Goal: Task Accomplishment & Management: Manage account settings

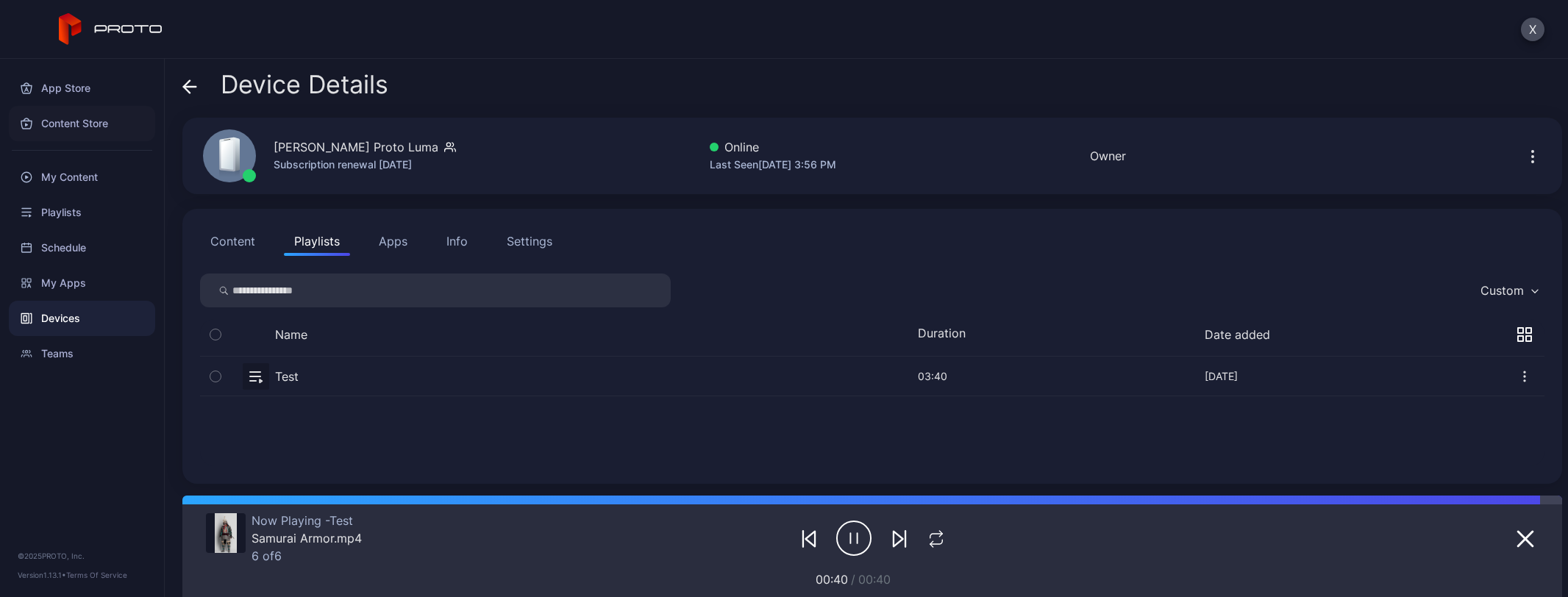
click at [95, 118] on div "Content Store" at bounding box center [82, 124] width 146 height 36
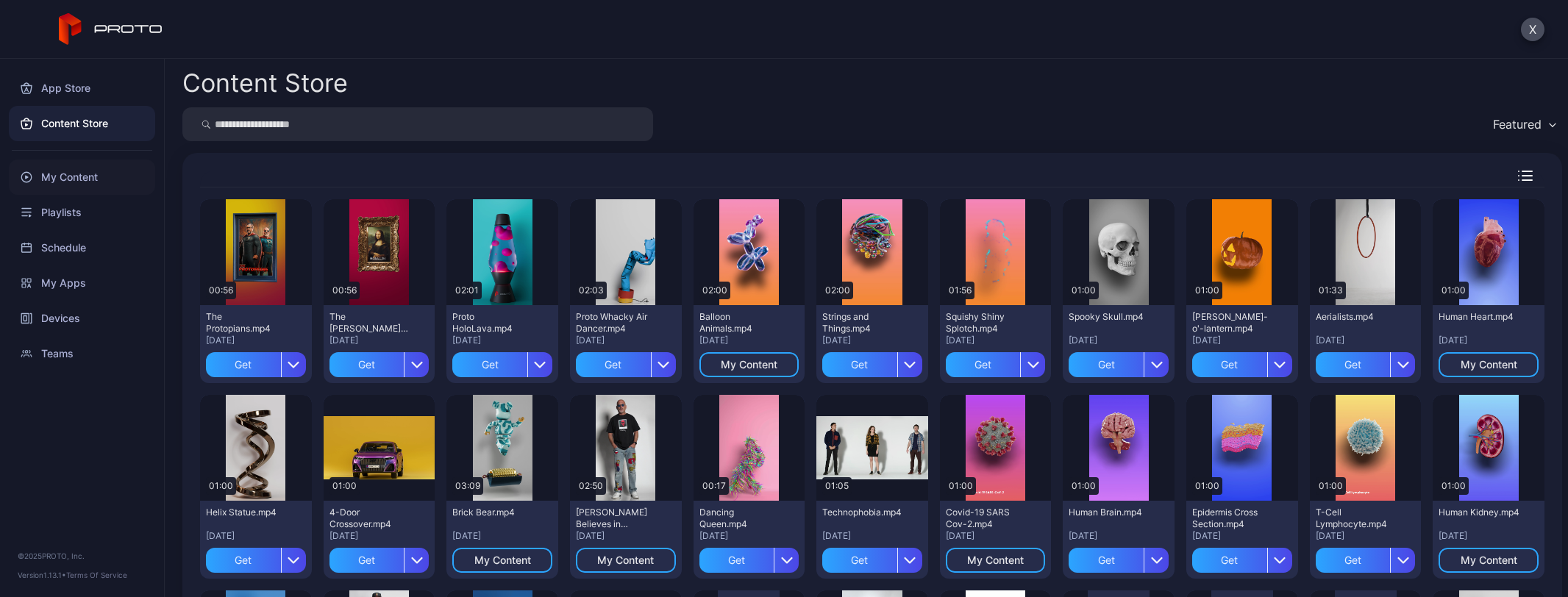
click at [96, 176] on div "My Content" at bounding box center [82, 178] width 146 height 36
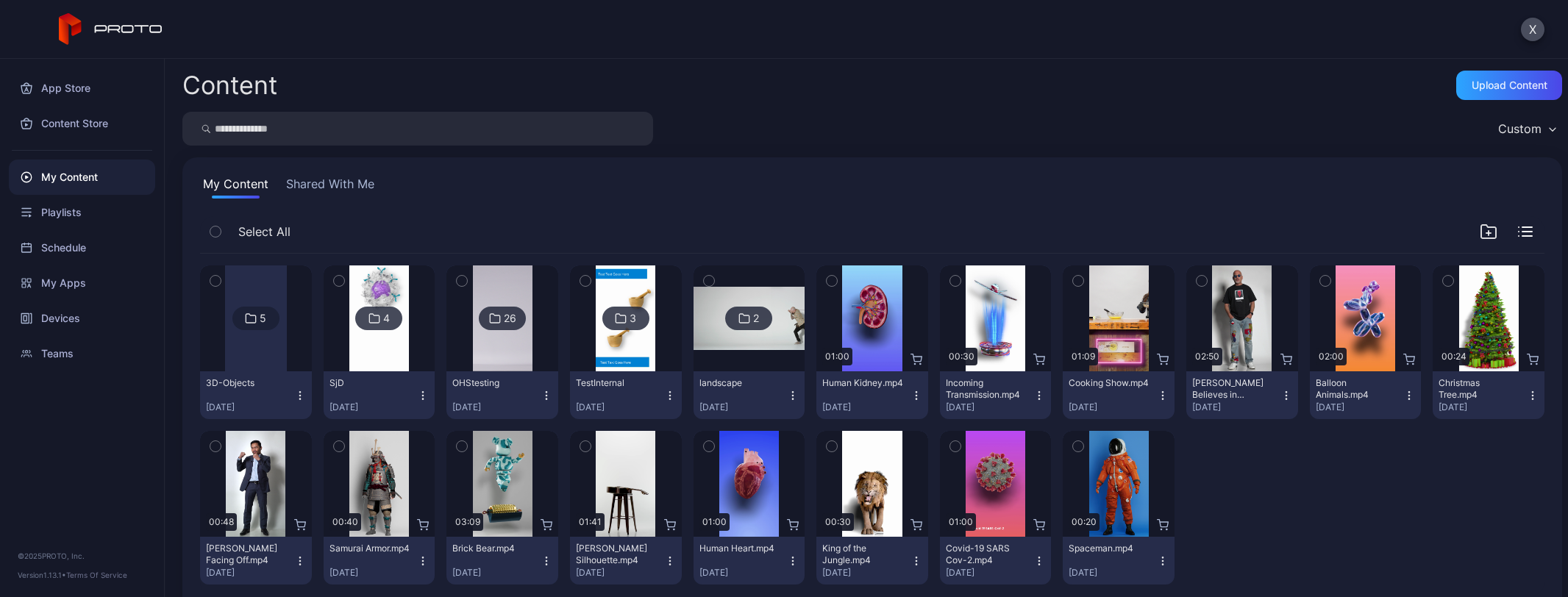
scroll to position [28, 0]
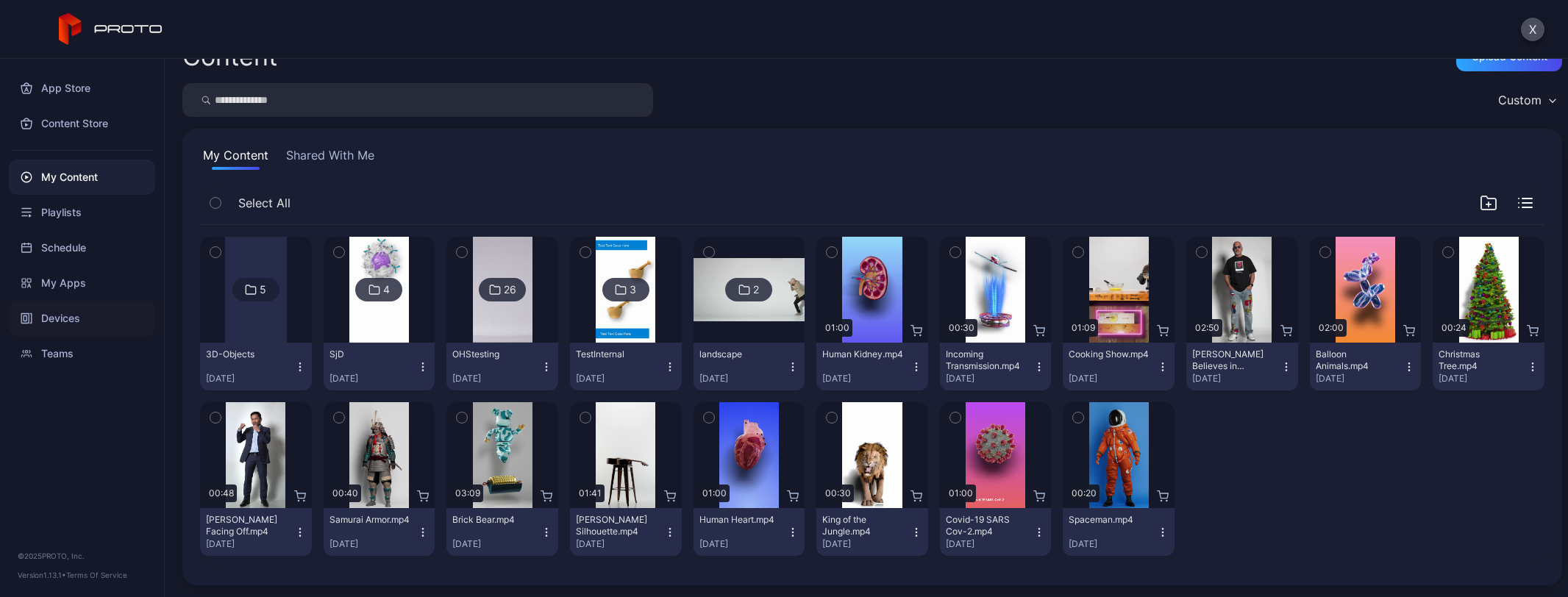
click at [56, 320] on div "Devices" at bounding box center [82, 319] width 146 height 36
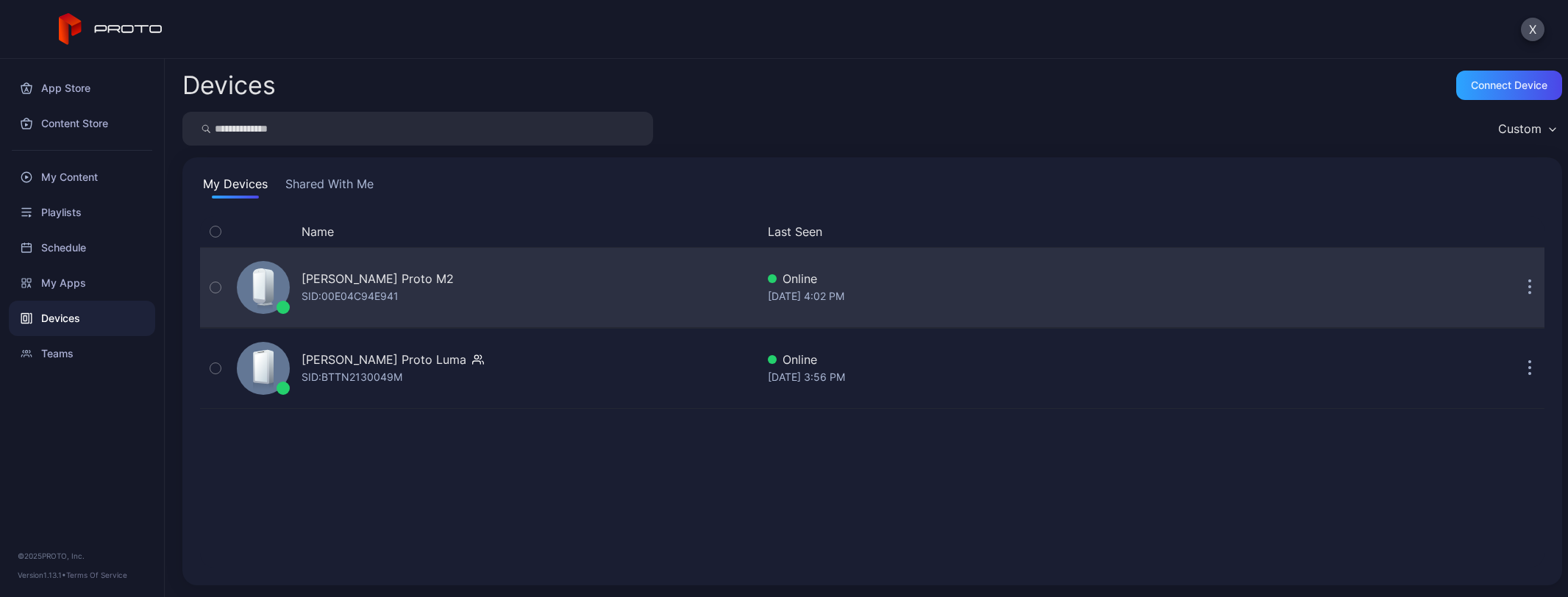
click at [410, 286] on div "[PERSON_NAME] Proto M2" at bounding box center [378, 279] width 153 height 18
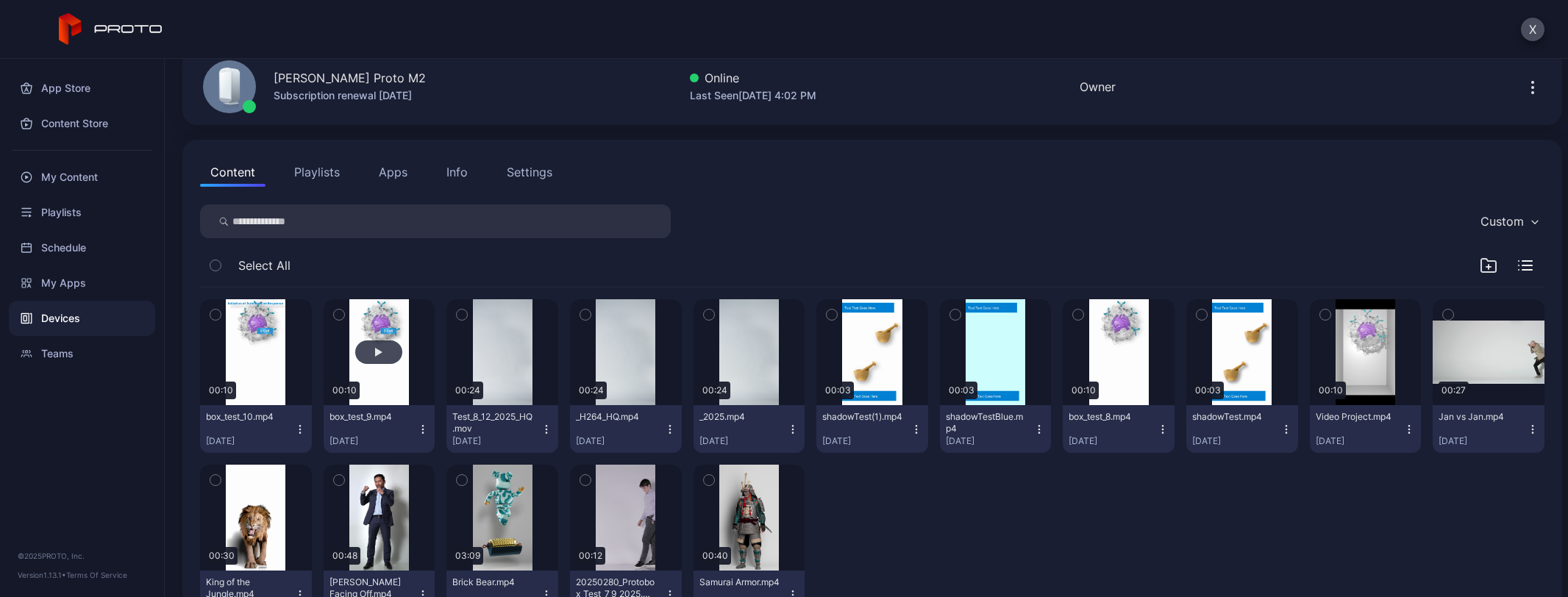
scroll to position [131, 0]
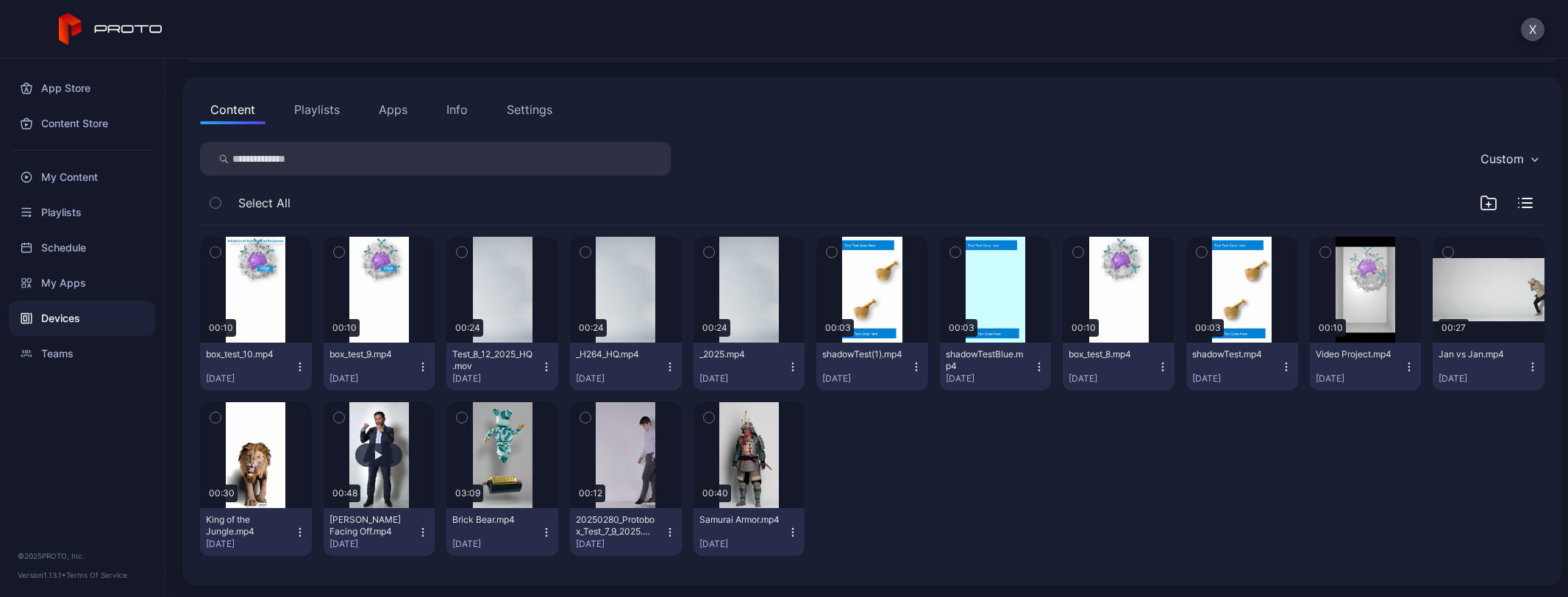
click at [359, 430] on button "button" at bounding box center [380, 455] width 112 height 106
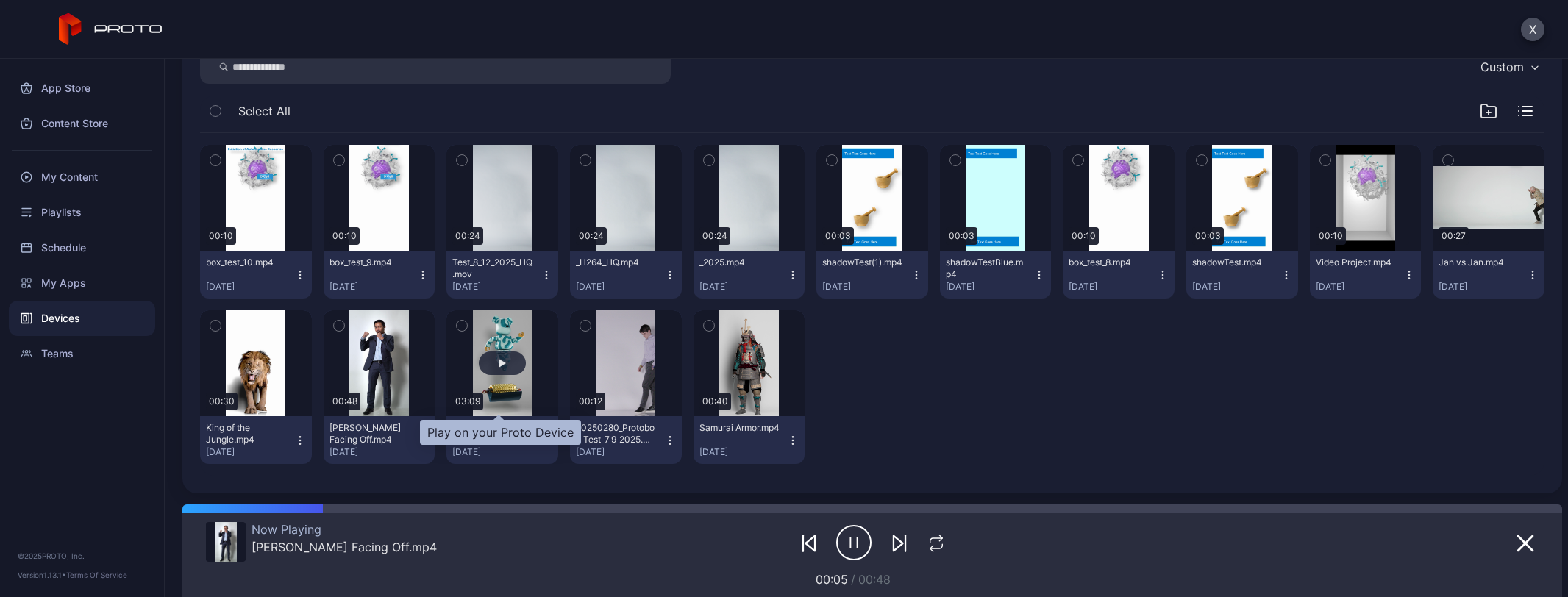
scroll to position [225, 0]
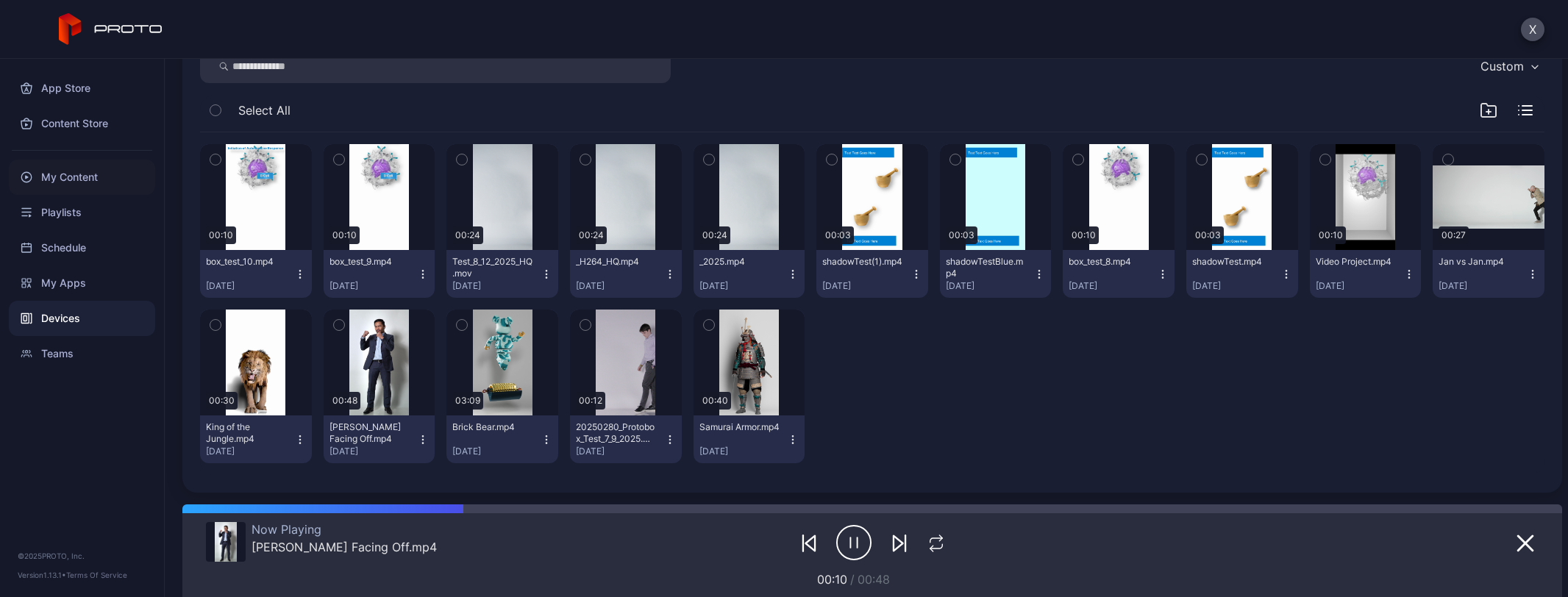
click at [86, 174] on div "My Content" at bounding box center [82, 178] width 146 height 36
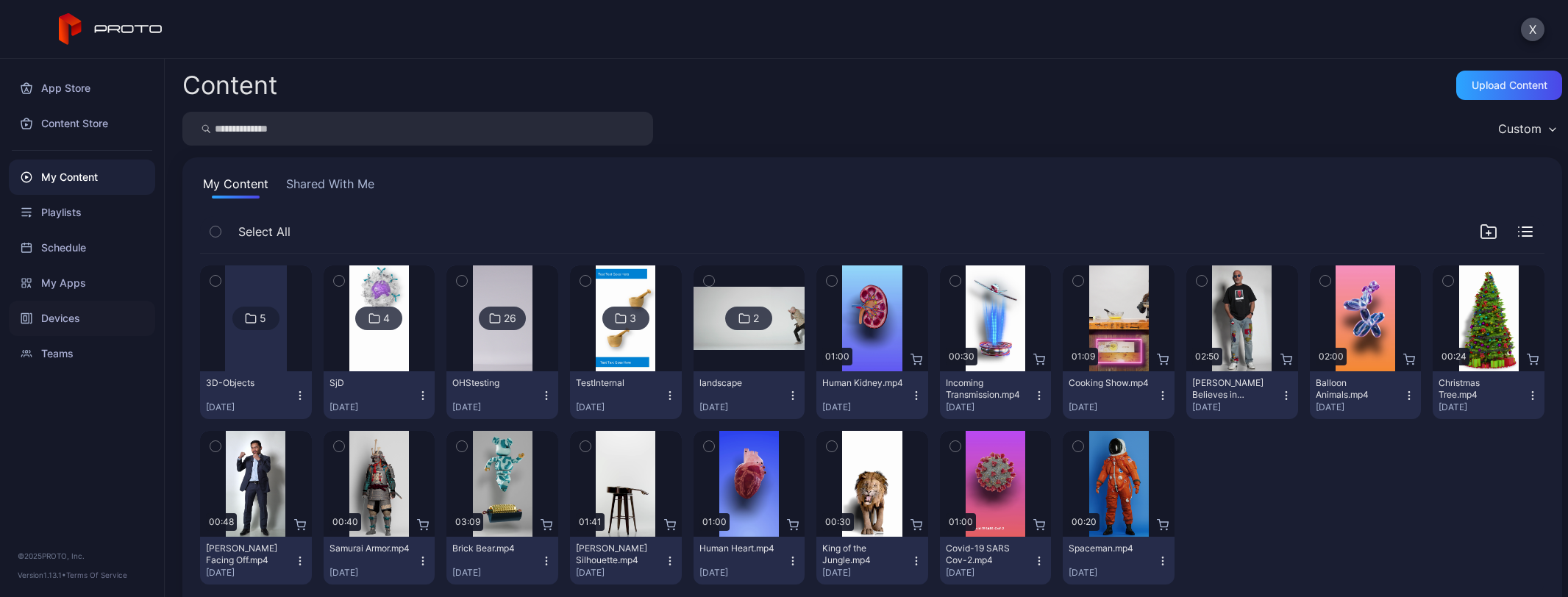
click at [80, 319] on div "Devices" at bounding box center [82, 319] width 146 height 36
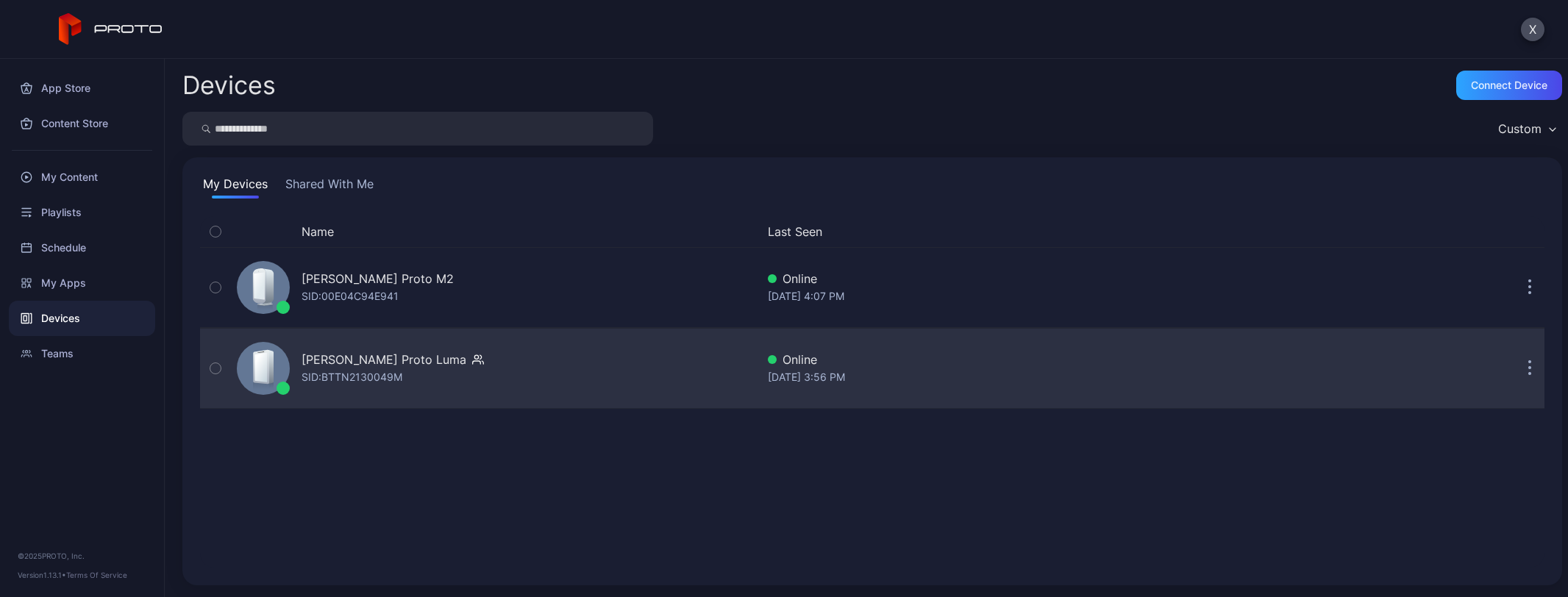
click at [426, 363] on div "[PERSON_NAME] Proto Luma" at bounding box center [384, 360] width 165 height 18
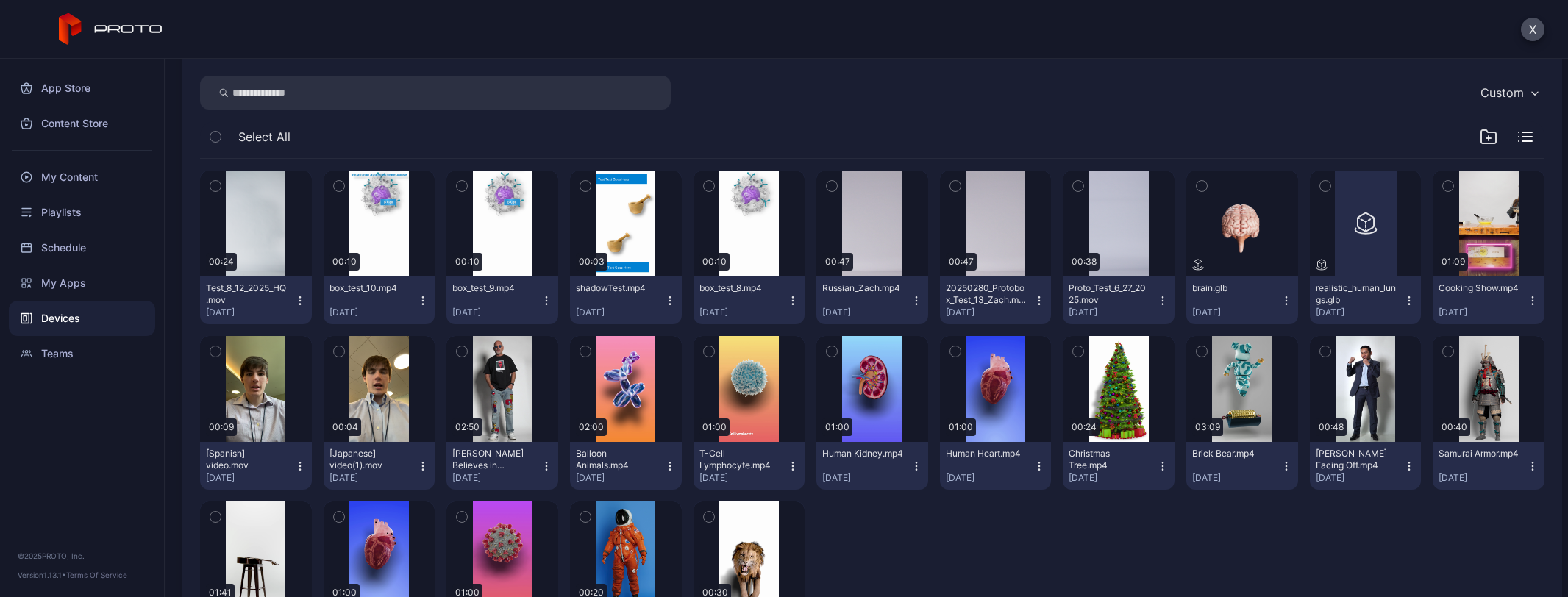
scroll to position [221, 0]
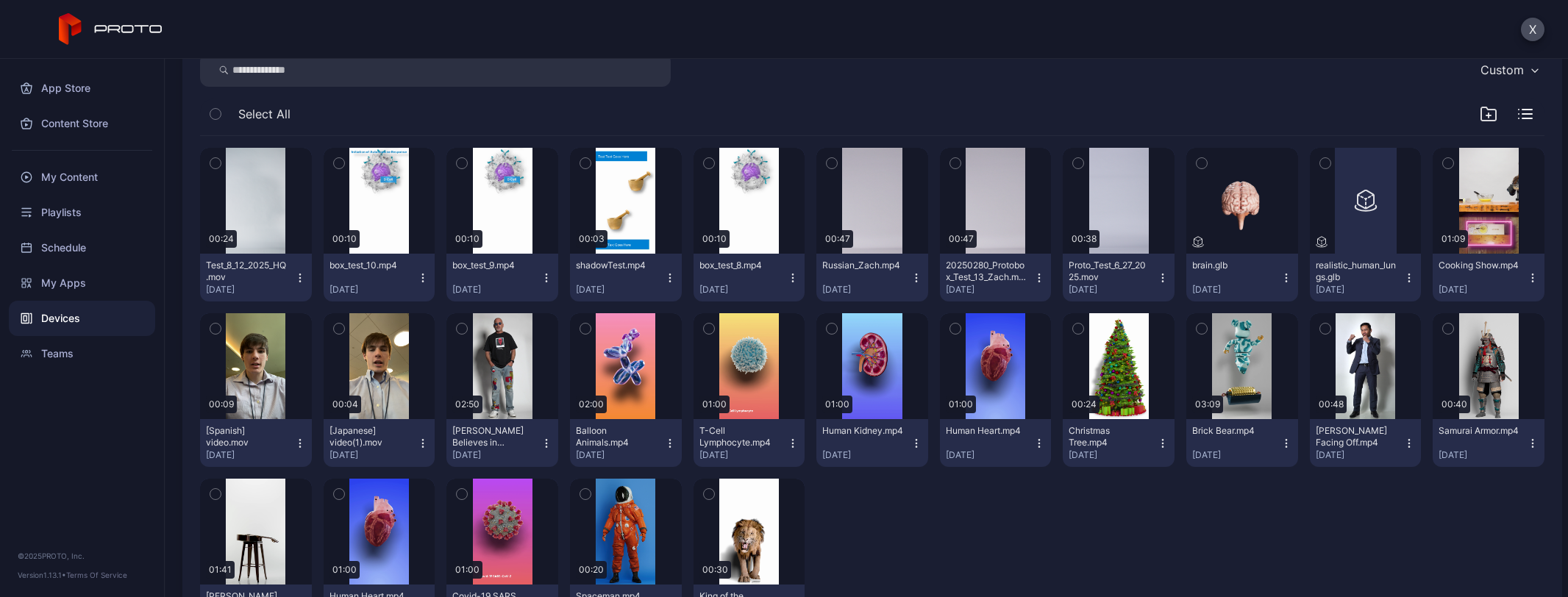
click at [1532, 277] on icon "button" at bounding box center [1532, 277] width 1 height 1
click at [1482, 328] on button "Unassign" at bounding box center [1471, 333] width 125 height 47
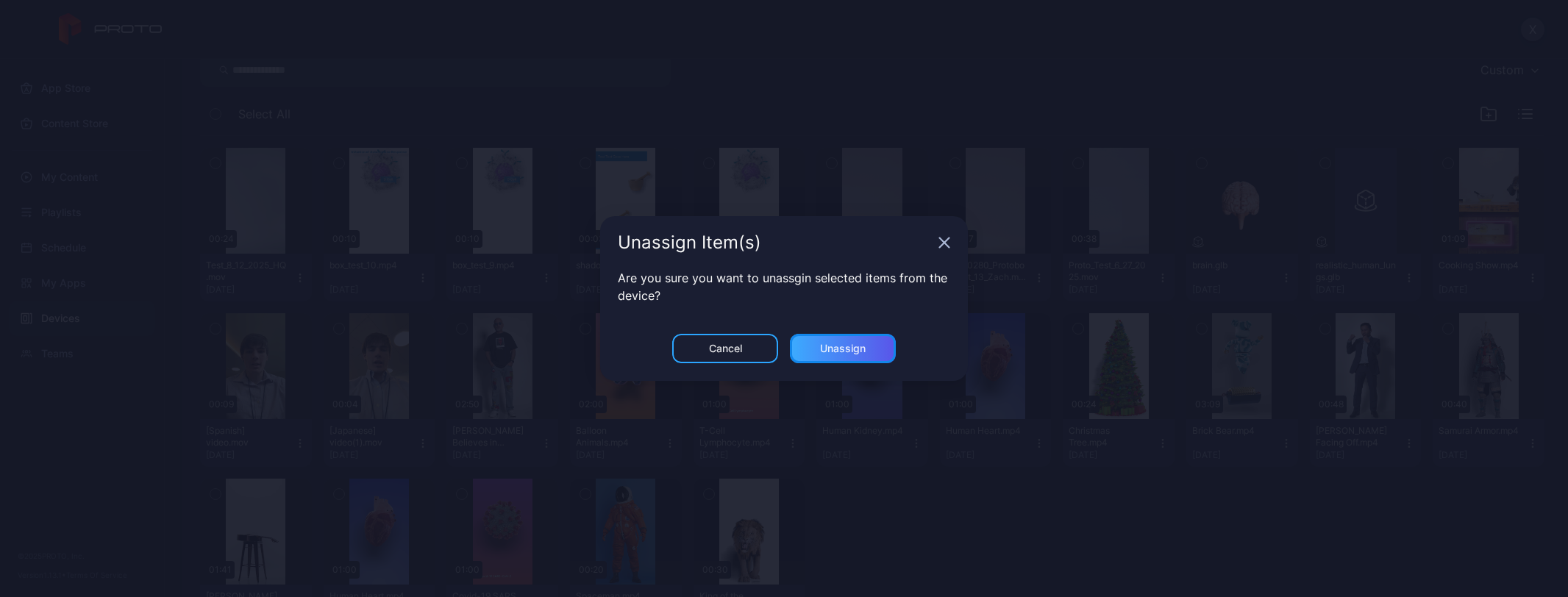
click at [880, 346] on div "Unassign" at bounding box center [843, 349] width 106 height 29
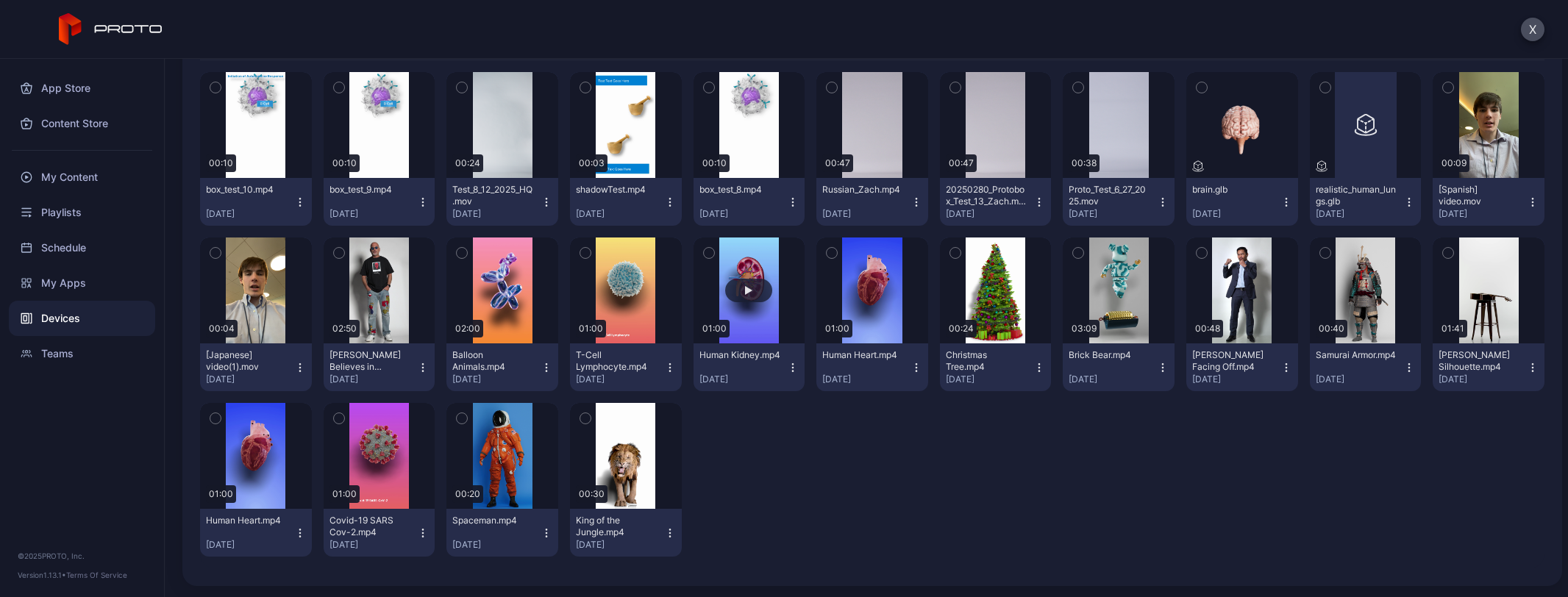
scroll to position [297, 0]
click at [1033, 367] on icon "button" at bounding box center [1039, 367] width 12 height 12
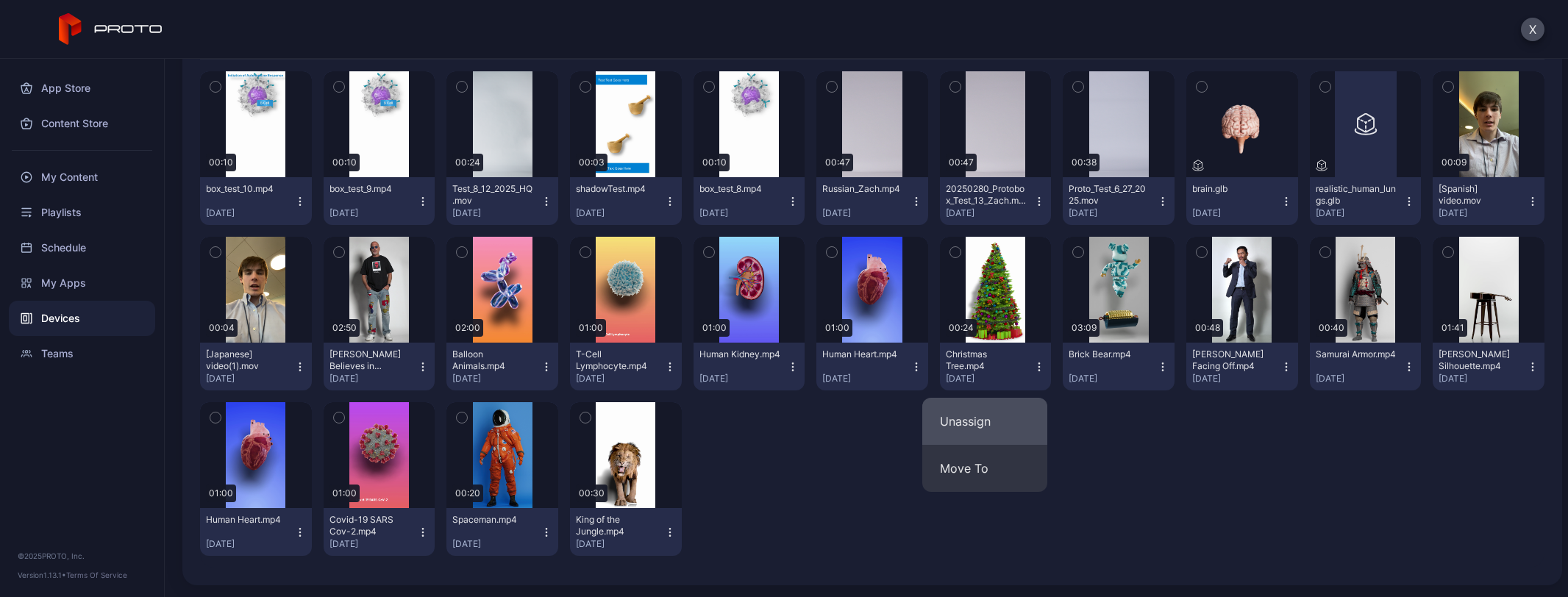
click at [1016, 422] on button "Unassign" at bounding box center [985, 422] width 125 height 47
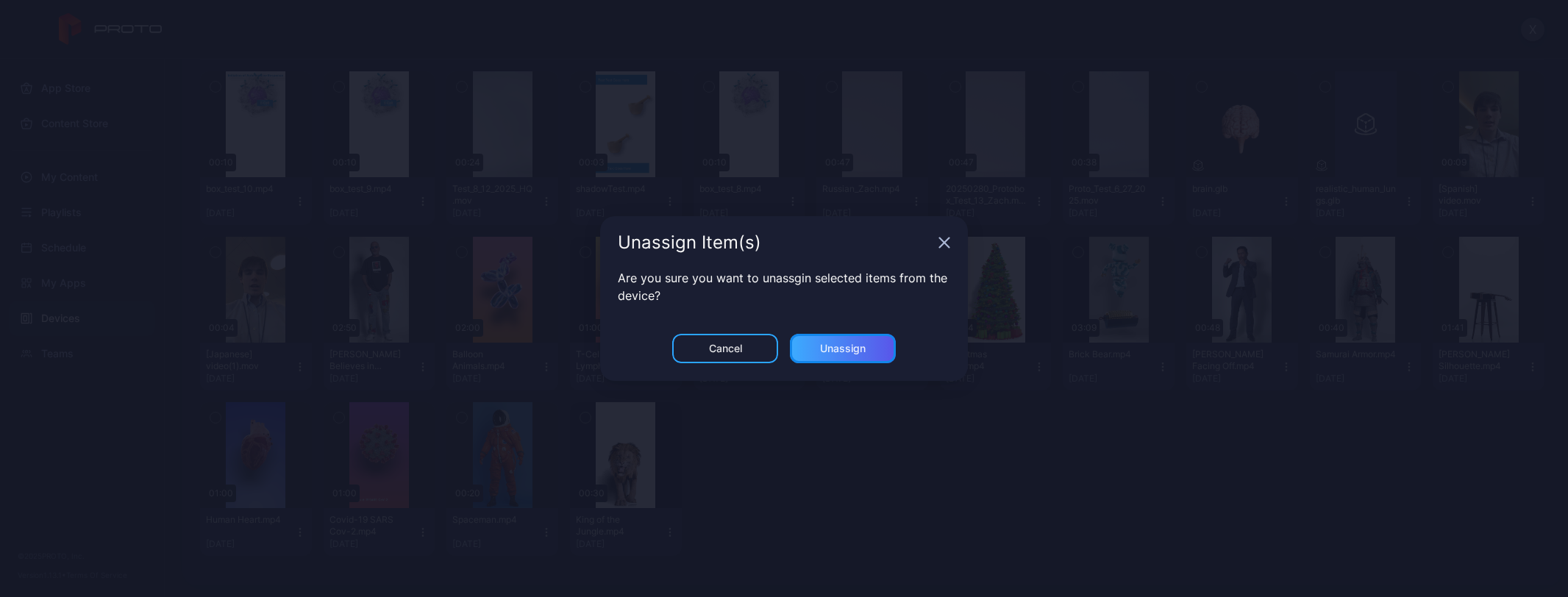
click at [823, 351] on div "Unassign" at bounding box center [843, 349] width 45 height 12
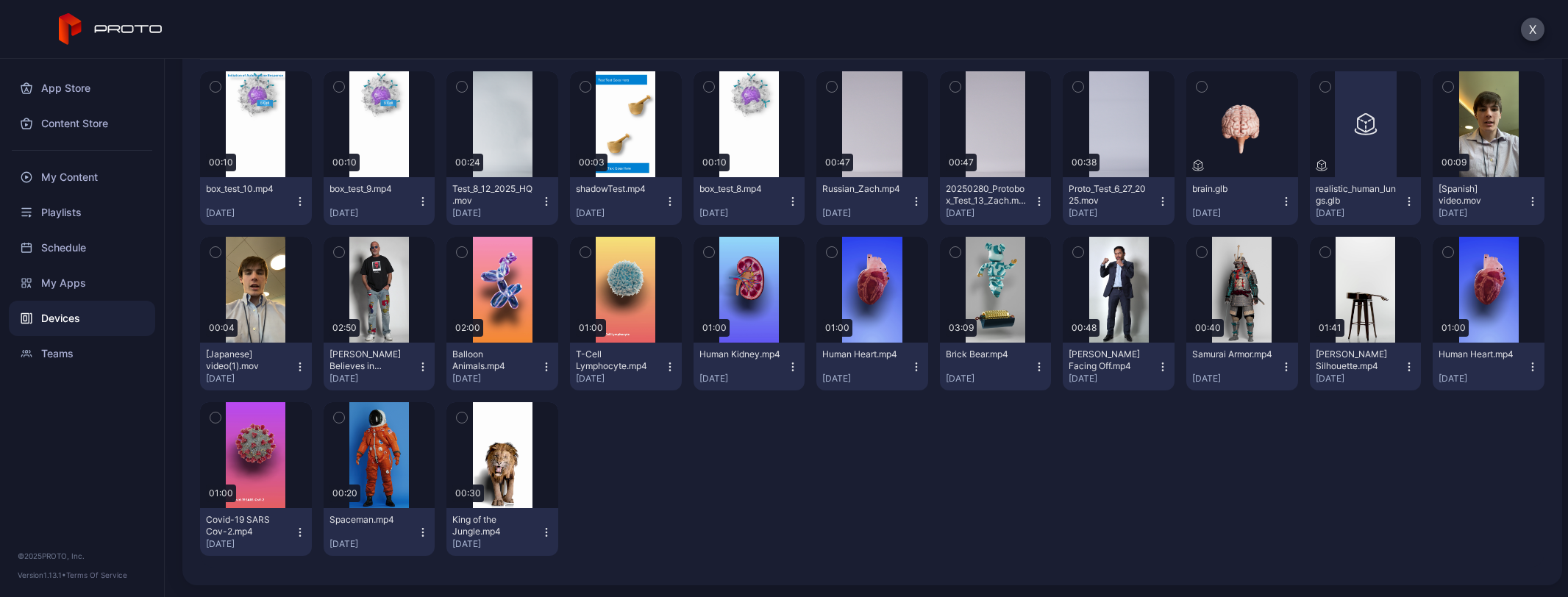
click at [1409, 367] on icon "button" at bounding box center [1409, 367] width 1 height 1
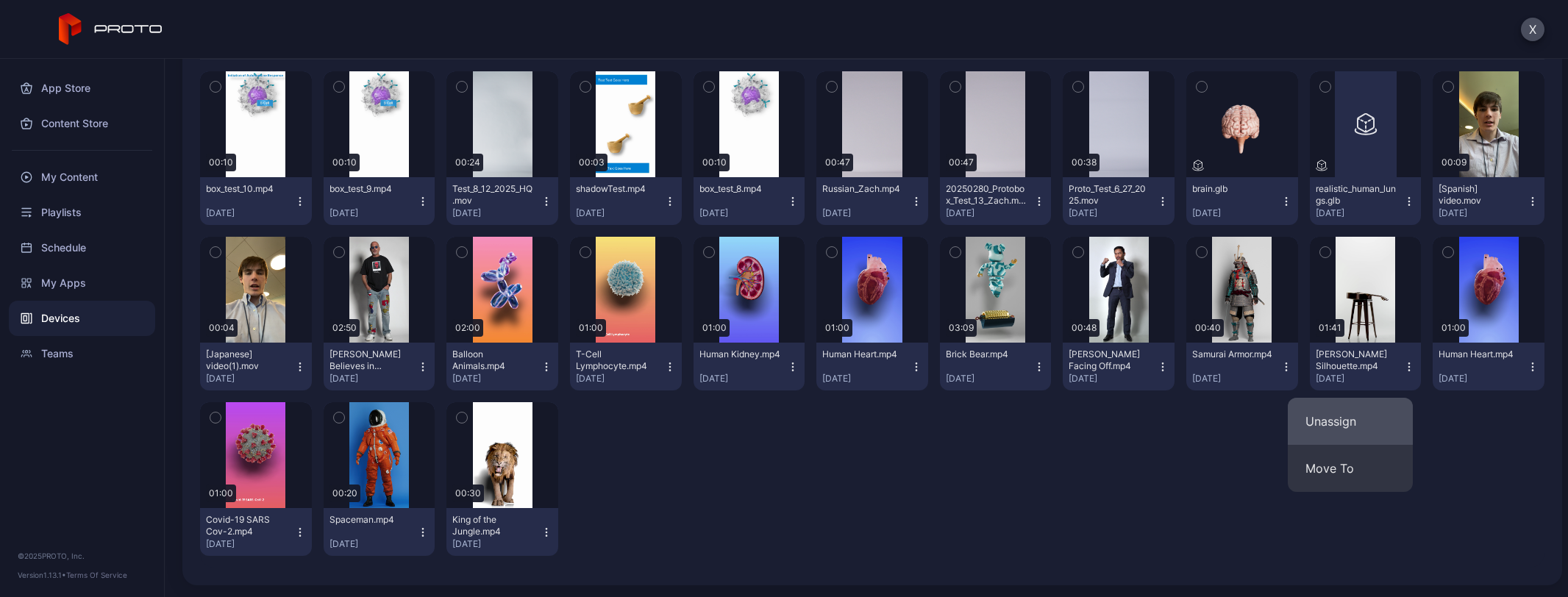
click at [1375, 419] on button "Unassign" at bounding box center [1351, 422] width 125 height 47
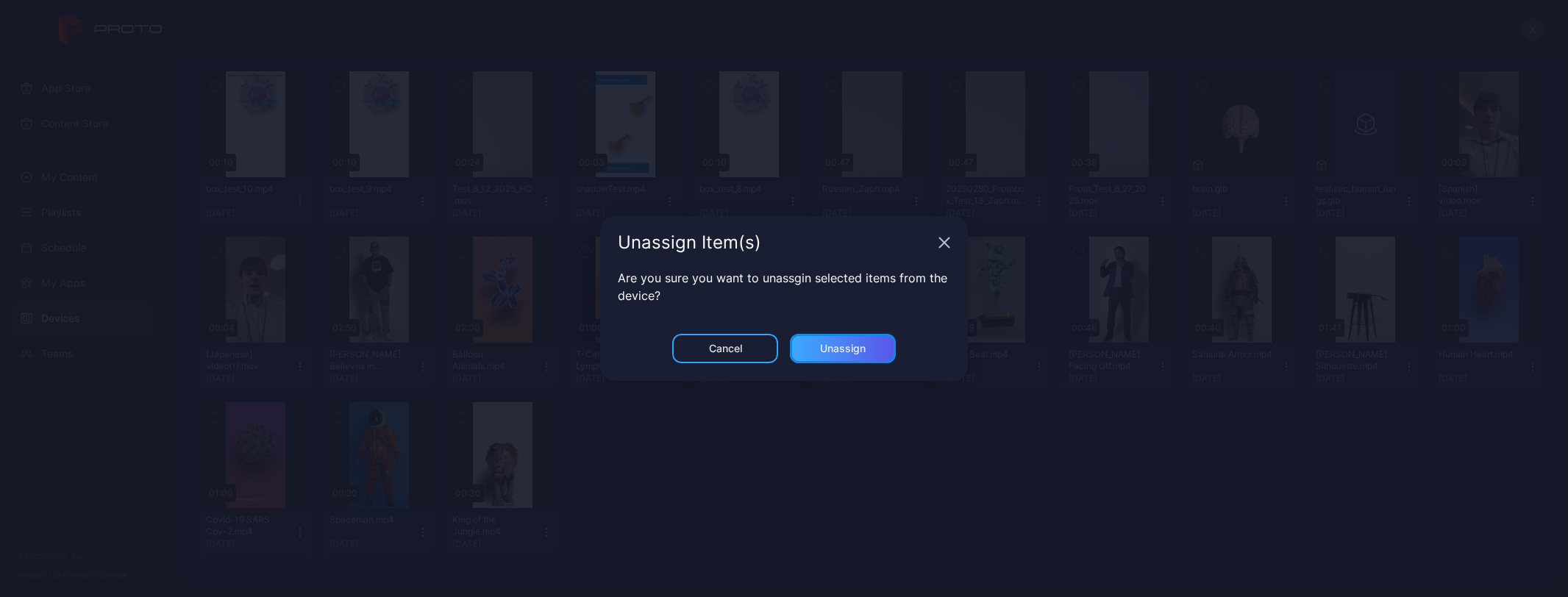
click at [829, 348] on div "Unassign" at bounding box center [843, 349] width 45 height 12
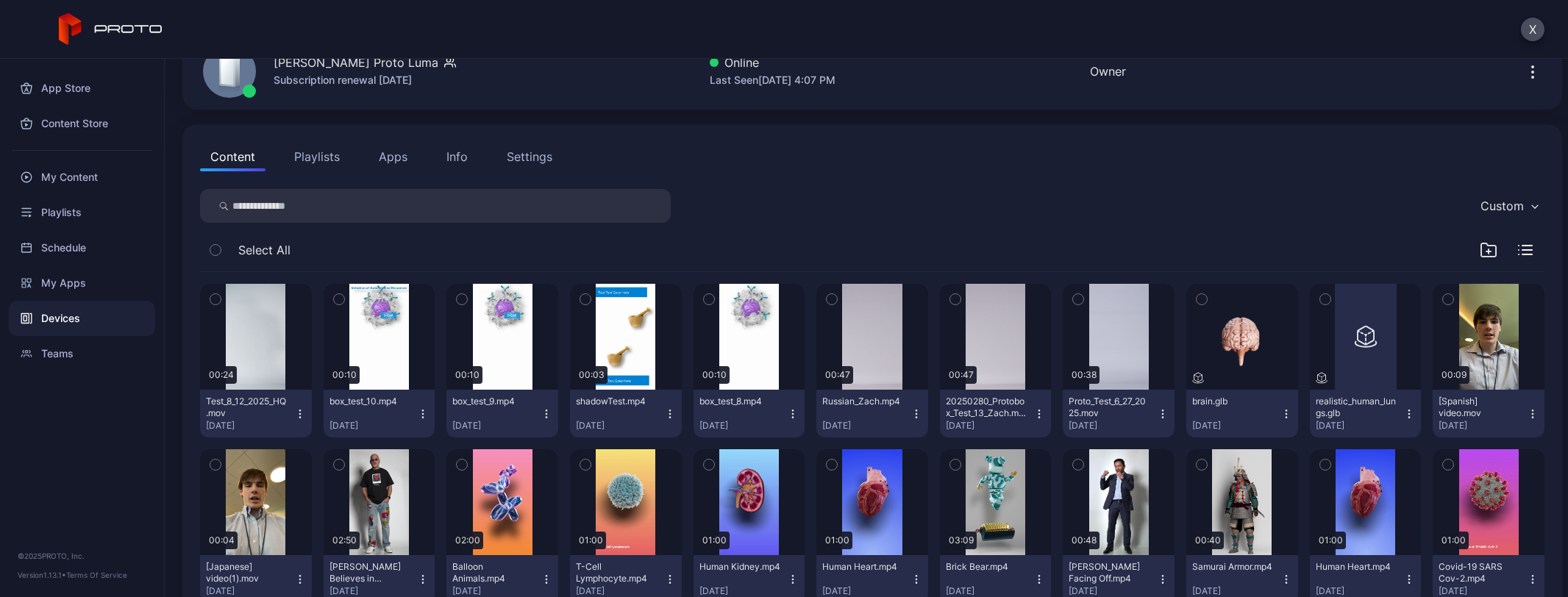
scroll to position [224, 0]
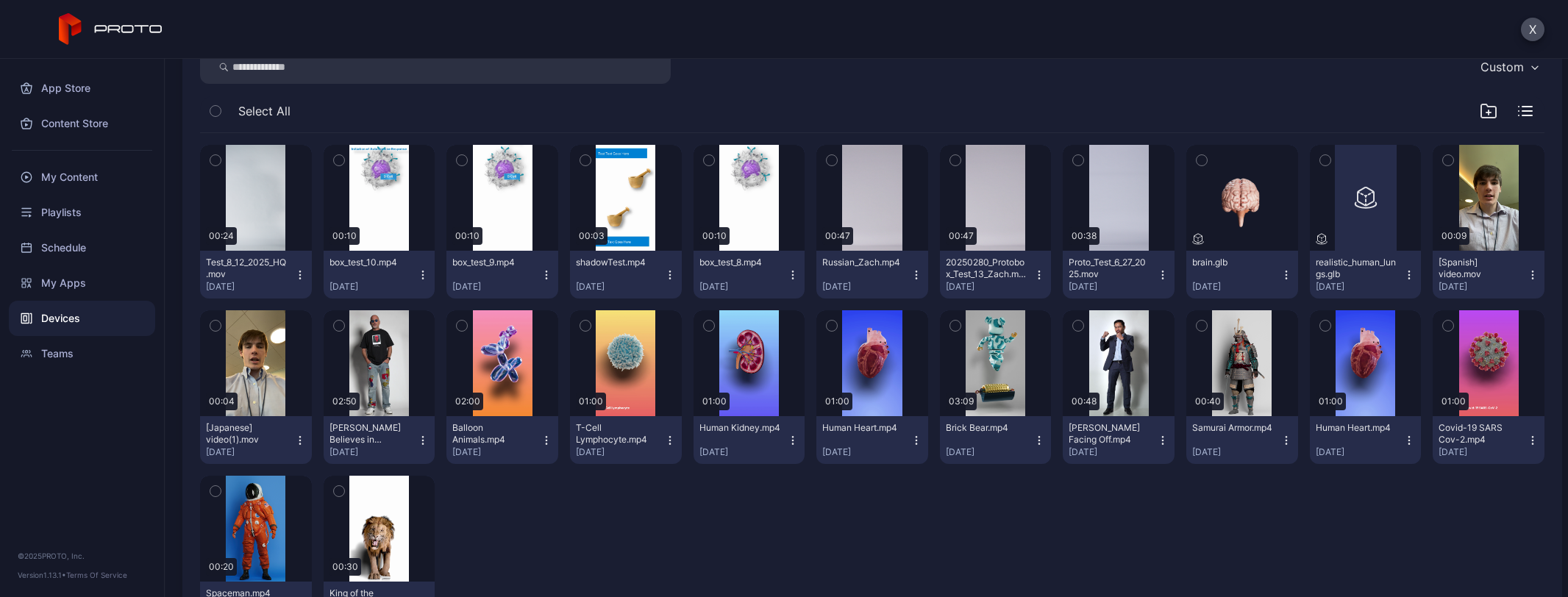
click at [294, 274] on icon "button" at bounding box center [300, 275] width 12 height 12
click at [280, 330] on button "Unassign" at bounding box center [256, 329] width 125 height 47
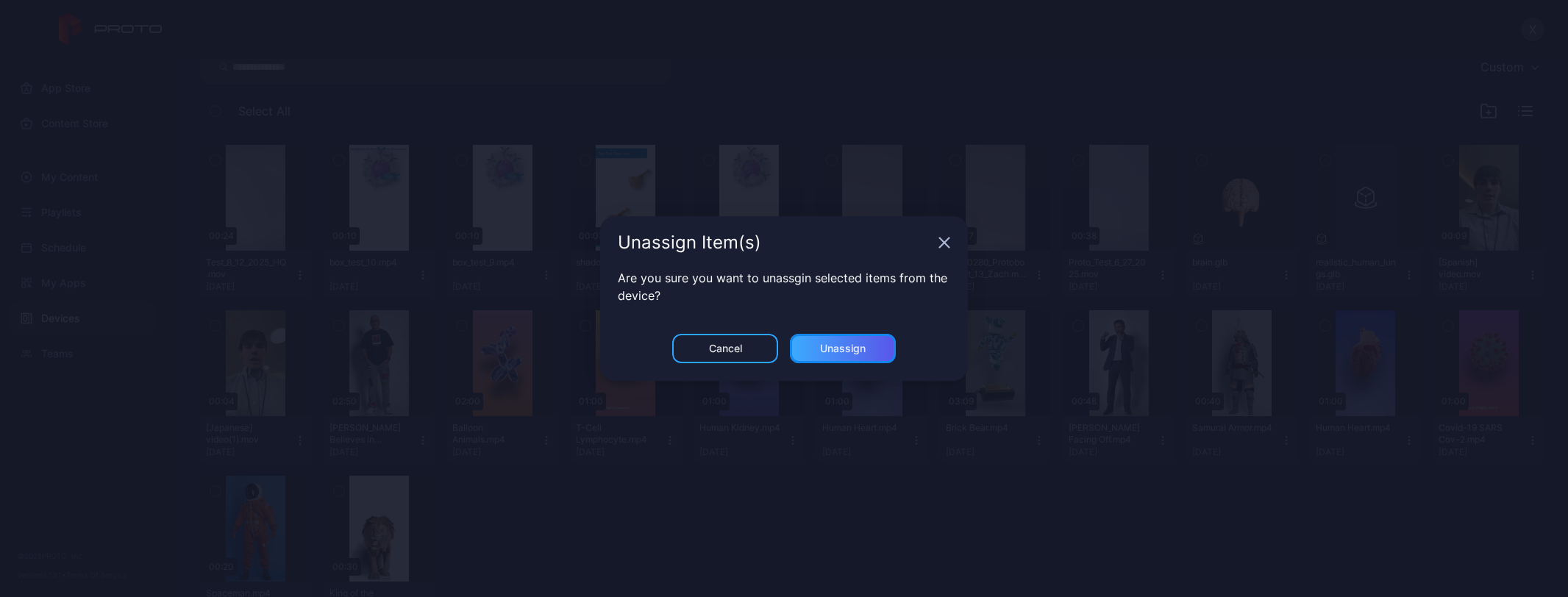
click at [863, 350] on div "Unassign" at bounding box center [843, 349] width 45 height 12
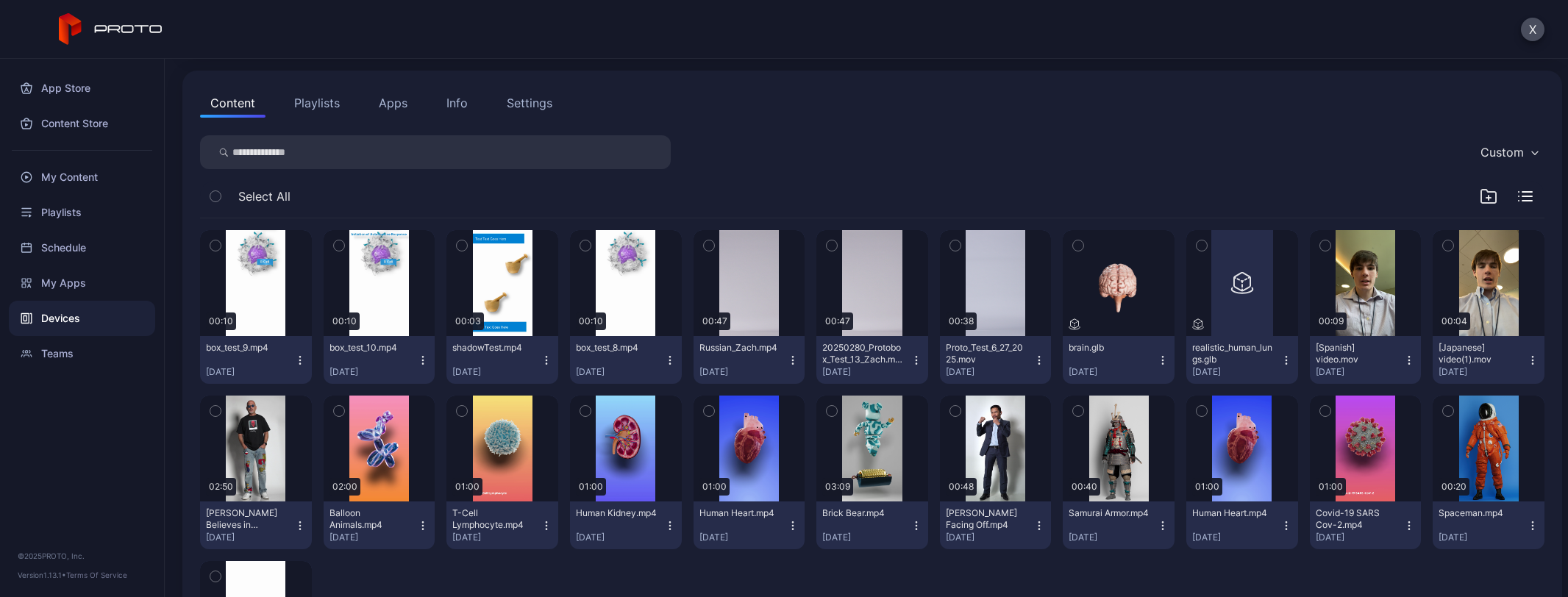
scroll to position [221, 0]
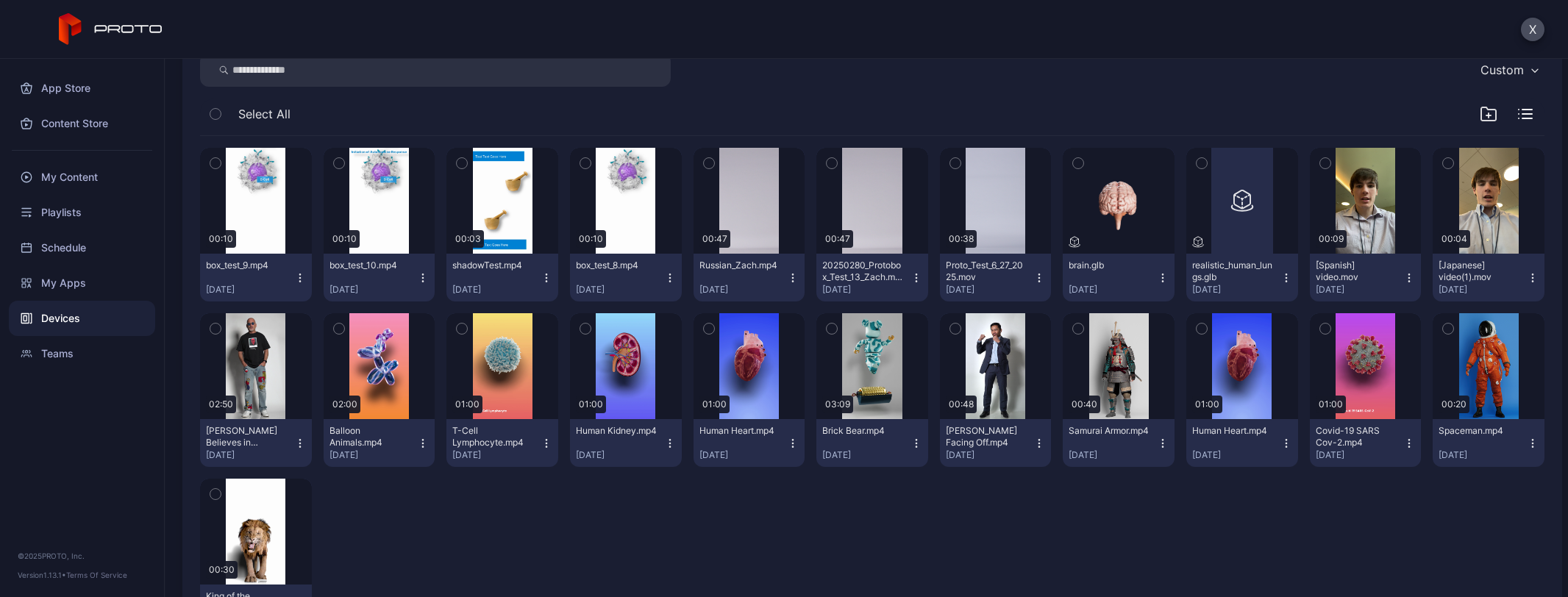
click at [911, 278] on icon "button" at bounding box center [917, 277] width 12 height 12
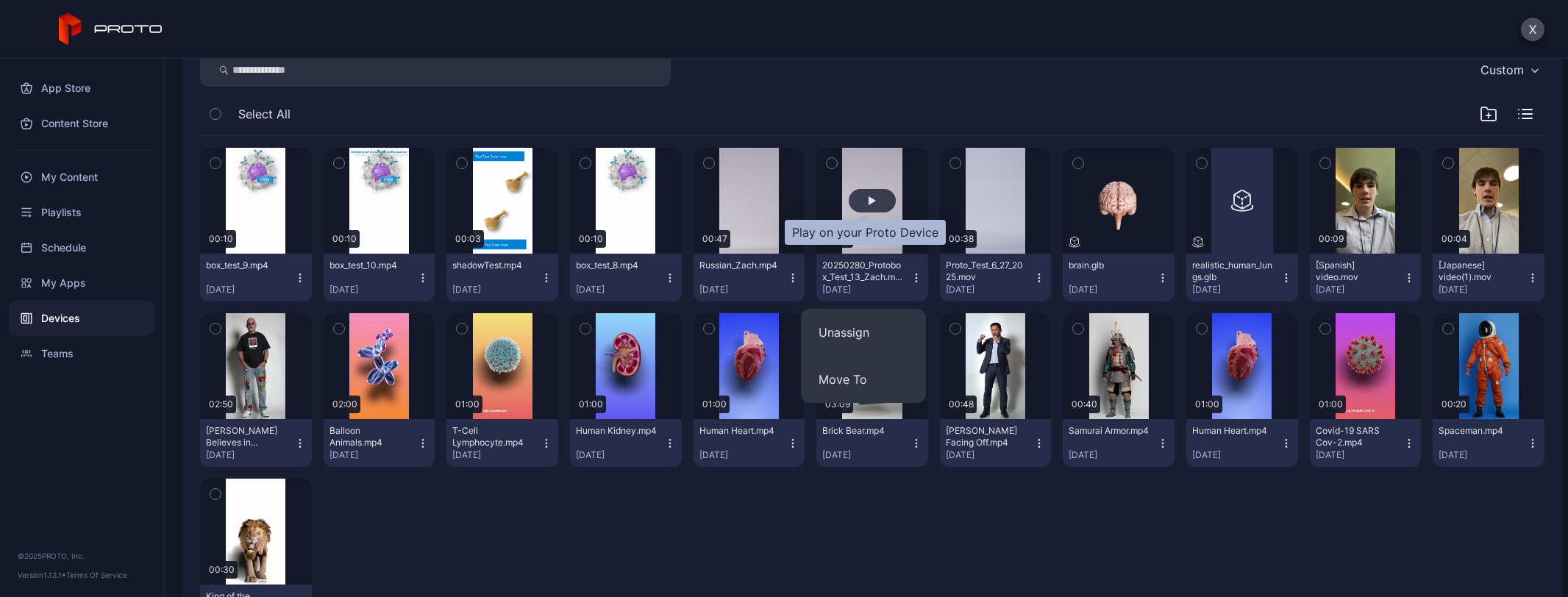
click at [873, 205] on div "button" at bounding box center [872, 200] width 47 height 24
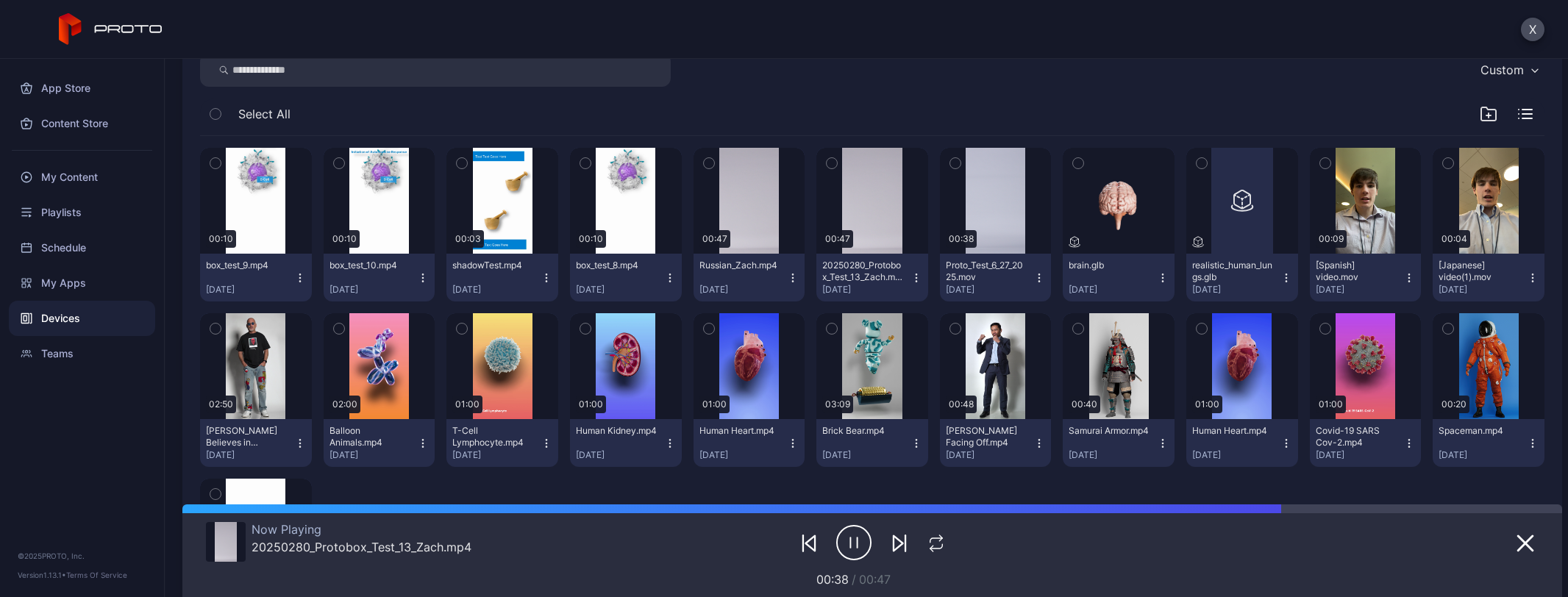
drag, startPoint x: 865, startPoint y: 273, endPoint x: 914, endPoint y: 92, distance: 187.5
click at [914, 92] on div "Custom Select All 00:10 box_test_9.mp4 [DATE] 00:10 box_test_10.mp4 [DATE] 00:0…" at bounding box center [873, 348] width 1345 height 591
click at [911, 277] on icon "button" at bounding box center [917, 277] width 12 height 12
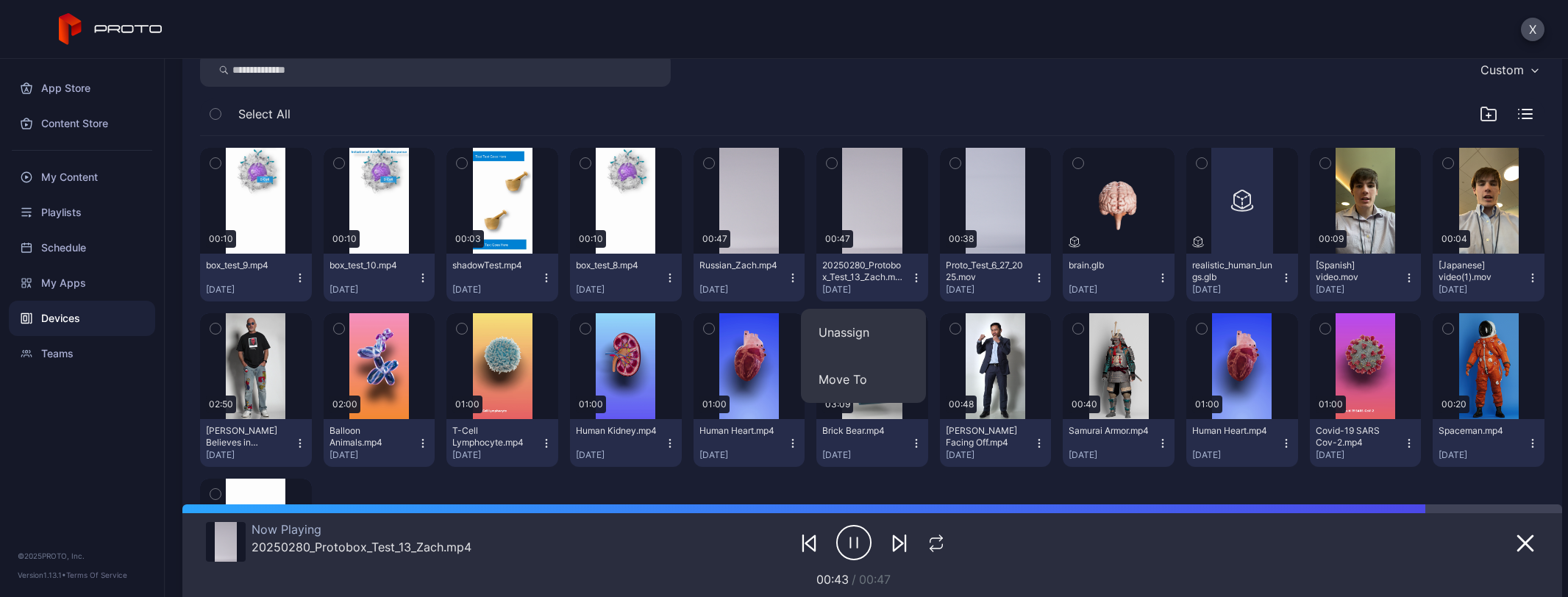
click at [908, 105] on div "Select All" at bounding box center [873, 118] width 1345 height 37
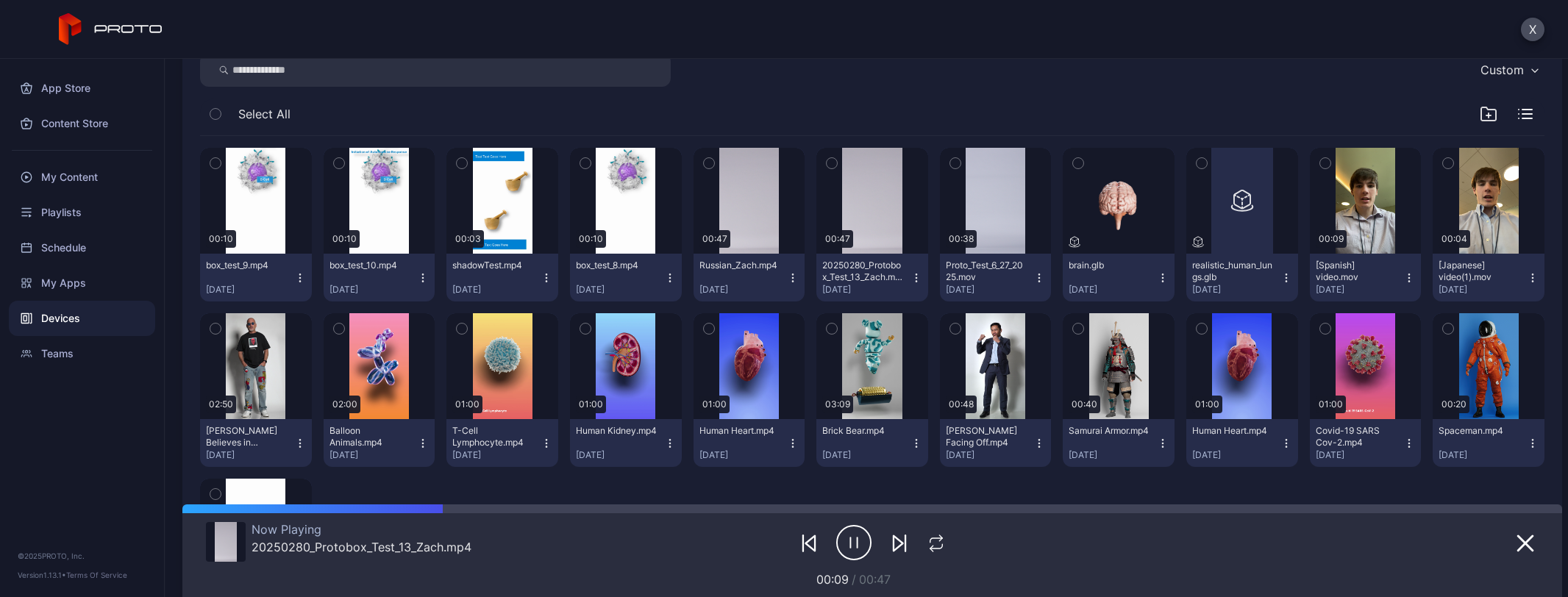
click at [858, 536] on icon "button" at bounding box center [854, 543] width 36 height 37
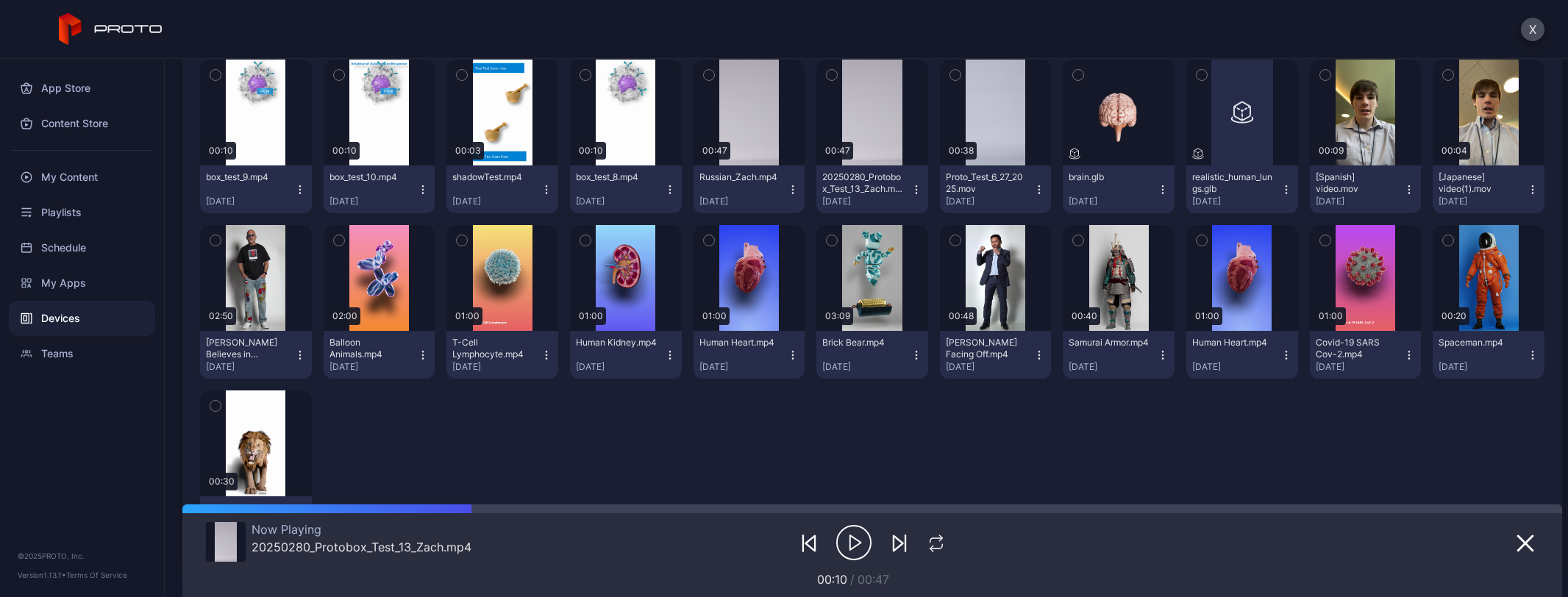
scroll to position [170, 0]
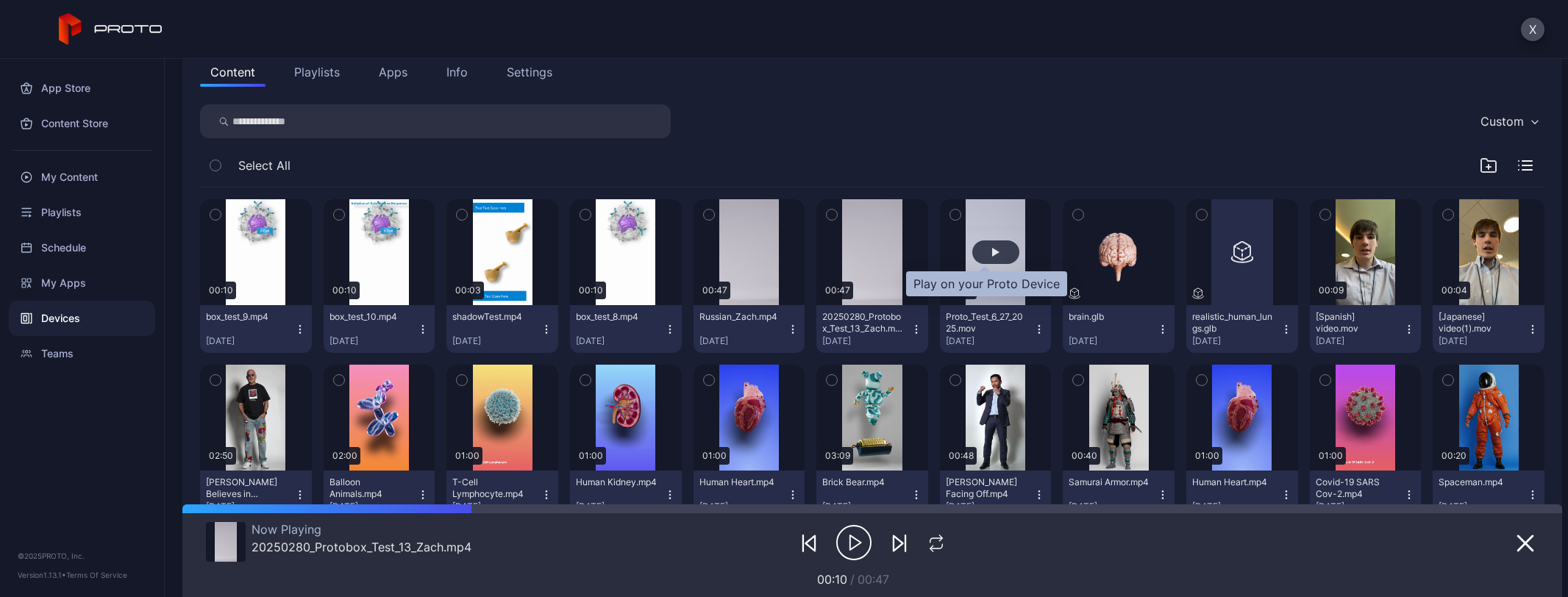
click at [999, 259] on div "button" at bounding box center [996, 252] width 47 height 24
click at [990, 252] on div "button" at bounding box center [996, 252] width 47 height 24
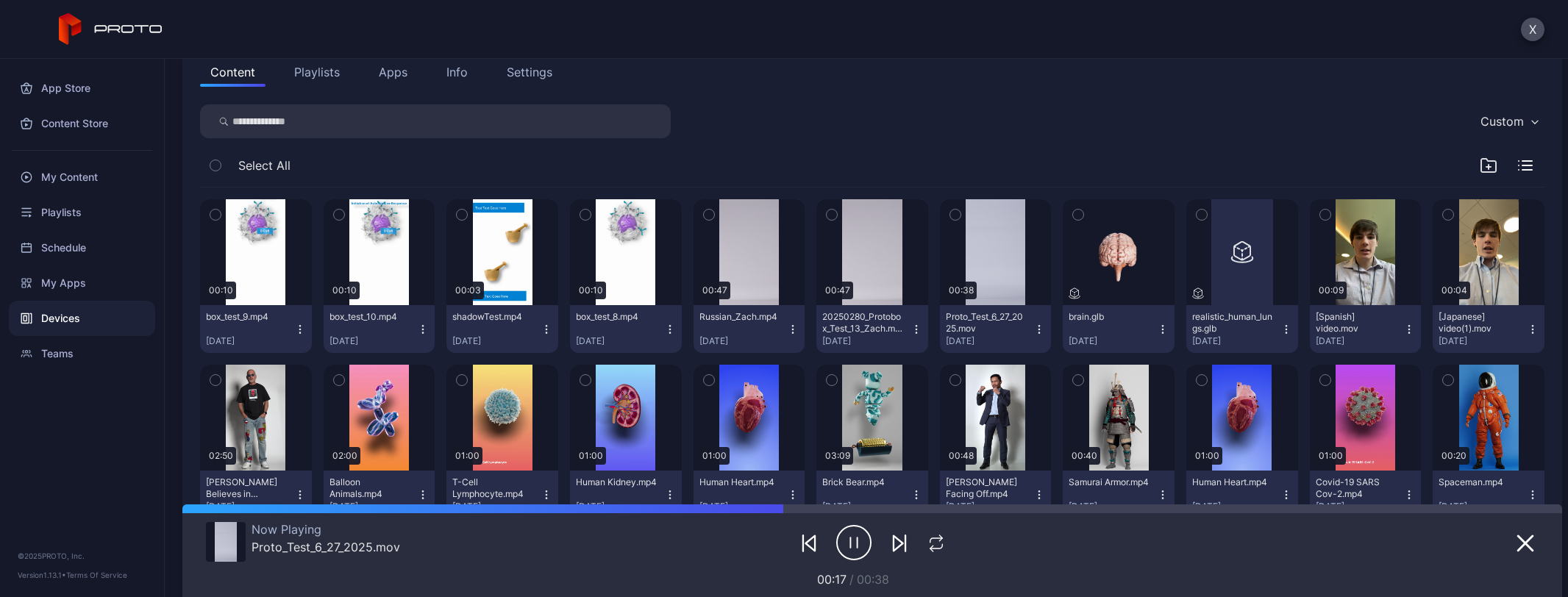
click at [851, 540] on icon "button" at bounding box center [854, 543] width 36 height 37
click at [1033, 329] on icon "button" at bounding box center [1039, 329] width 12 height 12
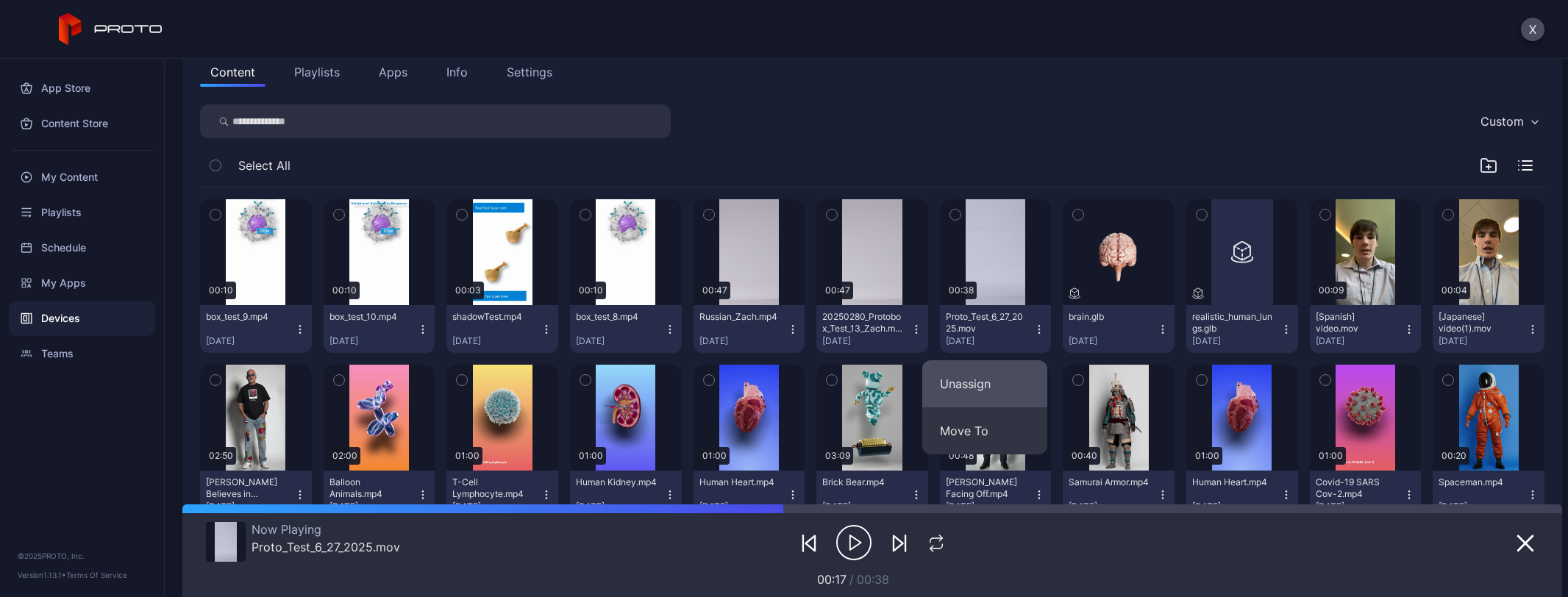
click at [1008, 380] on button "Unassign" at bounding box center [985, 384] width 125 height 47
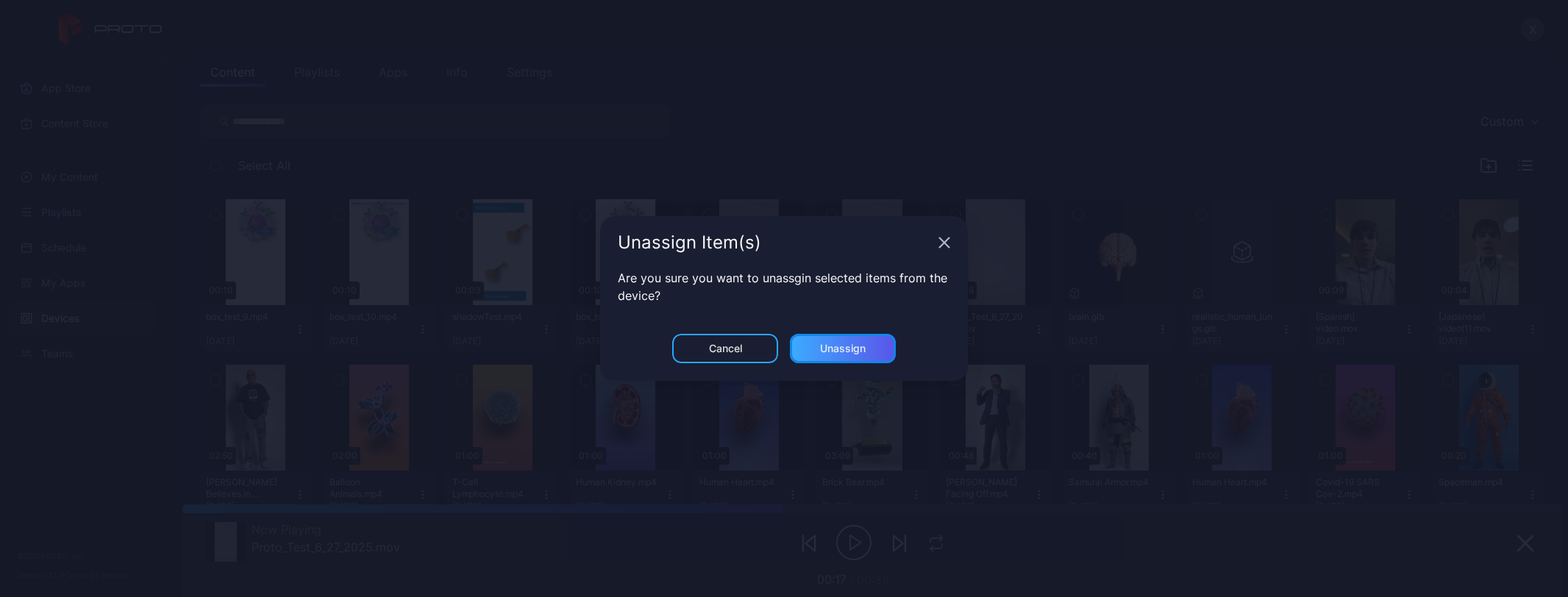
click at [879, 350] on div "Unassign" at bounding box center [843, 349] width 106 height 29
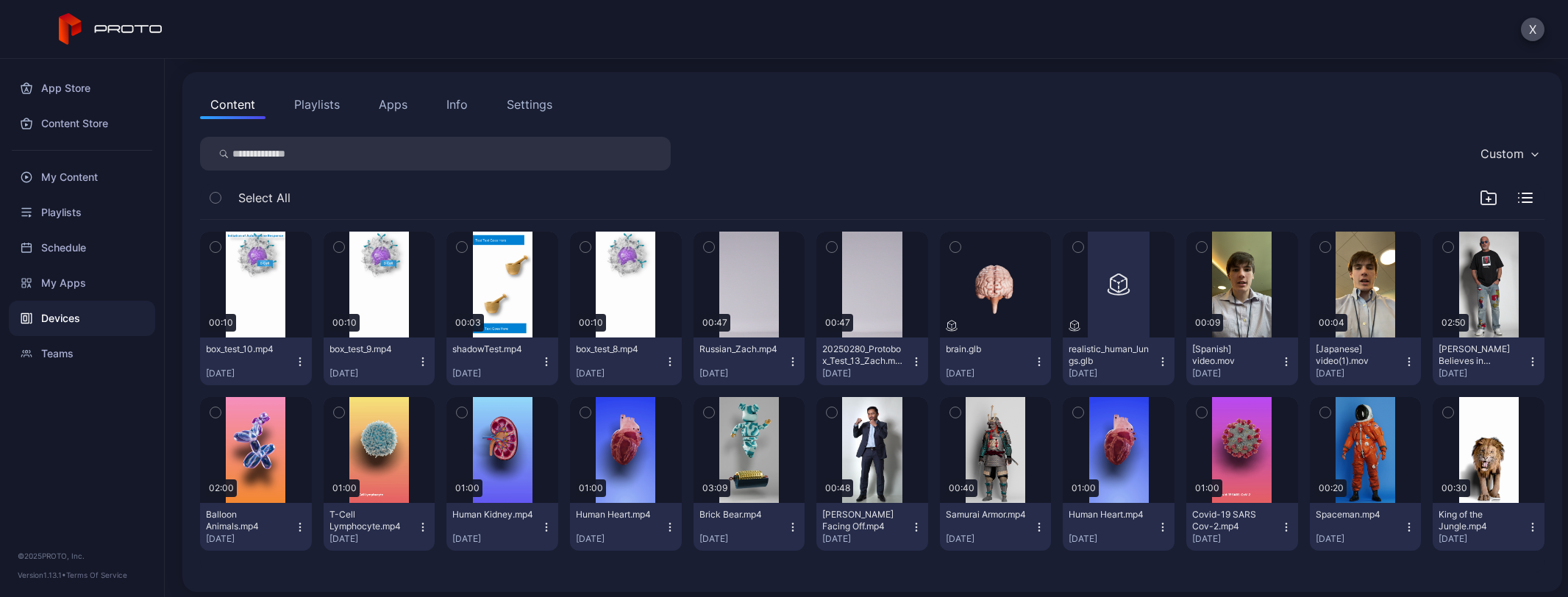
scroll to position [144, 0]
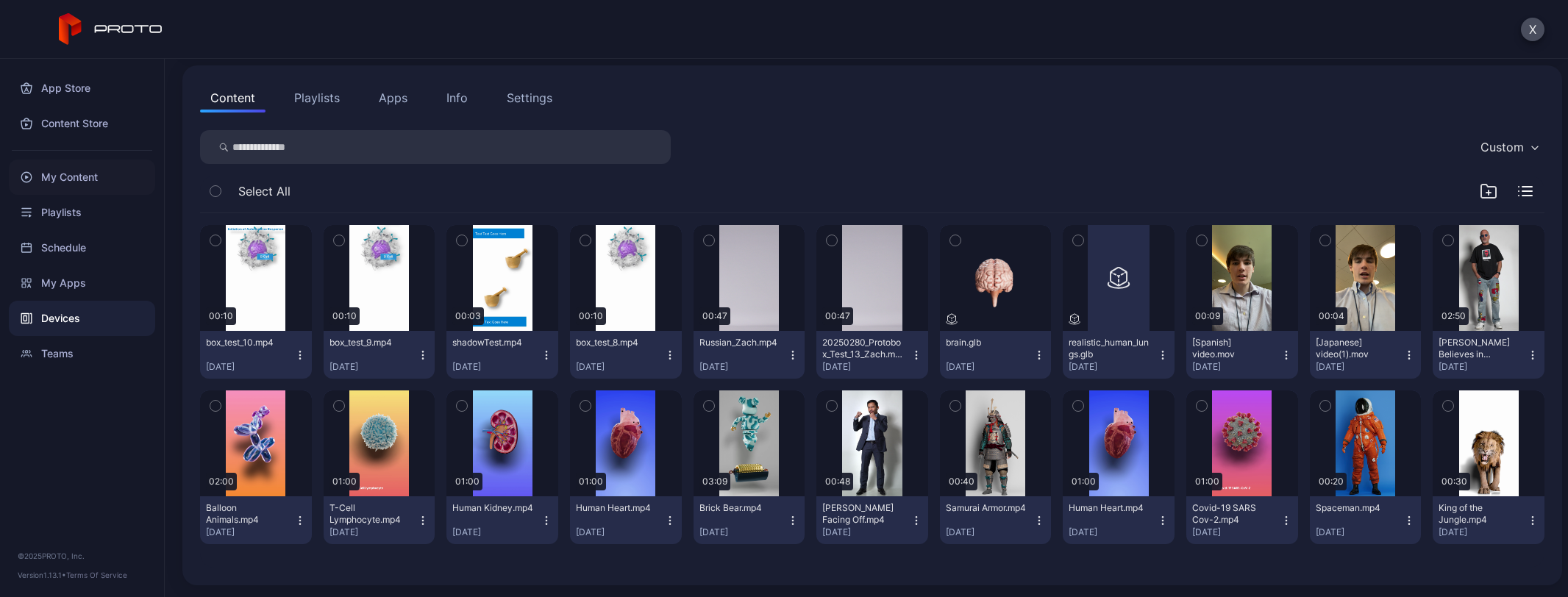
click at [64, 177] on div "My Content" at bounding box center [82, 178] width 146 height 36
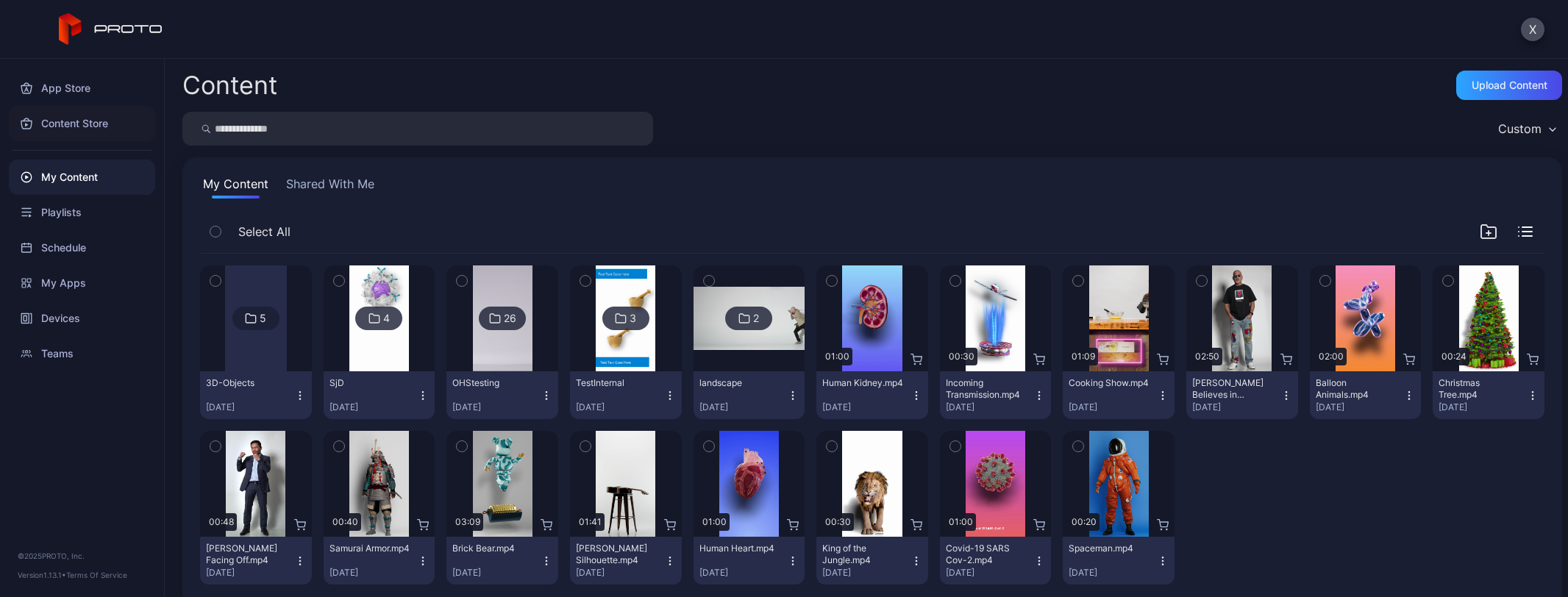
click at [70, 122] on div "Content Store" at bounding box center [82, 124] width 146 height 36
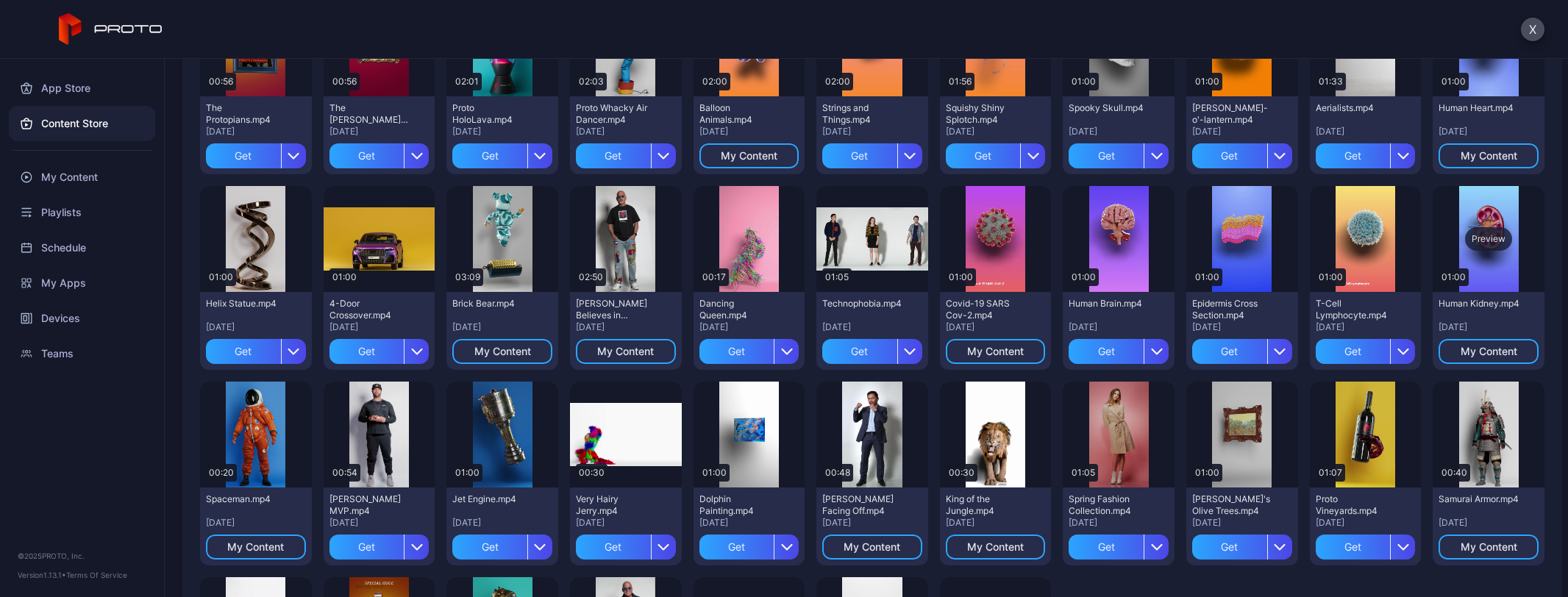
scroll to position [221, 0]
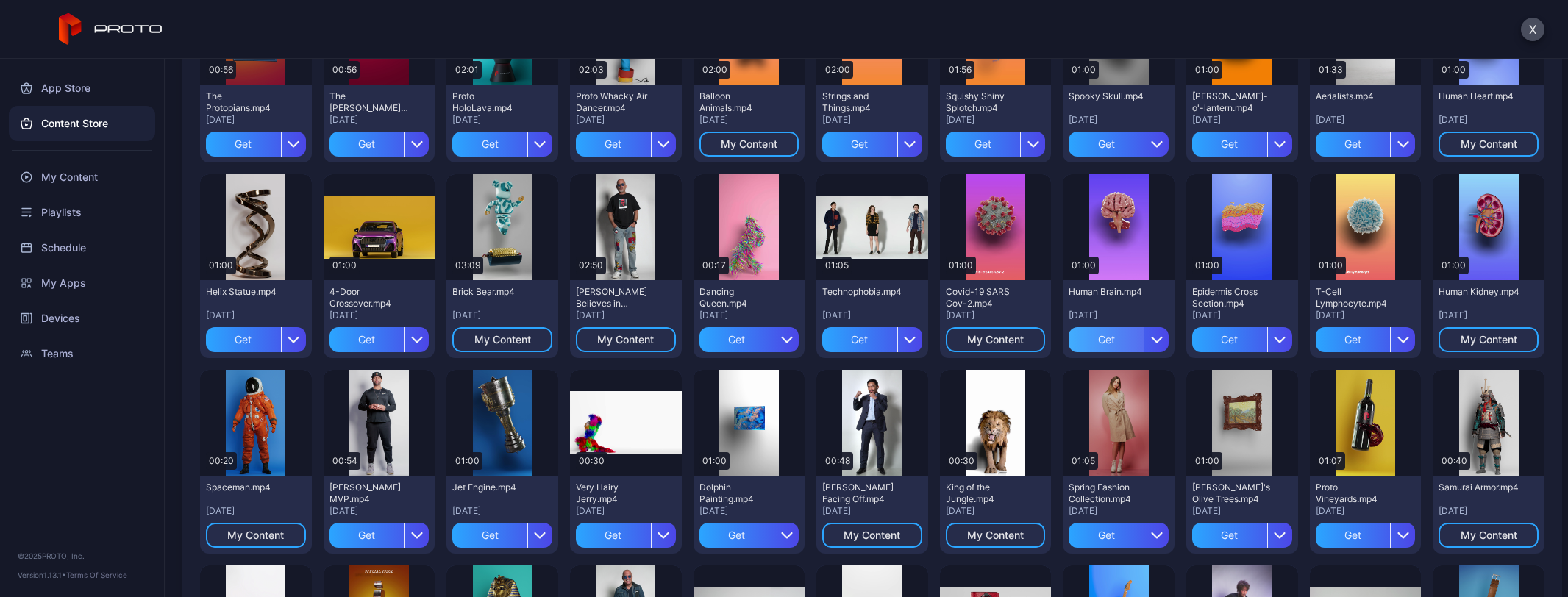
click at [1095, 336] on div "Get" at bounding box center [1106, 340] width 75 height 25
click at [1329, 337] on div "Get" at bounding box center [1353, 340] width 75 height 25
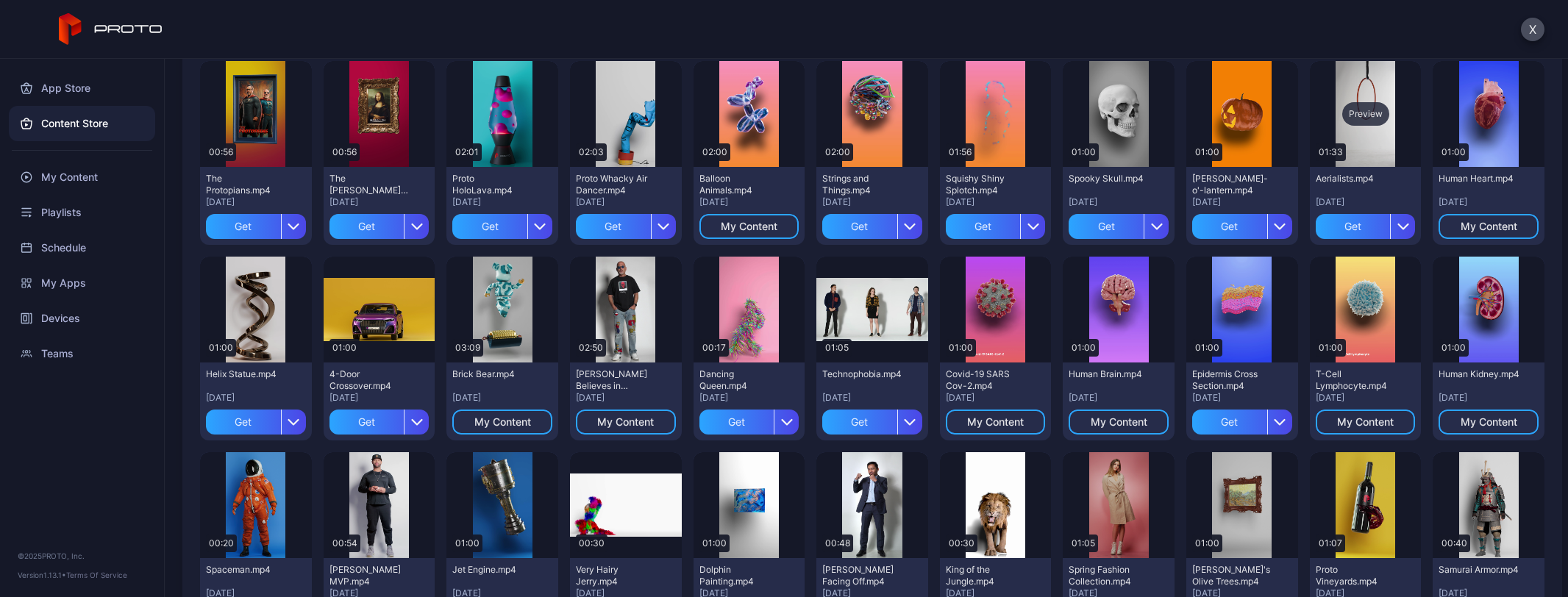
scroll to position [147, 0]
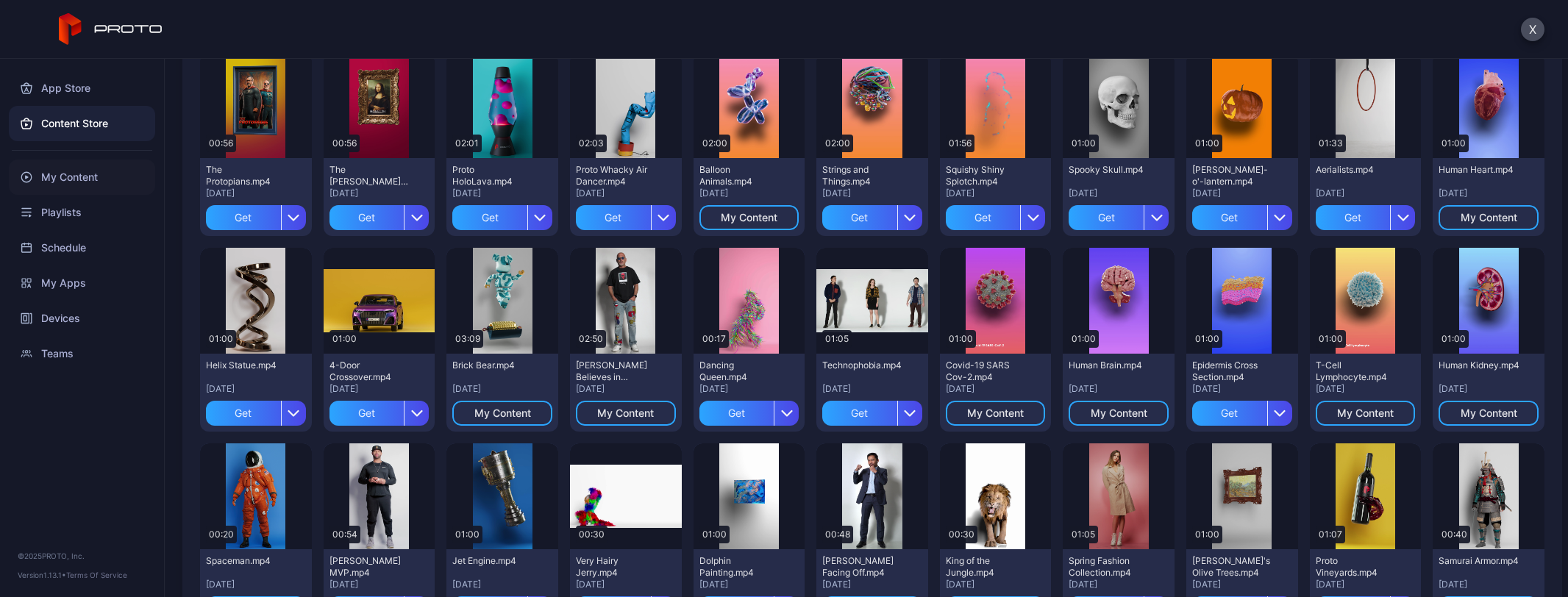
click at [97, 178] on div "My Content" at bounding box center [82, 178] width 146 height 36
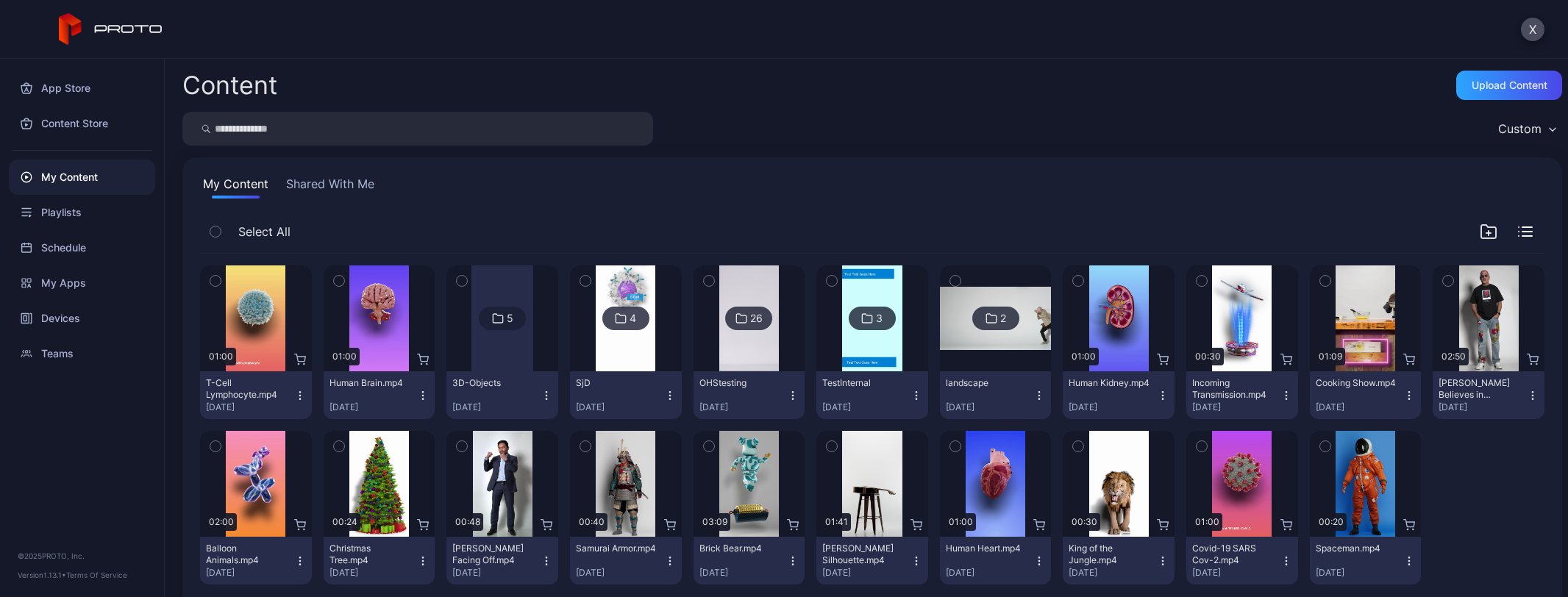
click at [298, 393] on icon "button" at bounding box center [300, 396] width 12 height 12
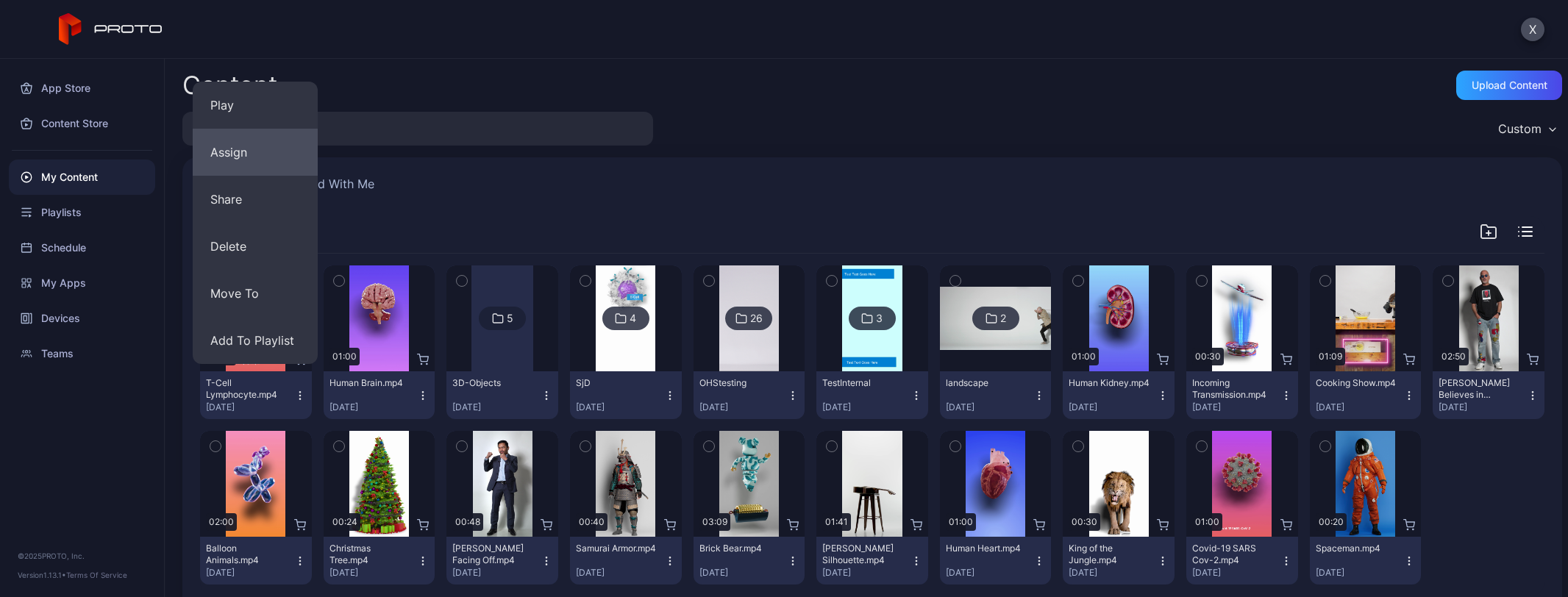
click at [247, 152] on button "Assign" at bounding box center [256, 152] width 125 height 47
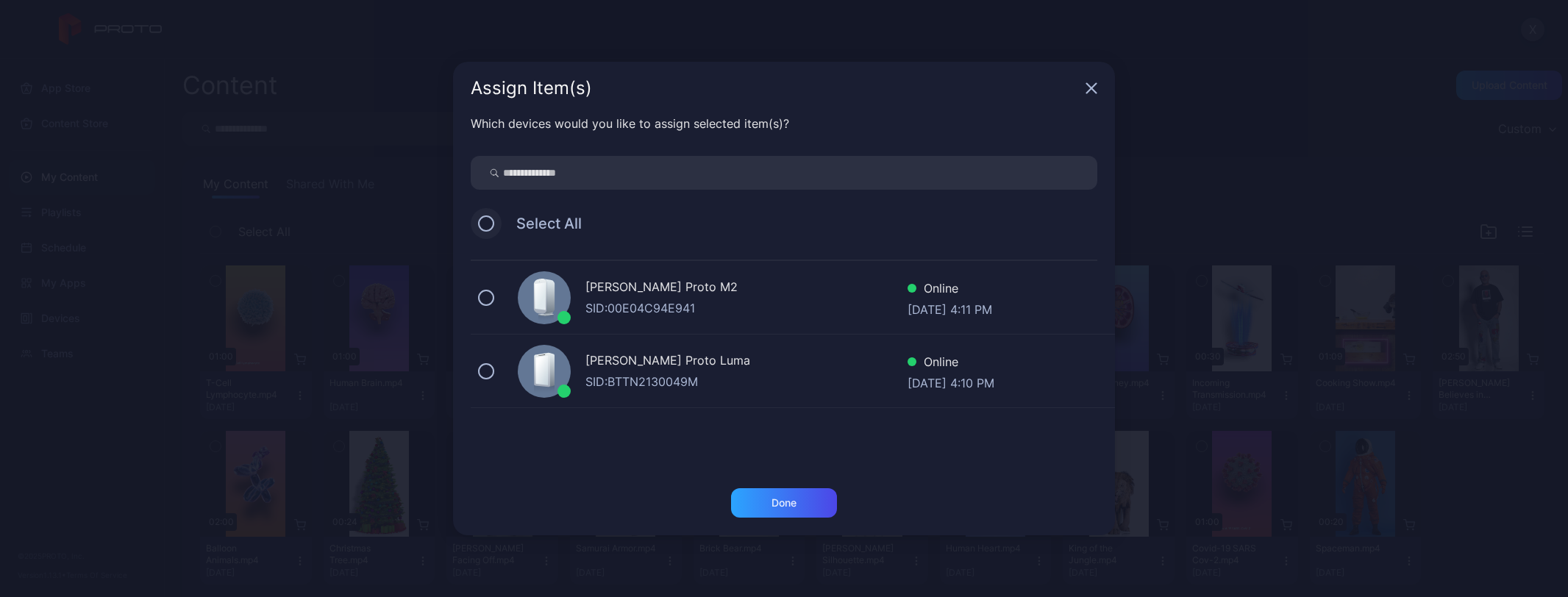
click at [491, 222] on button at bounding box center [486, 224] width 16 height 16
click at [775, 503] on div "Done" at bounding box center [784, 503] width 25 height 12
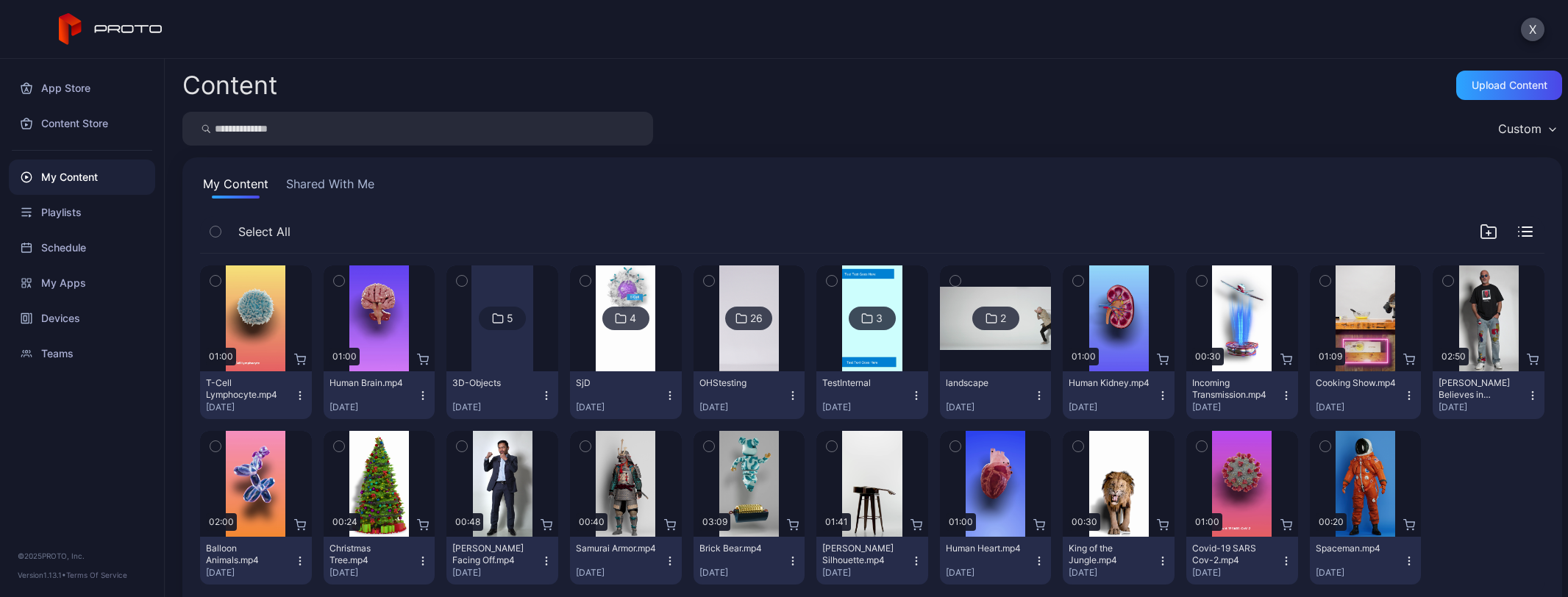
click at [419, 395] on icon "button" at bounding box center [423, 396] width 12 height 12
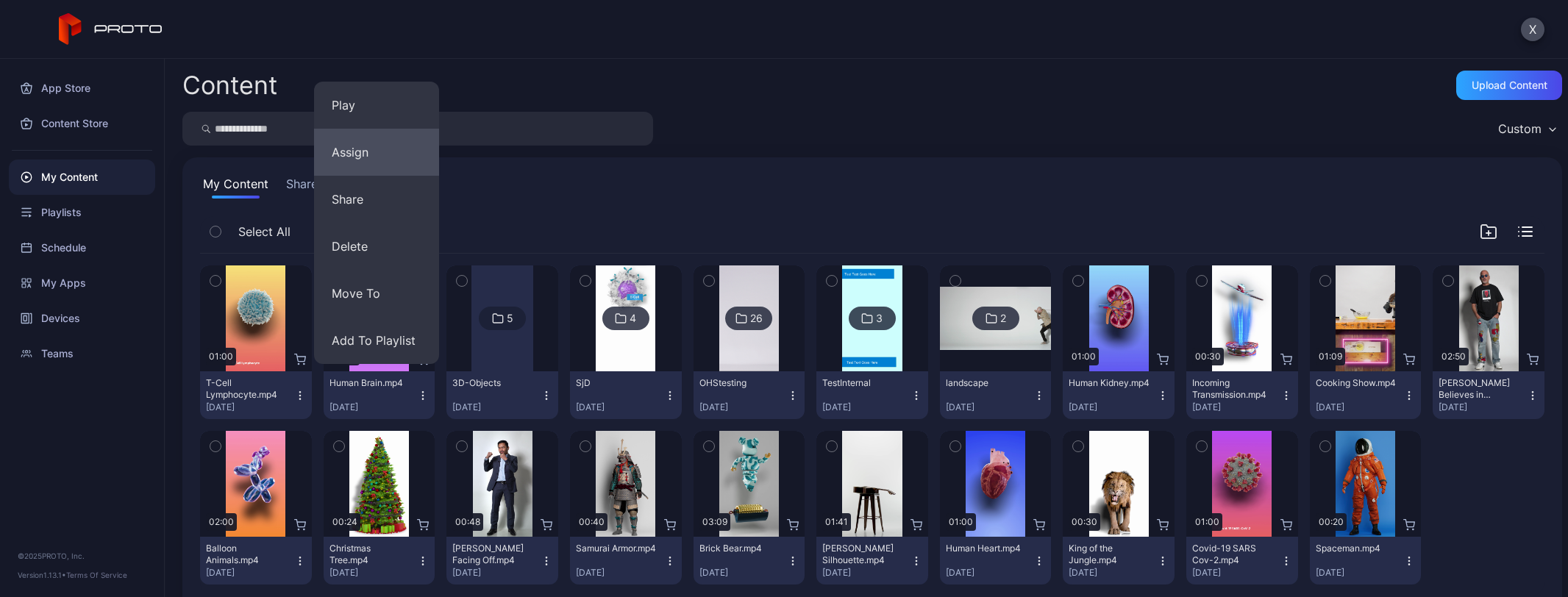
click at [375, 150] on button "Assign" at bounding box center [376, 152] width 125 height 47
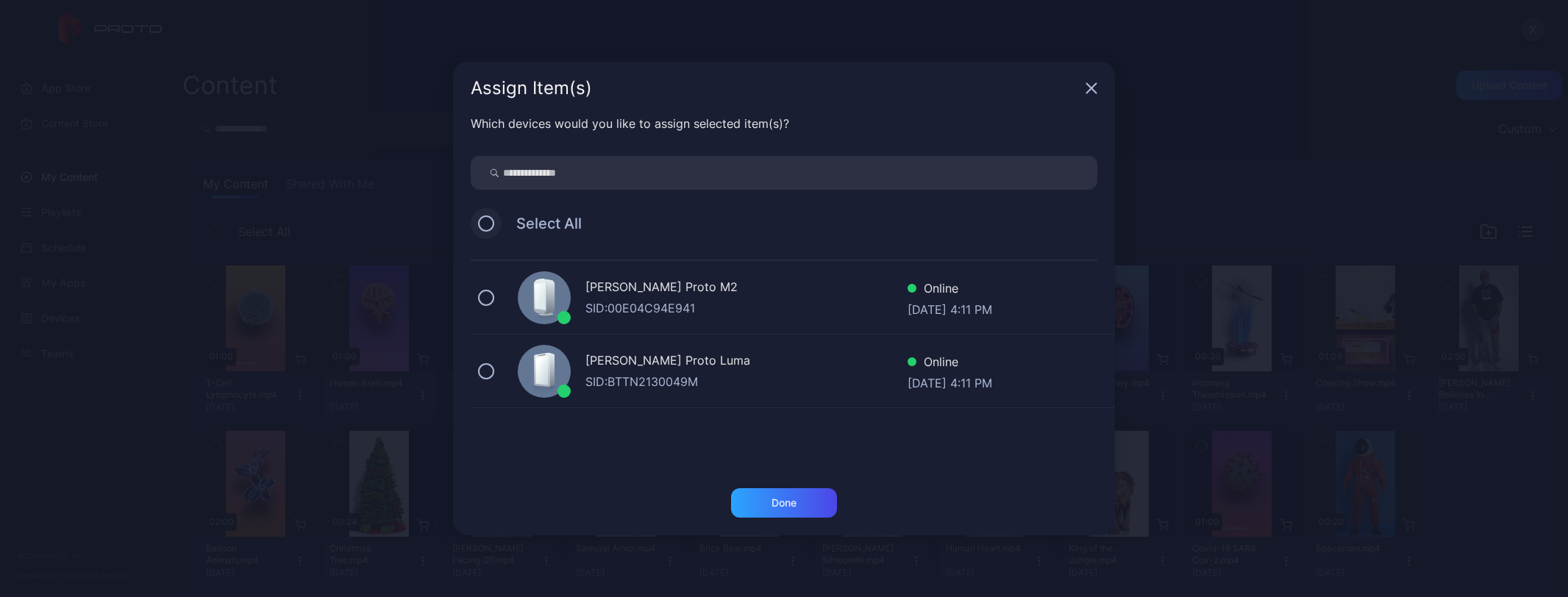
click at [483, 225] on button at bounding box center [486, 224] width 16 height 16
click at [750, 497] on div "Done" at bounding box center [784, 503] width 106 height 29
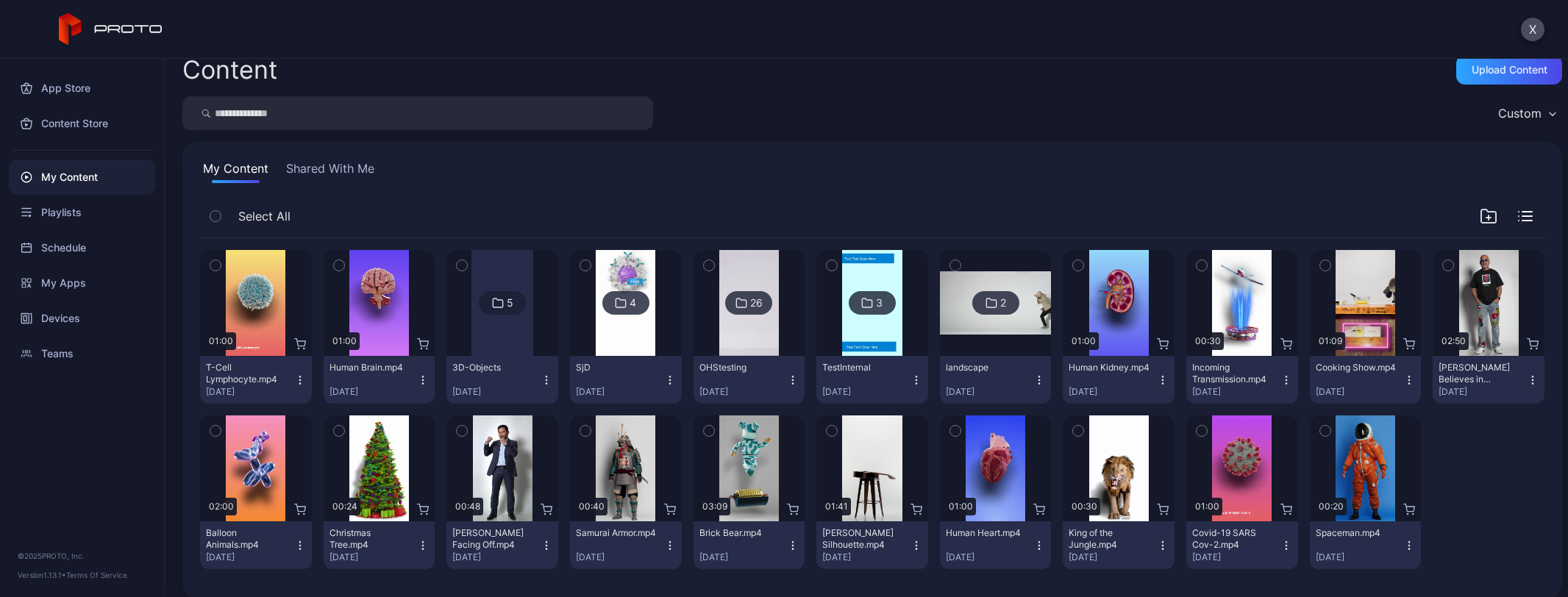
scroll to position [28, 0]
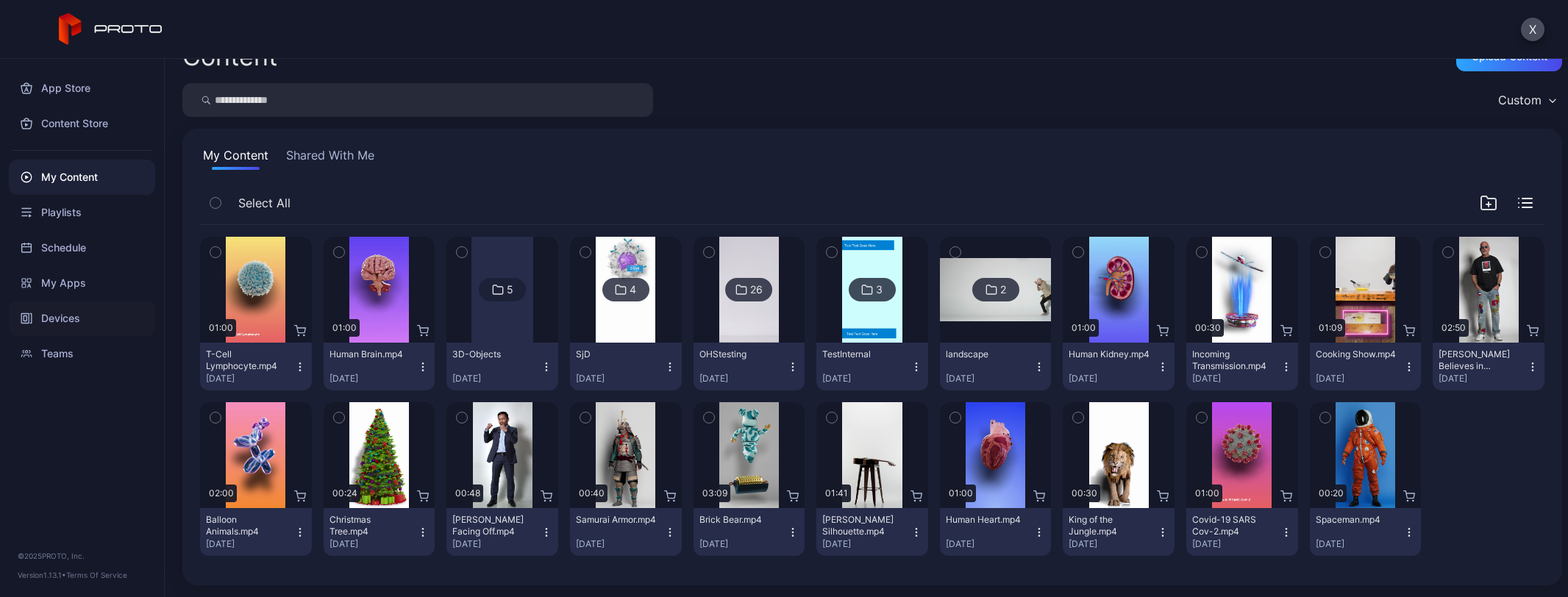
click at [79, 315] on div "Devices" at bounding box center [82, 319] width 146 height 36
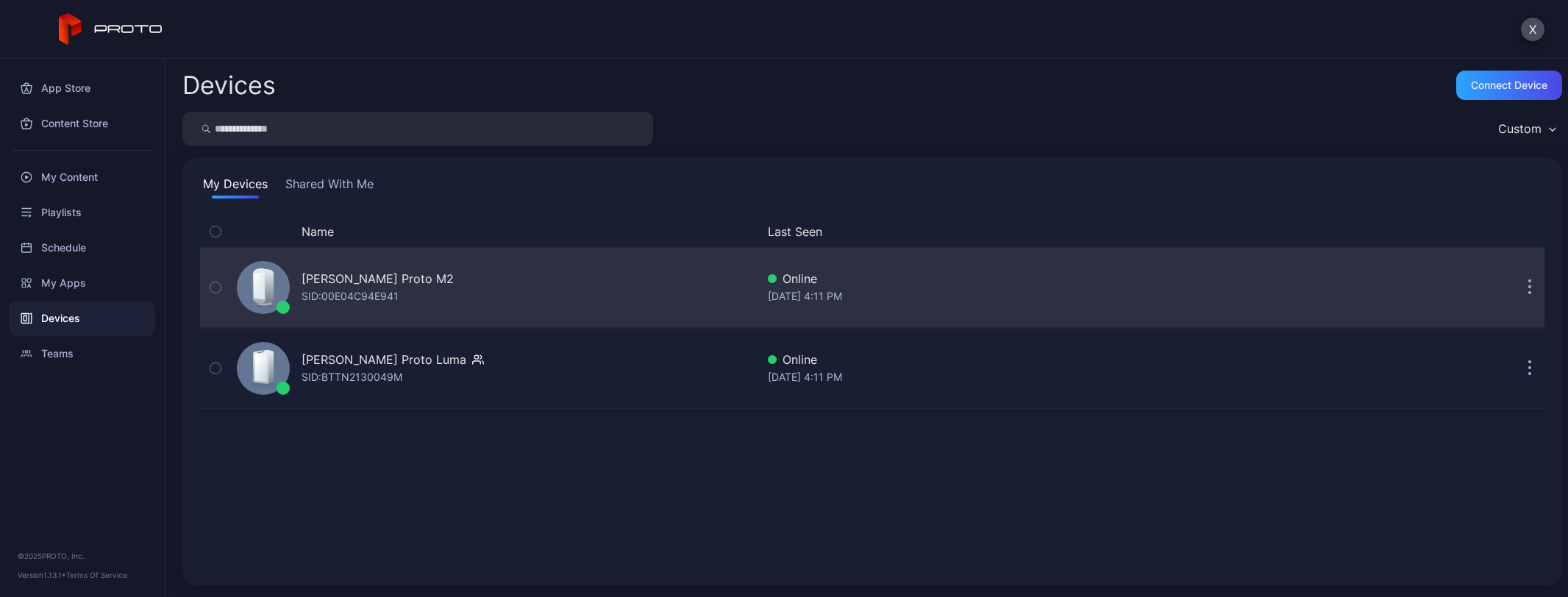
click at [567, 294] on div "[PERSON_NAME] Proto M2 SID: 00E04C94E941" at bounding box center [493, 287] width 525 height 74
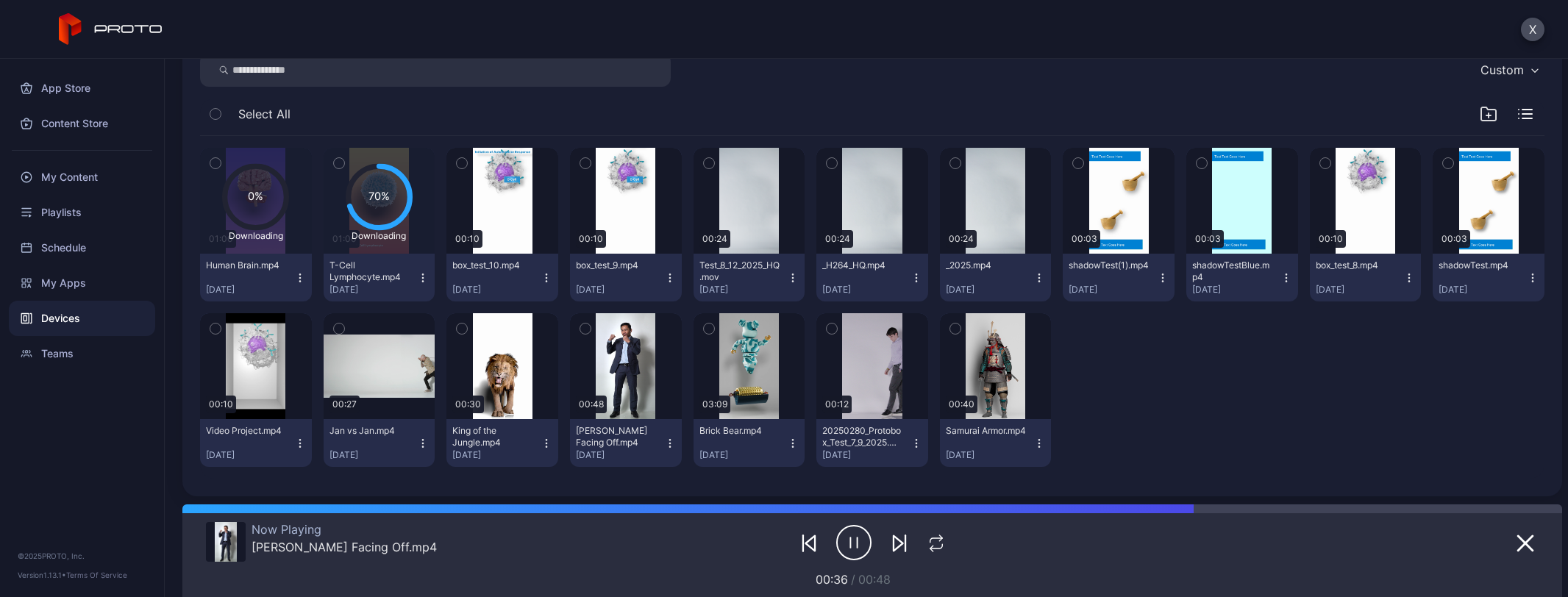
scroll to position [225, 0]
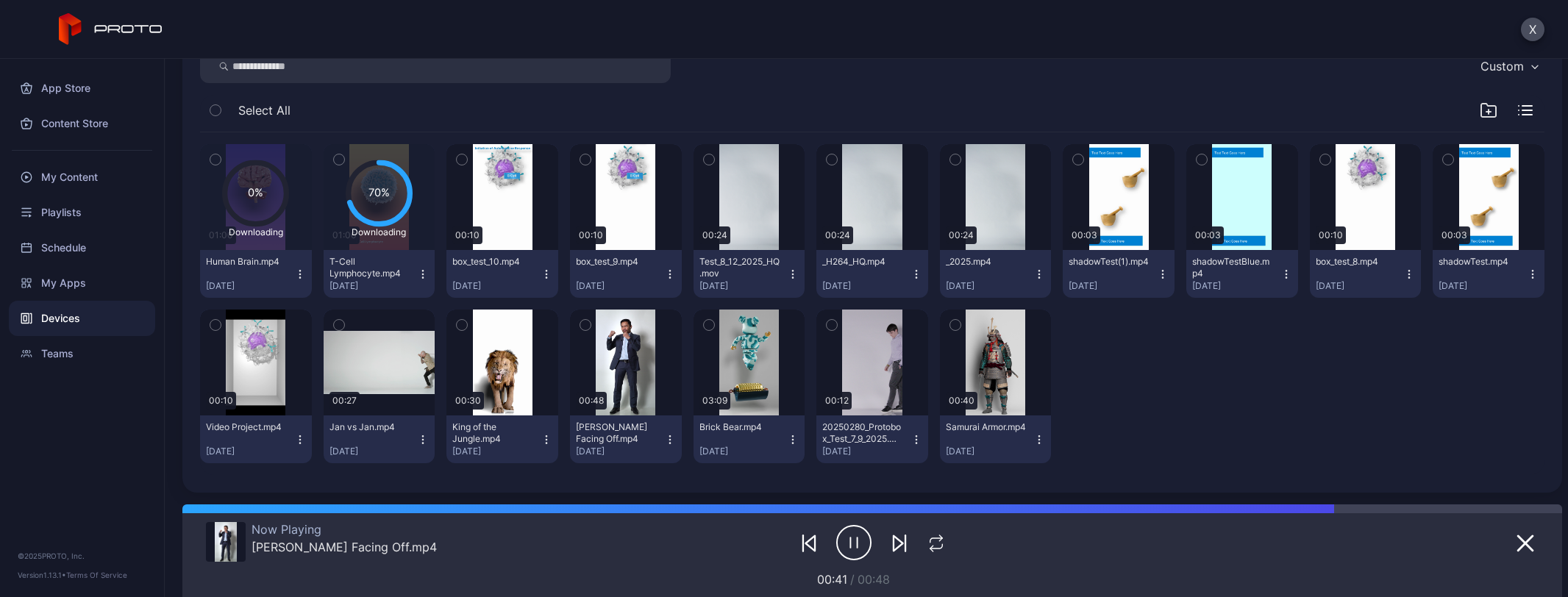
click at [1281, 272] on icon "button" at bounding box center [1287, 274] width 12 height 12
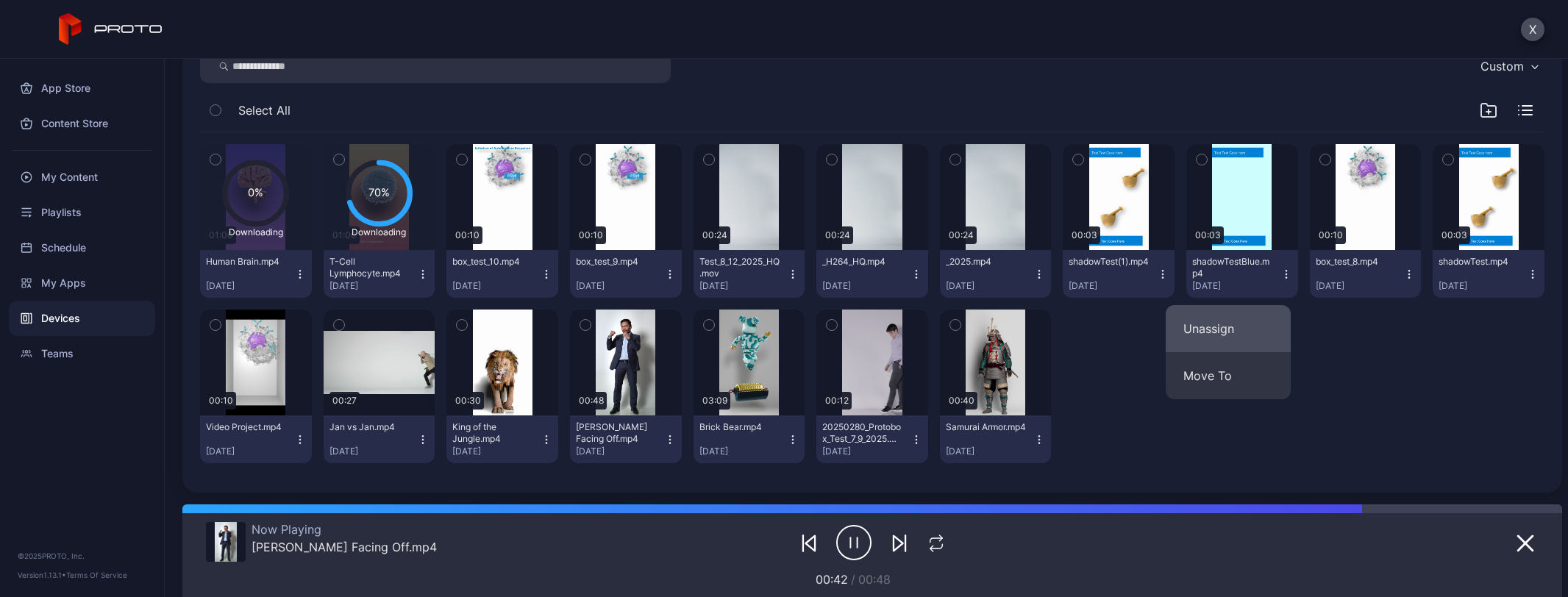
click at [1258, 330] on button "Unassign" at bounding box center [1228, 329] width 125 height 47
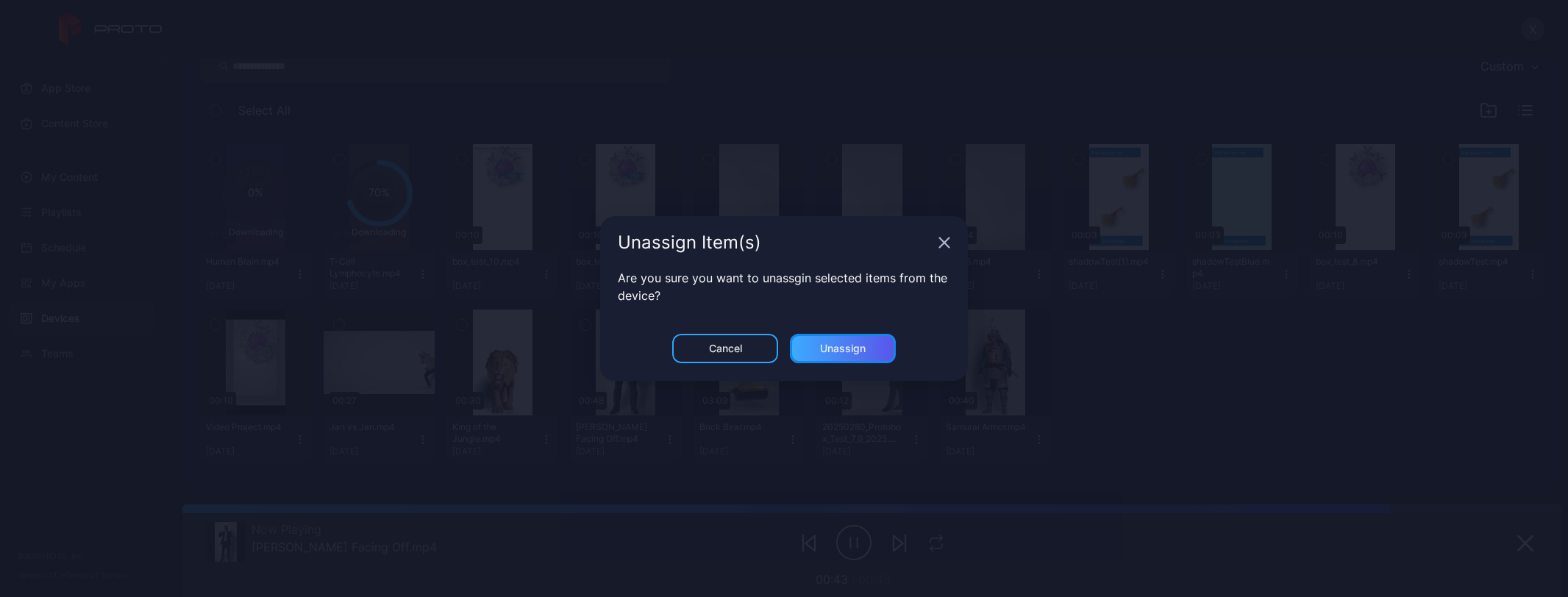
click at [859, 350] on div "Unassign" at bounding box center [843, 349] width 45 height 12
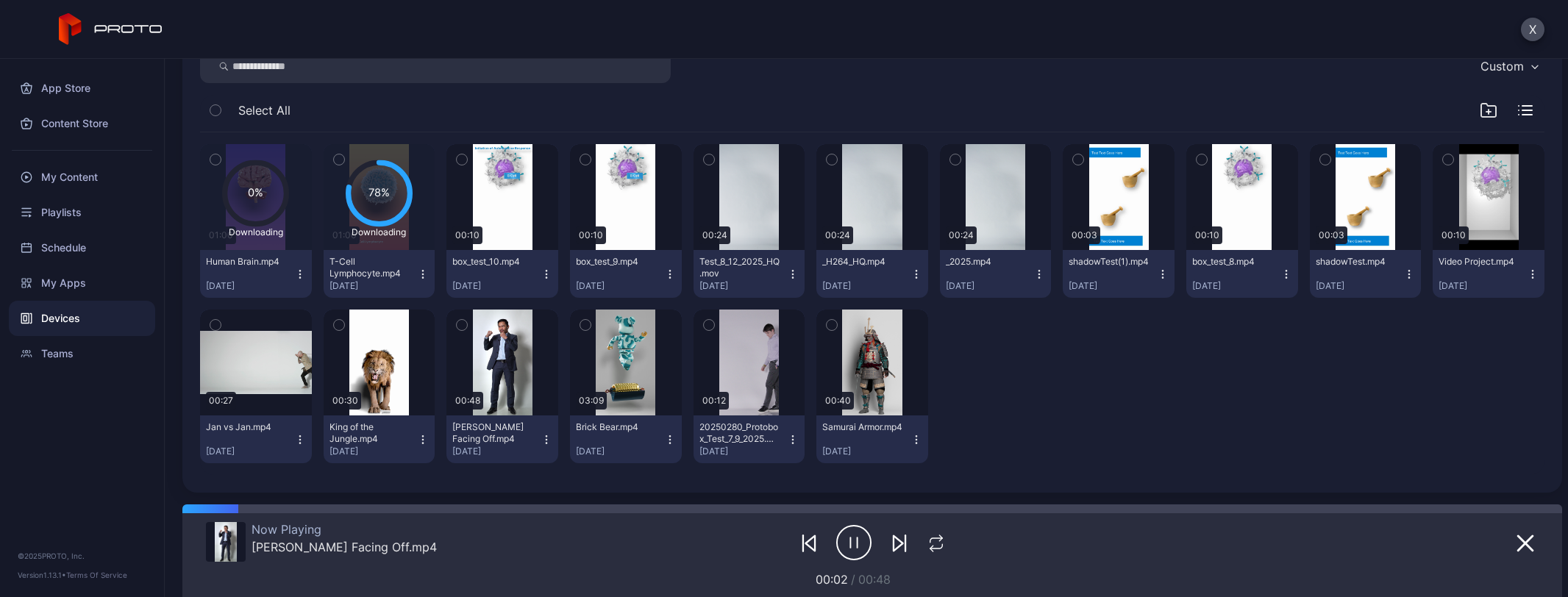
click at [1157, 272] on icon "button" at bounding box center [1162, 274] width 12 height 12
click at [1145, 328] on button "Unassign" at bounding box center [1107, 329] width 125 height 47
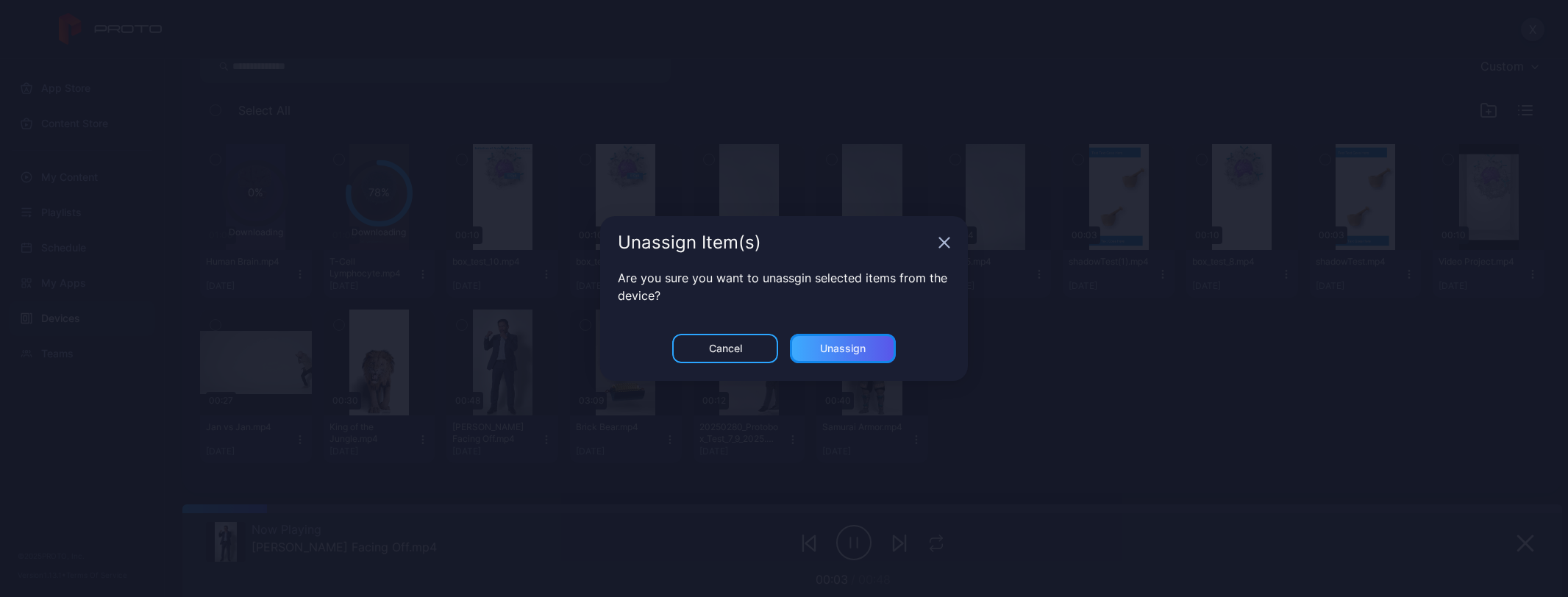
click at [868, 350] on div "Unassign" at bounding box center [843, 349] width 106 height 29
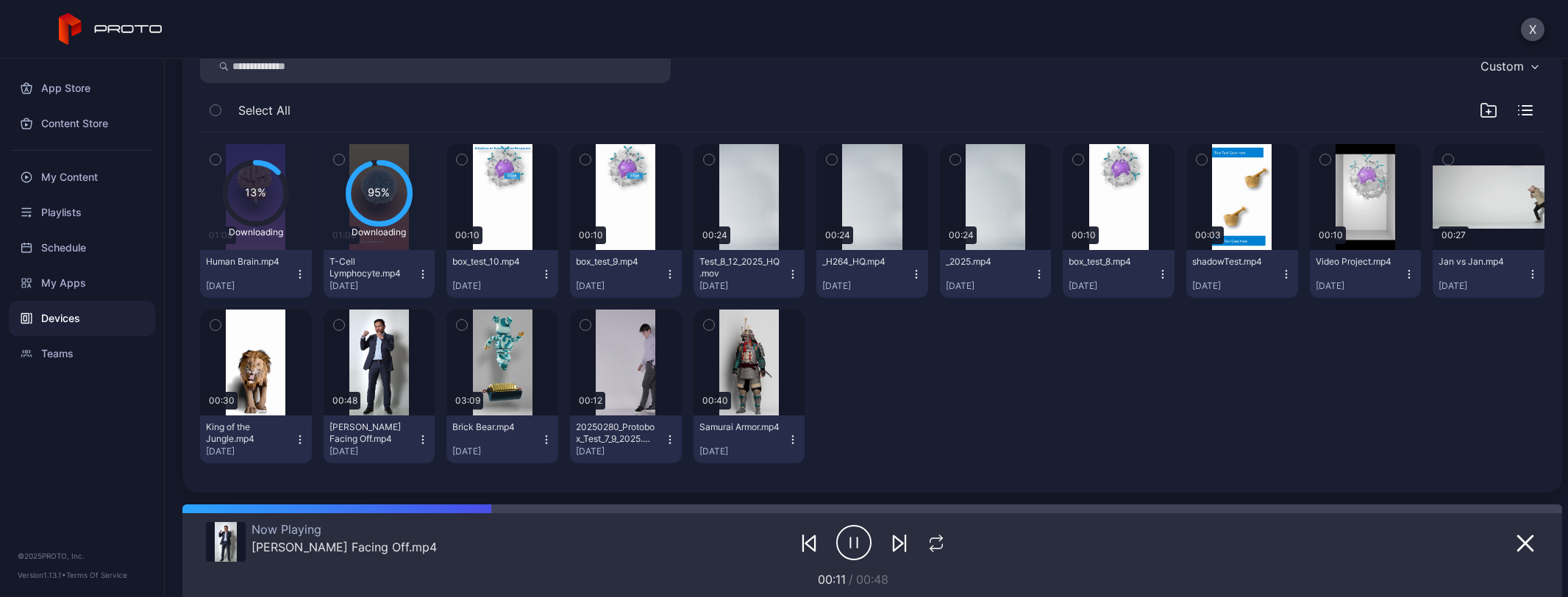
click at [793, 273] on icon "button" at bounding box center [793, 273] width 1 height 1
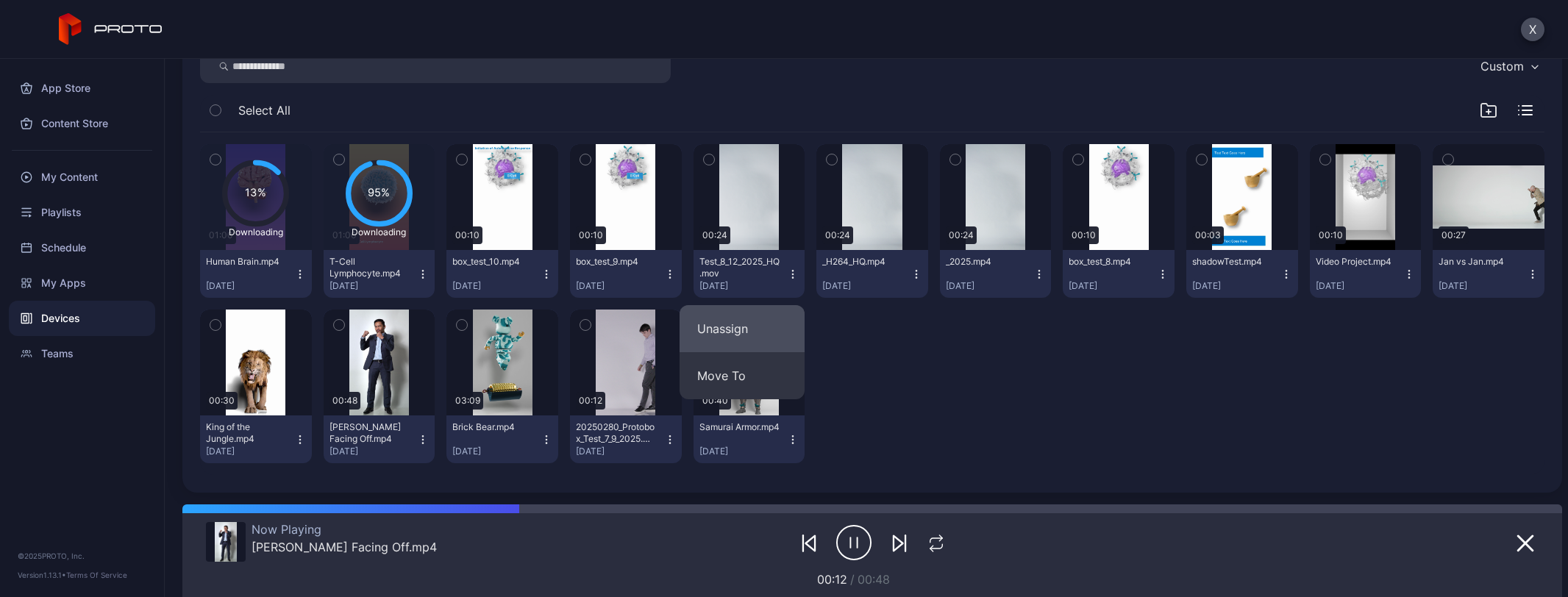
click at [782, 326] on button "Unassign" at bounding box center [742, 329] width 125 height 47
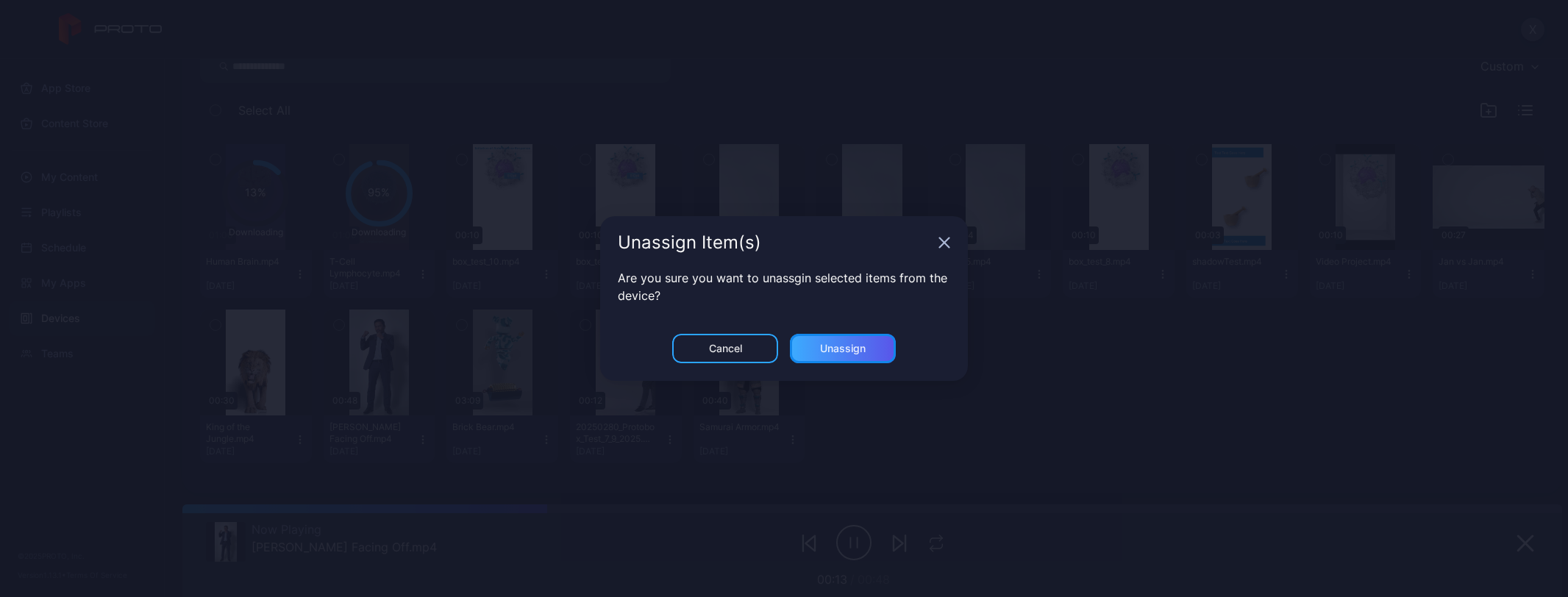
click at [826, 341] on div "Unassign" at bounding box center [843, 349] width 106 height 29
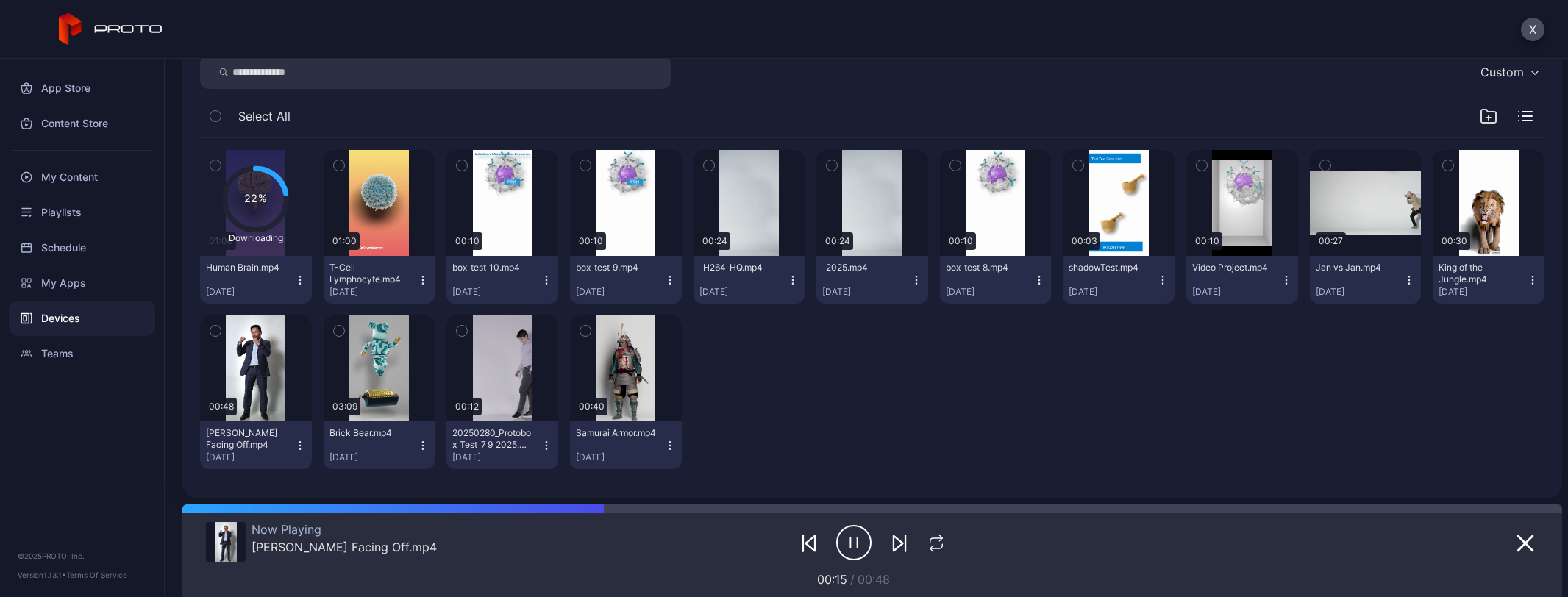
scroll to position [221, 0]
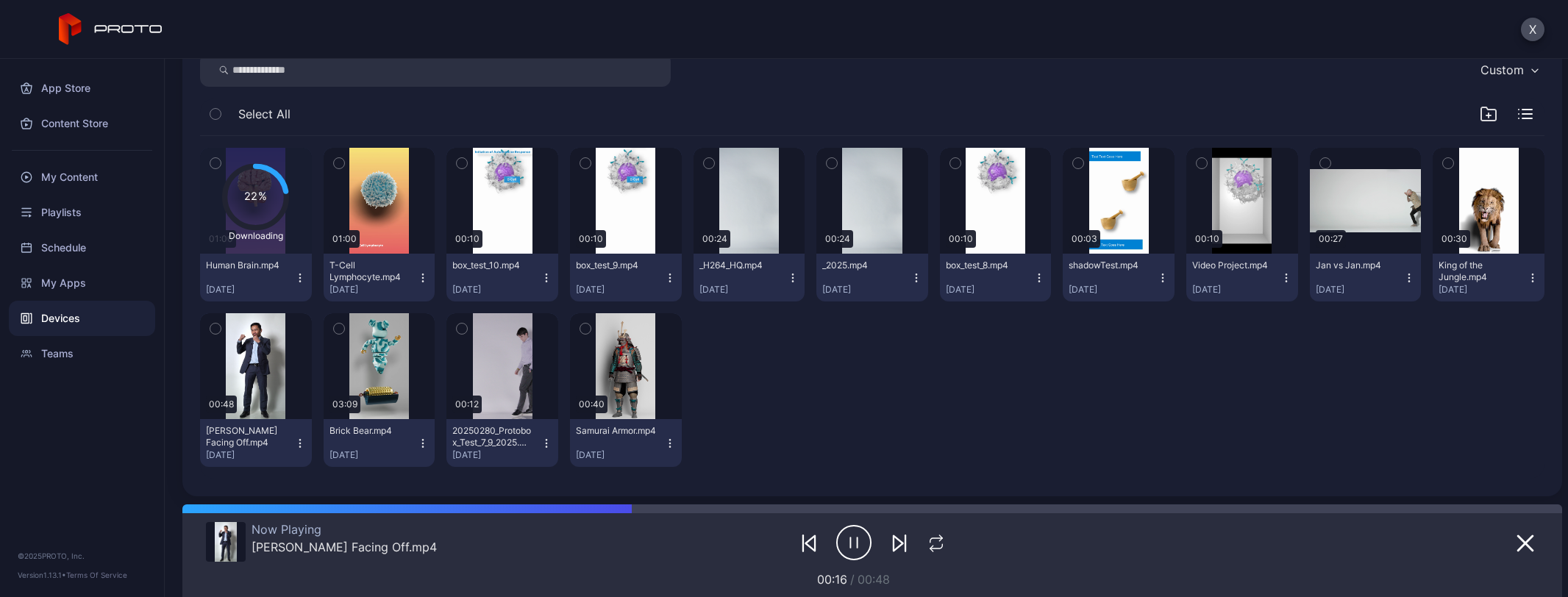
click at [787, 277] on icon "button" at bounding box center [793, 277] width 12 height 12
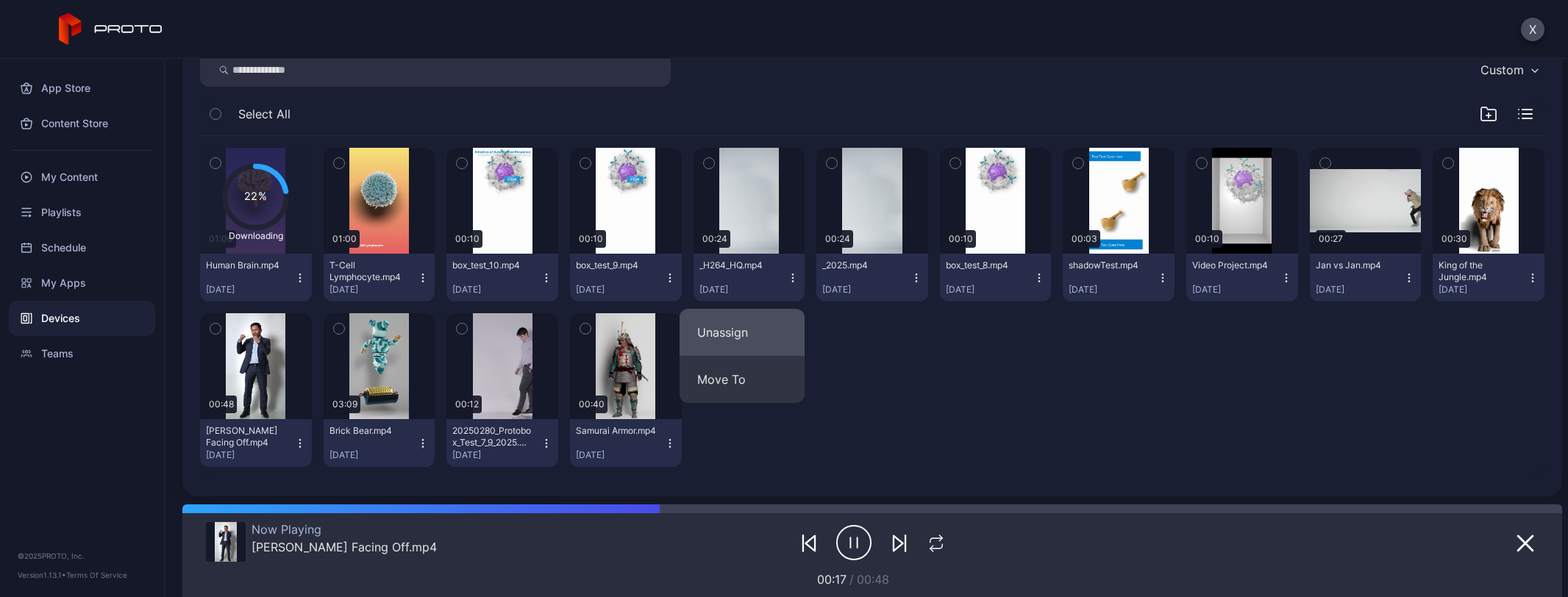
click at [769, 335] on button "Unassign" at bounding box center [742, 333] width 125 height 47
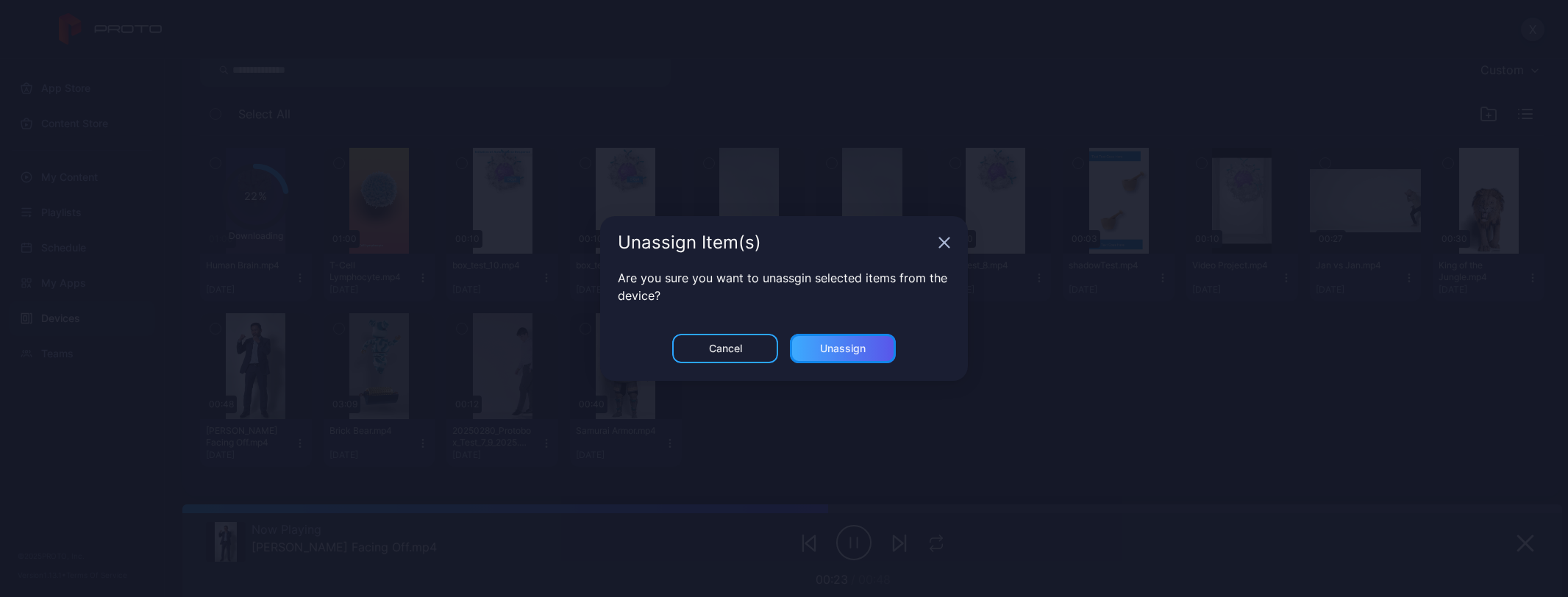
click at [810, 341] on div "Unassign" at bounding box center [843, 349] width 106 height 29
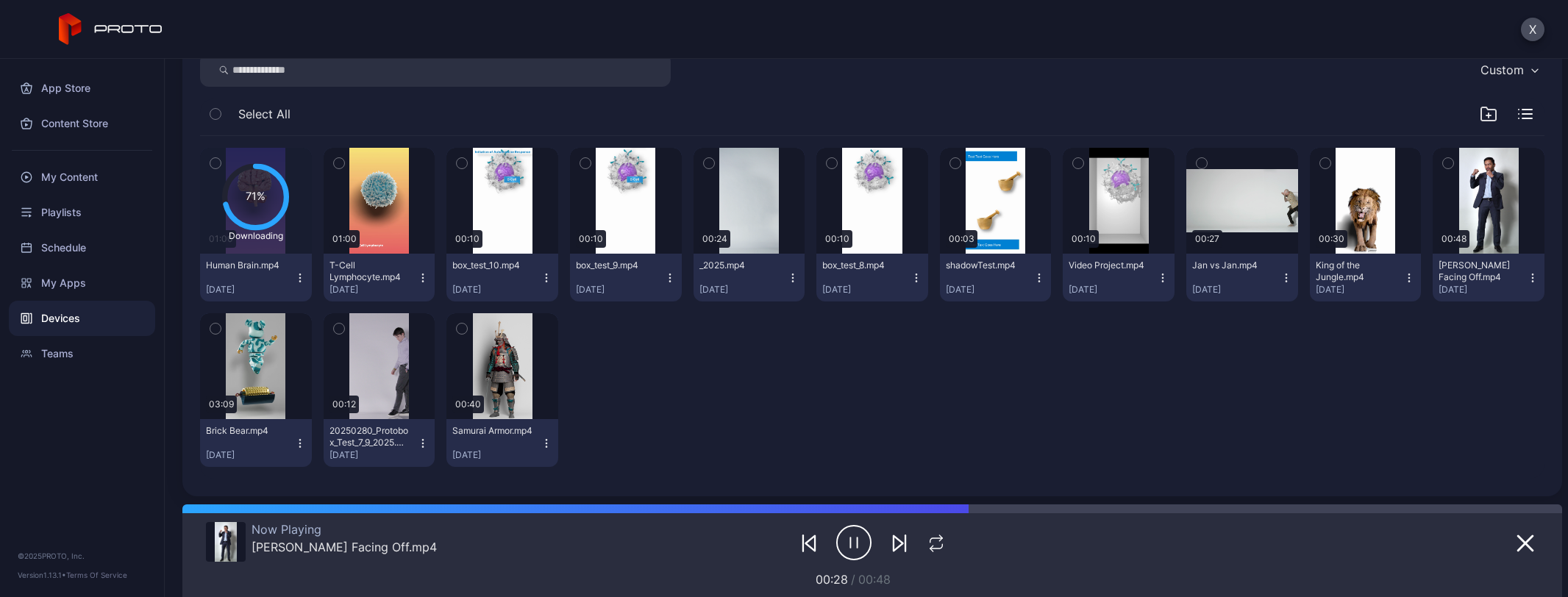
click at [787, 277] on icon "button" at bounding box center [793, 277] width 12 height 12
click at [778, 329] on button "Unassign" at bounding box center [742, 333] width 125 height 47
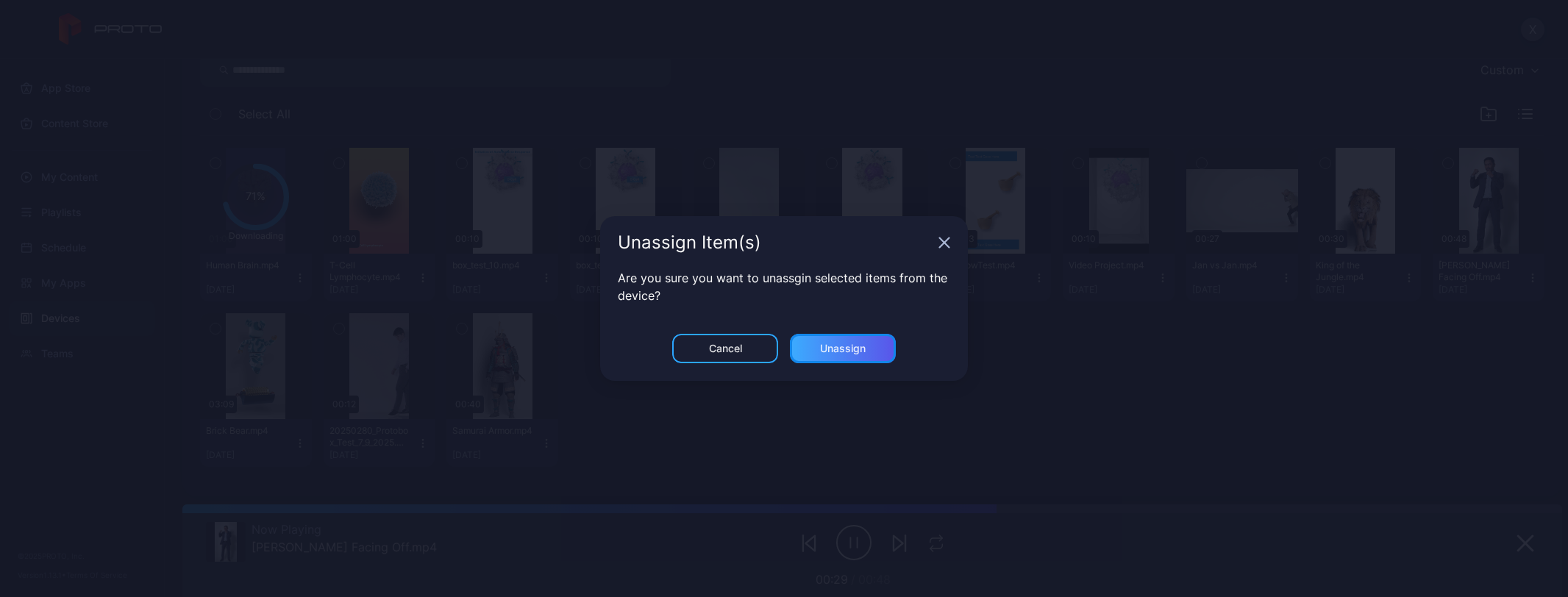
click at [836, 345] on div "Unassign" at bounding box center [843, 349] width 45 height 12
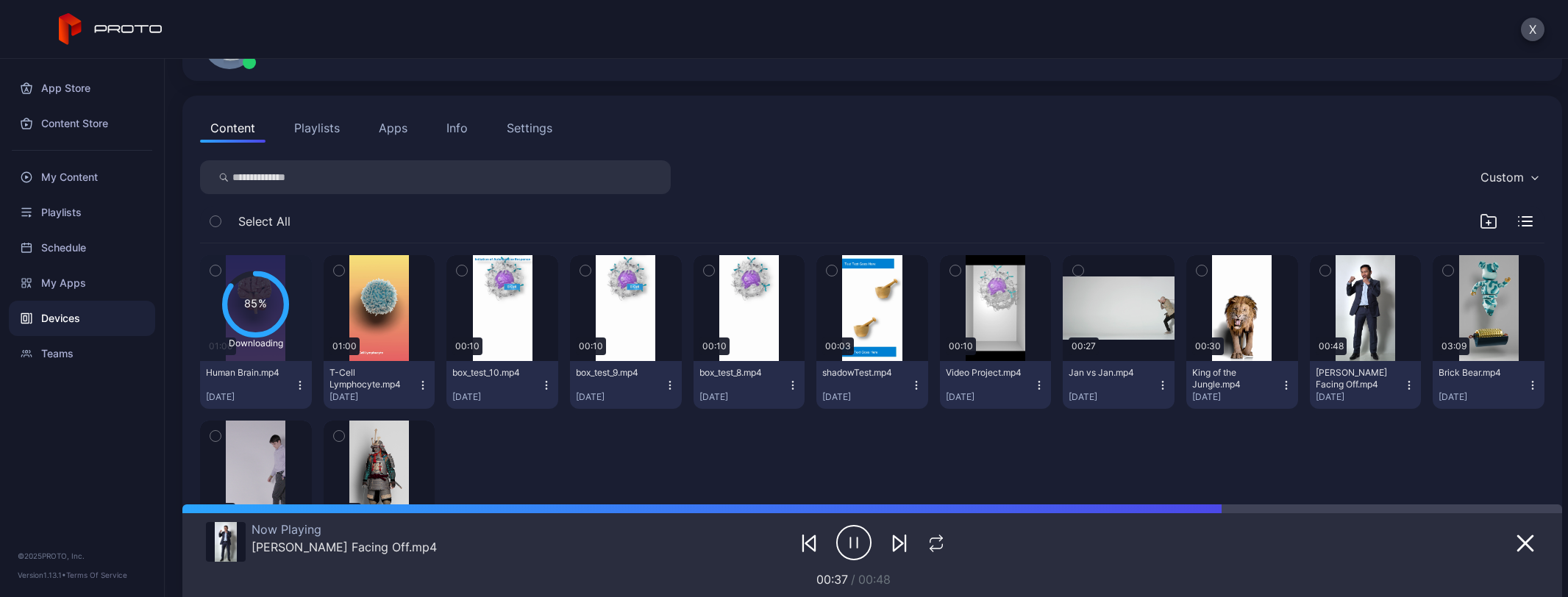
scroll to position [74, 0]
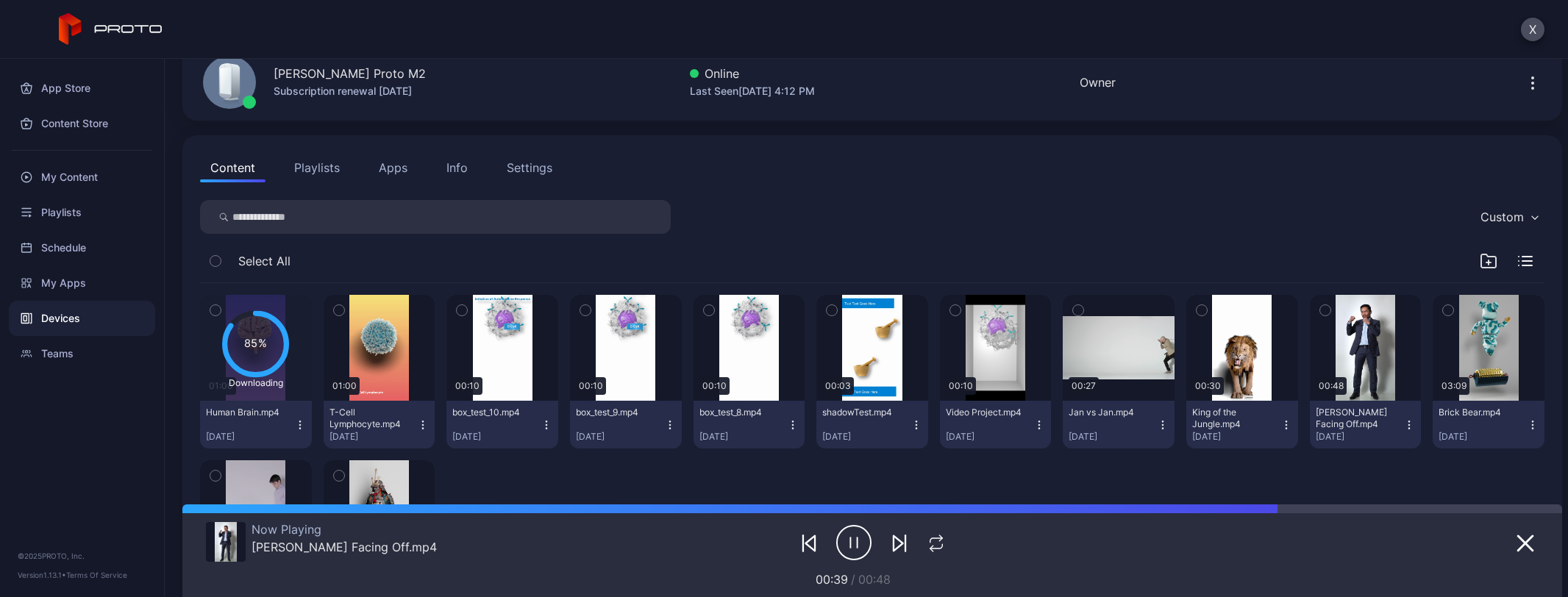
click at [88, 323] on div "Devices" at bounding box center [82, 319] width 146 height 36
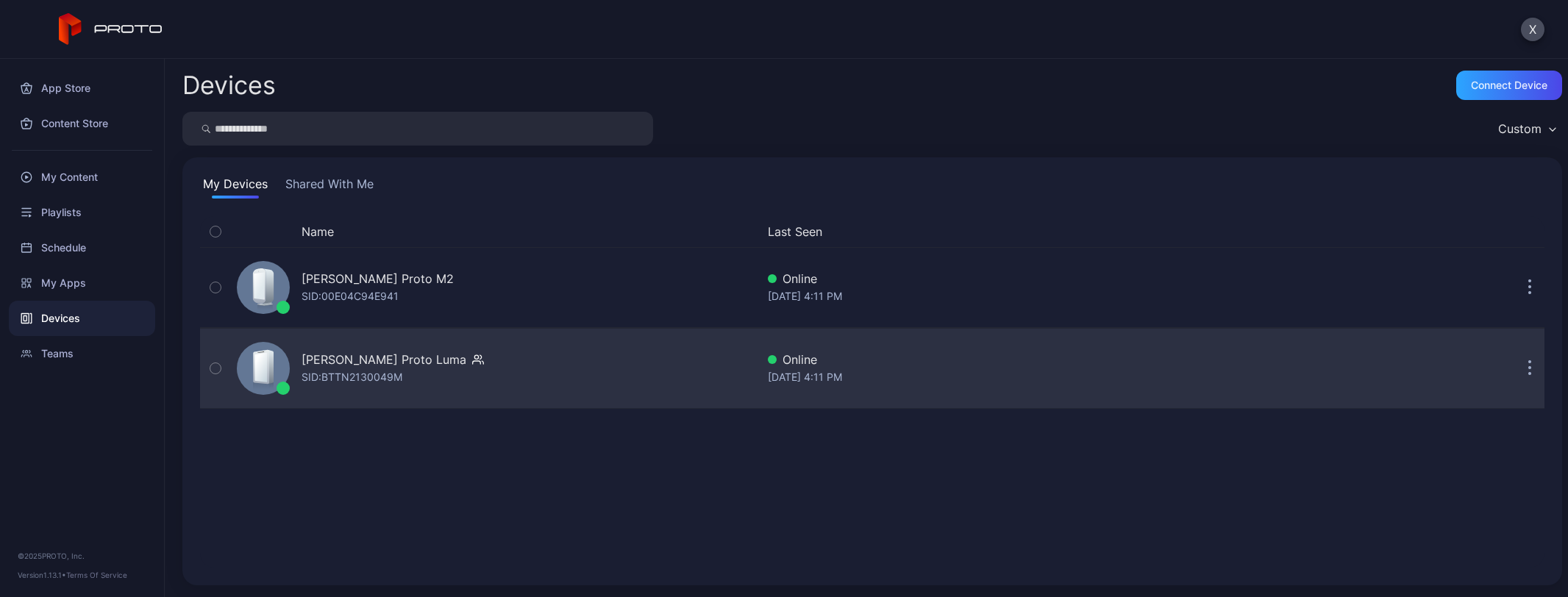
click at [422, 360] on div "[PERSON_NAME] Proto Luma" at bounding box center [384, 360] width 165 height 18
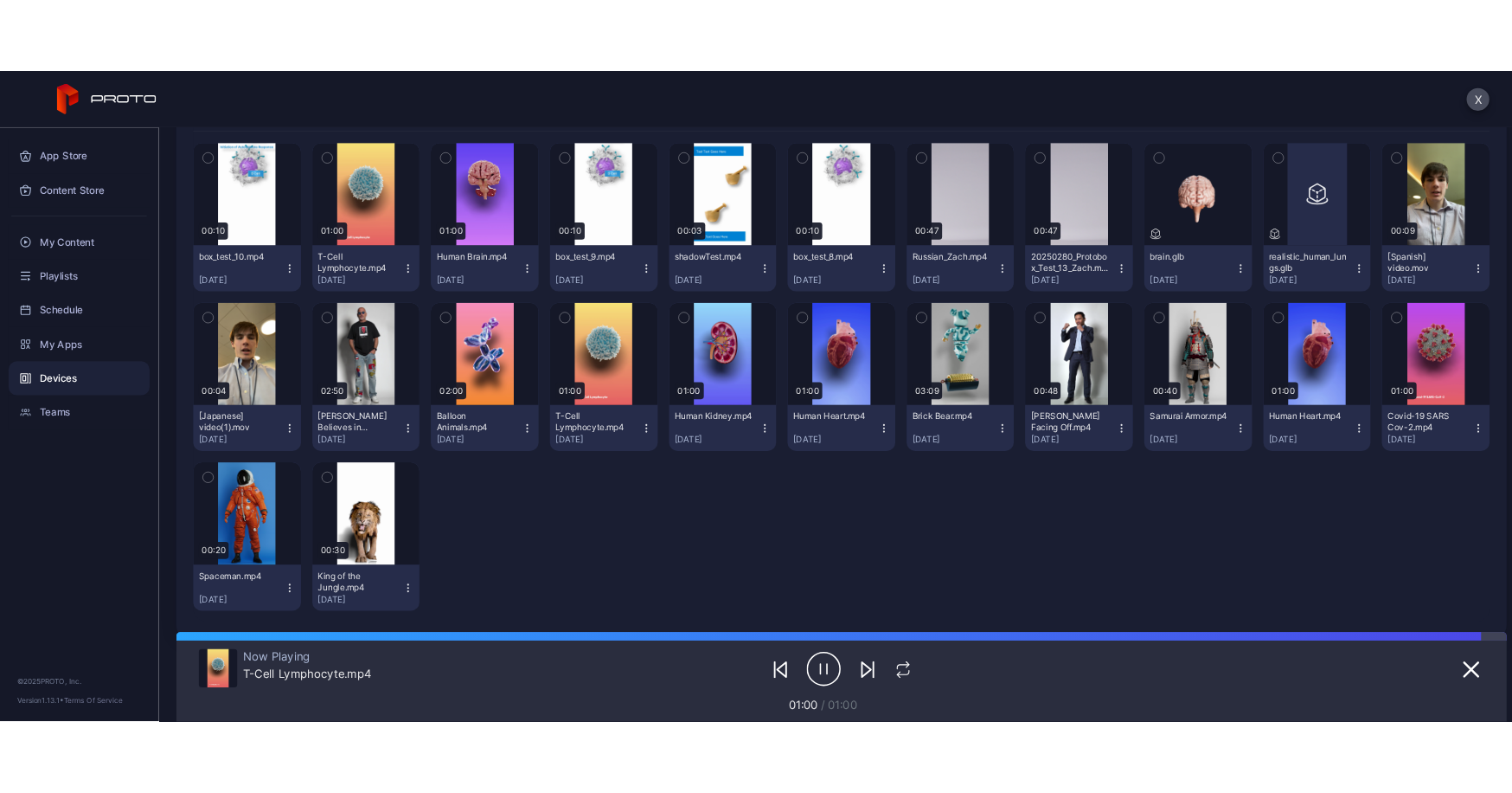
scroll to position [344, 0]
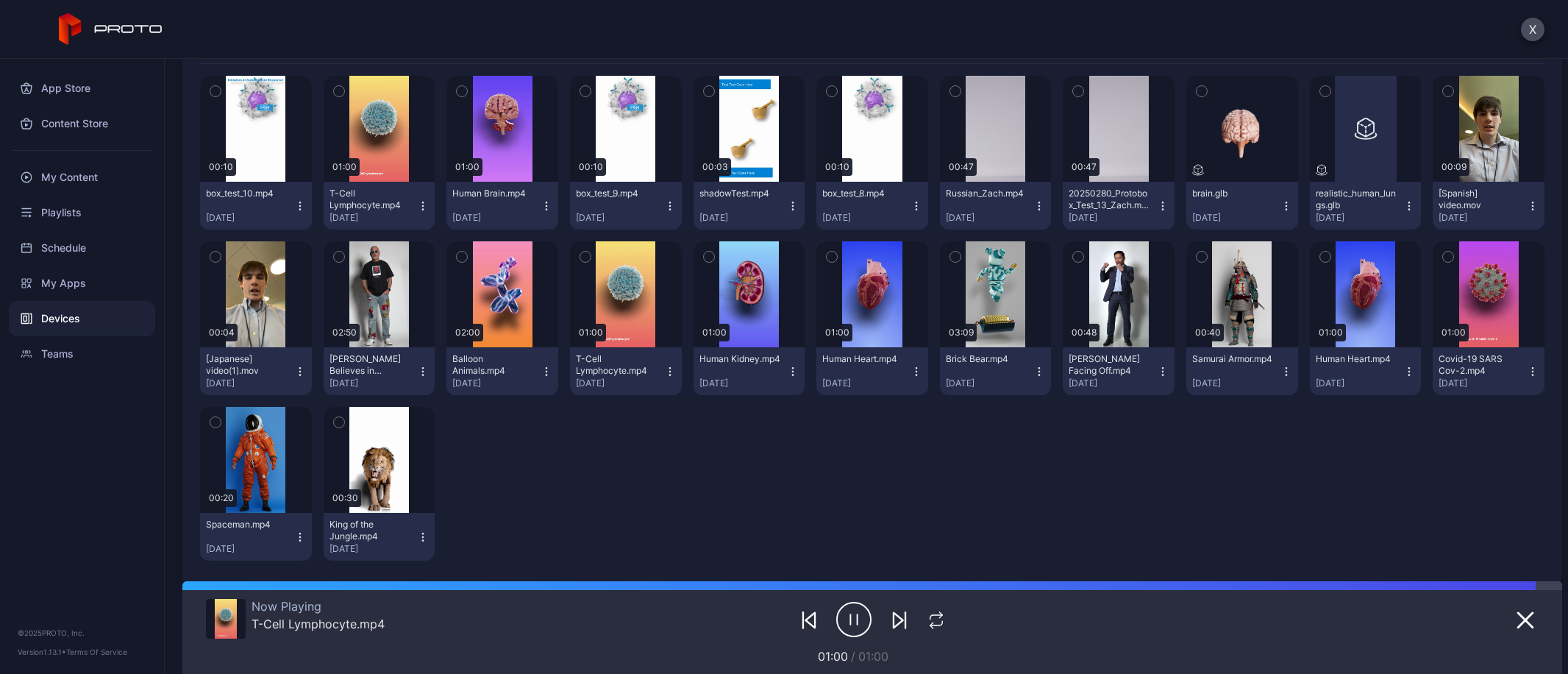
click at [1403, 204] on icon "button" at bounding box center [1409, 206] width 12 height 12
click at [1376, 479] on div "00:10 box_test_10.mp4 [DATE] 01:00 [MEDICAL_DATA] Lymphocyte.mp4 [DATE] 01:00 H…" at bounding box center [873, 318] width 1345 height 509
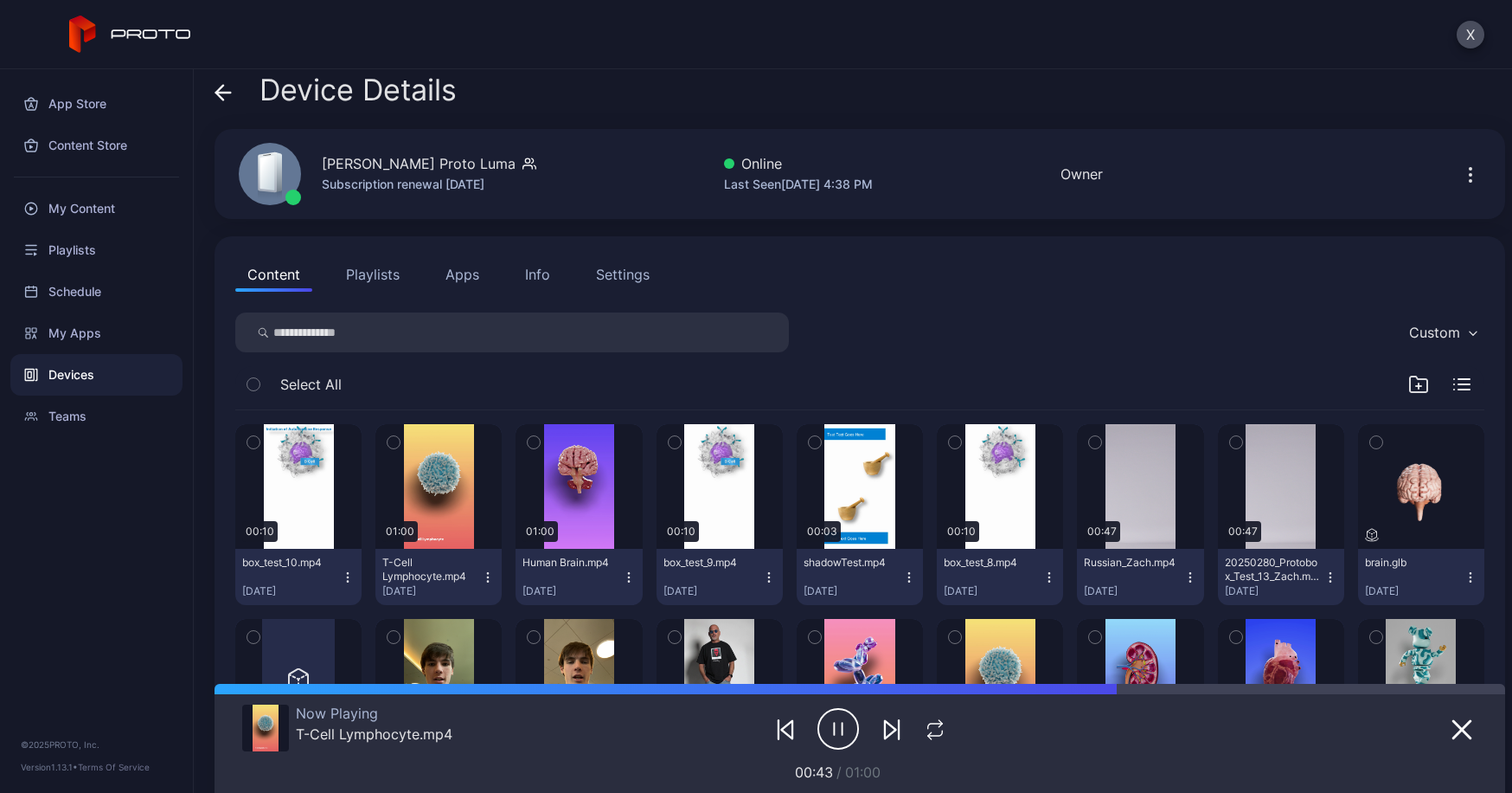
scroll to position [0, 0]
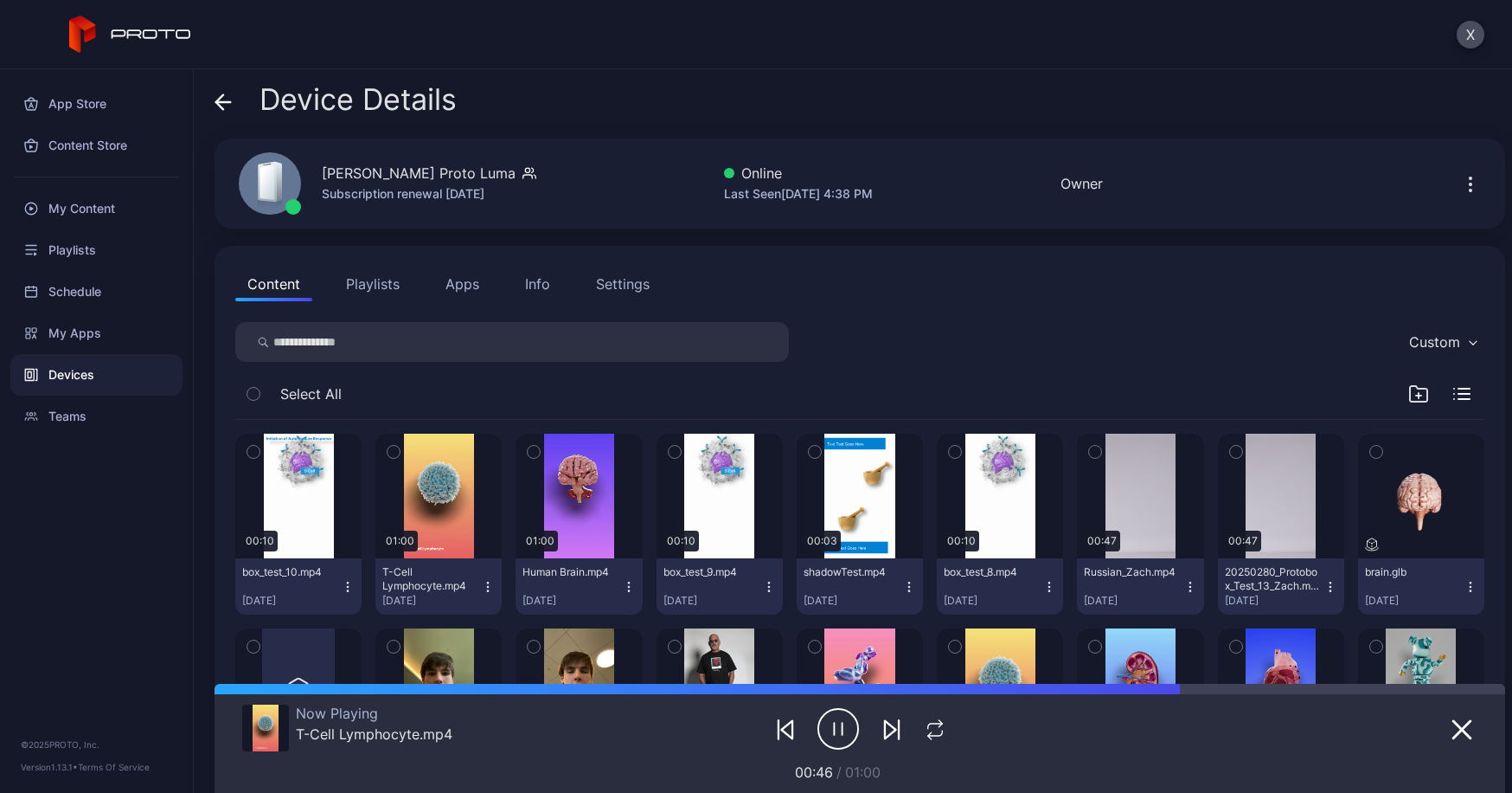
click at [454, 284] on button "Apps" at bounding box center [462, 283] width 58 height 34
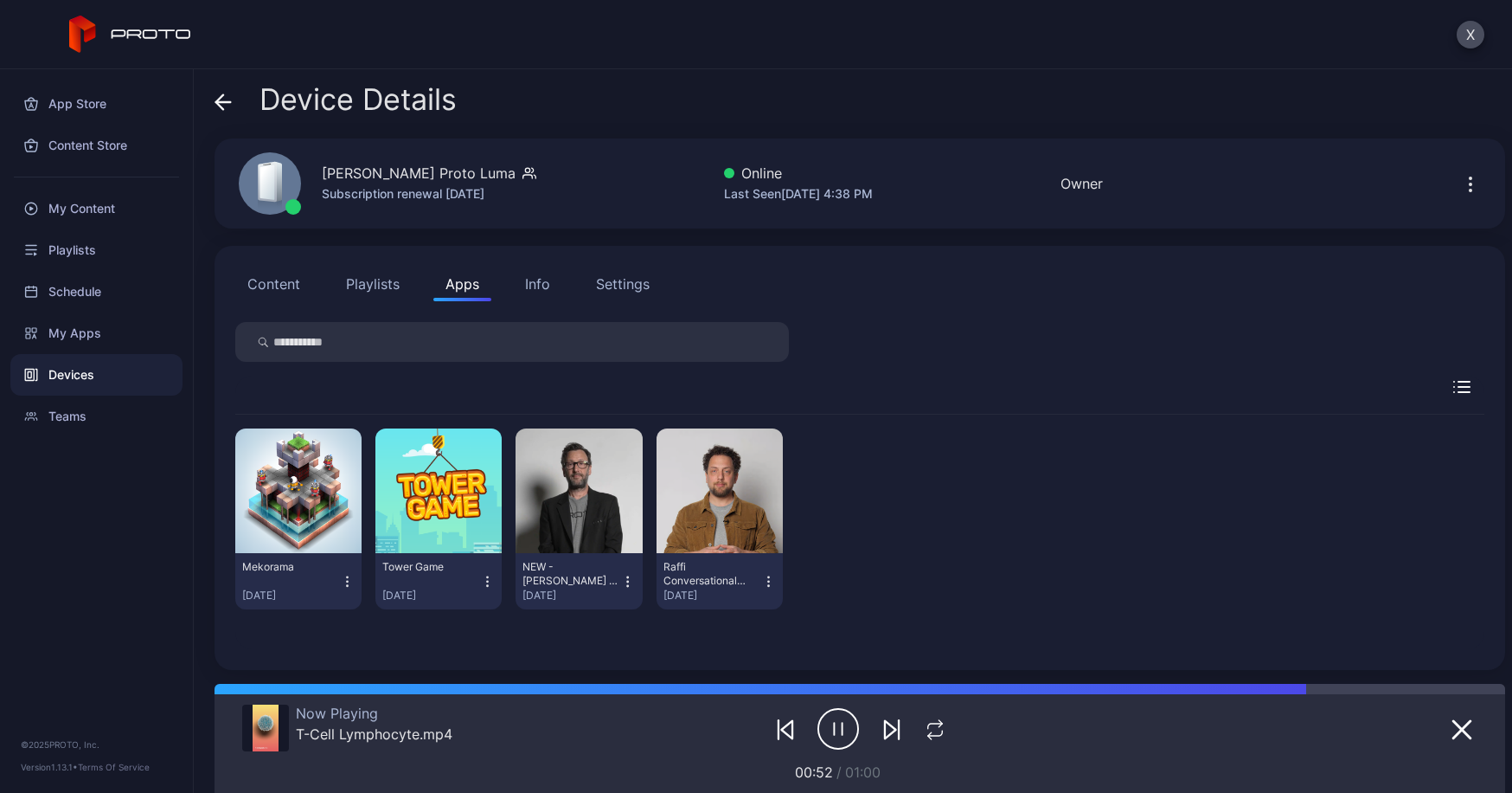
click at [495, 580] on icon "button" at bounding box center [487, 581] width 14 height 17
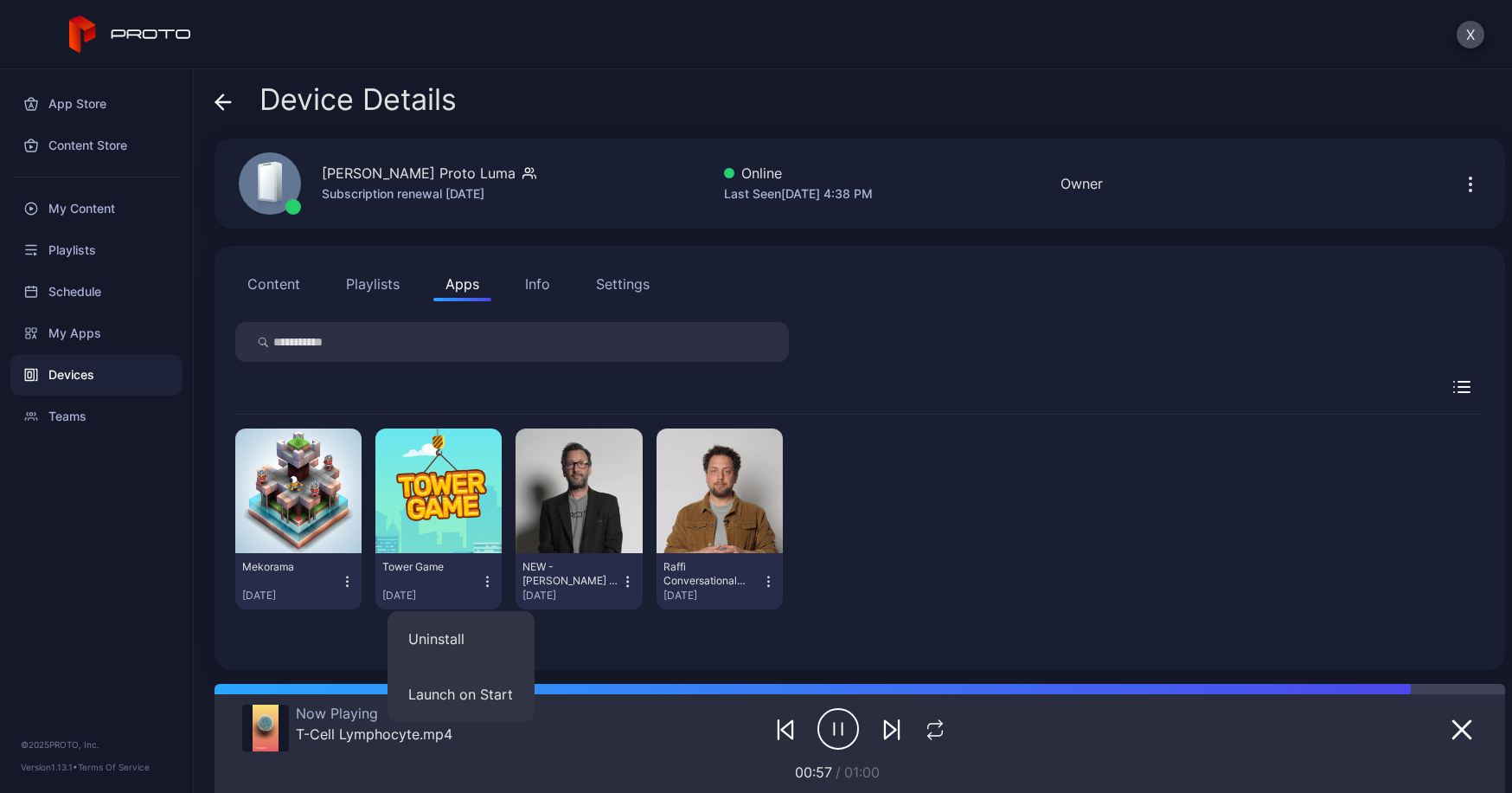
click at [904, 367] on div "Mekorama [DATE] Tower Game [DATE] NEW - [PERSON_NAME] - (Internal) [DATE] Raffi…" at bounding box center [860, 485] width 1249 height 327
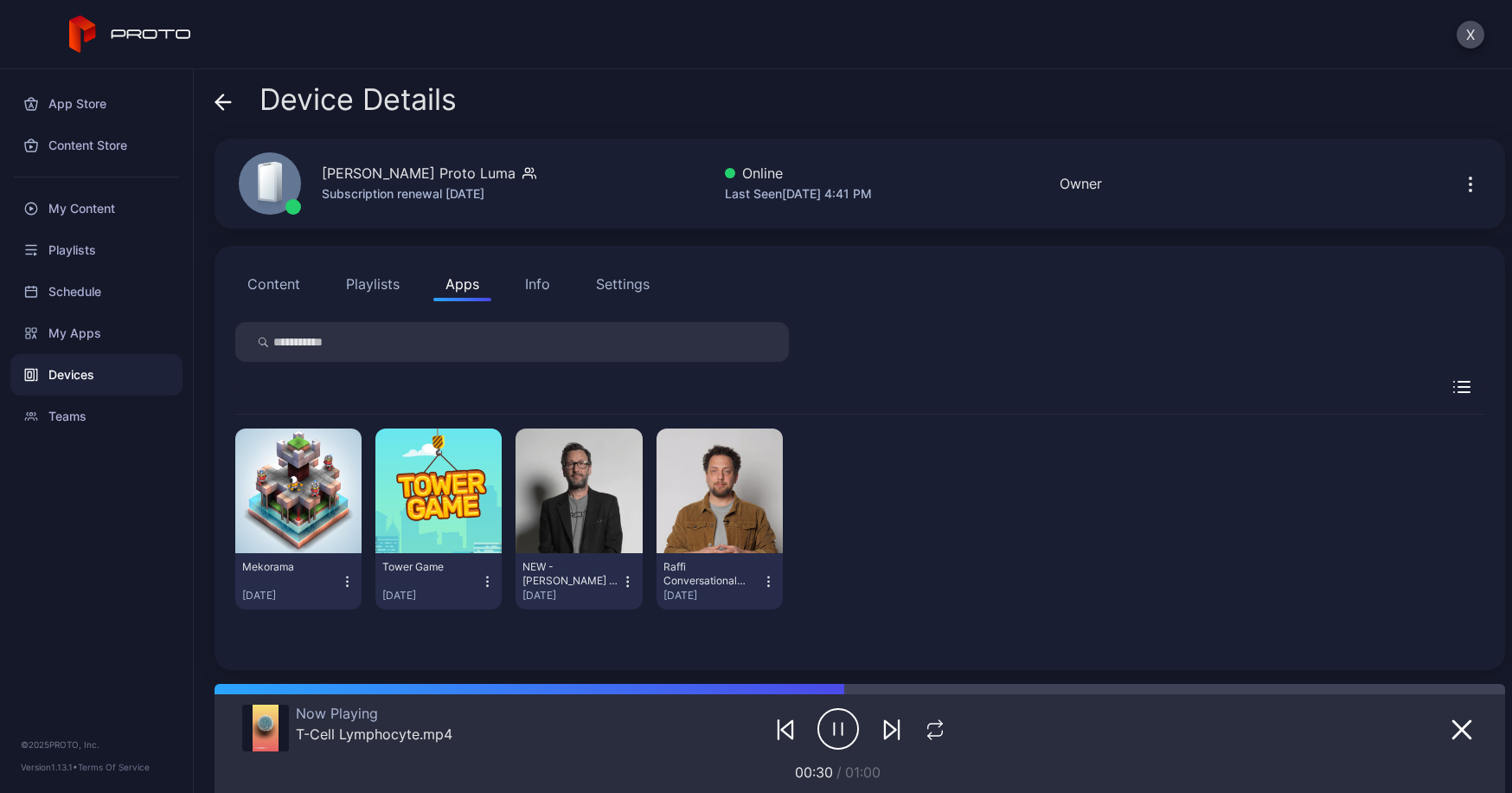
click at [146, 662] on div "App Store Content Store My Content Playlists Schedule My Apps Devices Teams © 2…" at bounding box center [96, 431] width 194 height 723
click at [96, 206] on div "My Content" at bounding box center [96, 209] width 172 height 42
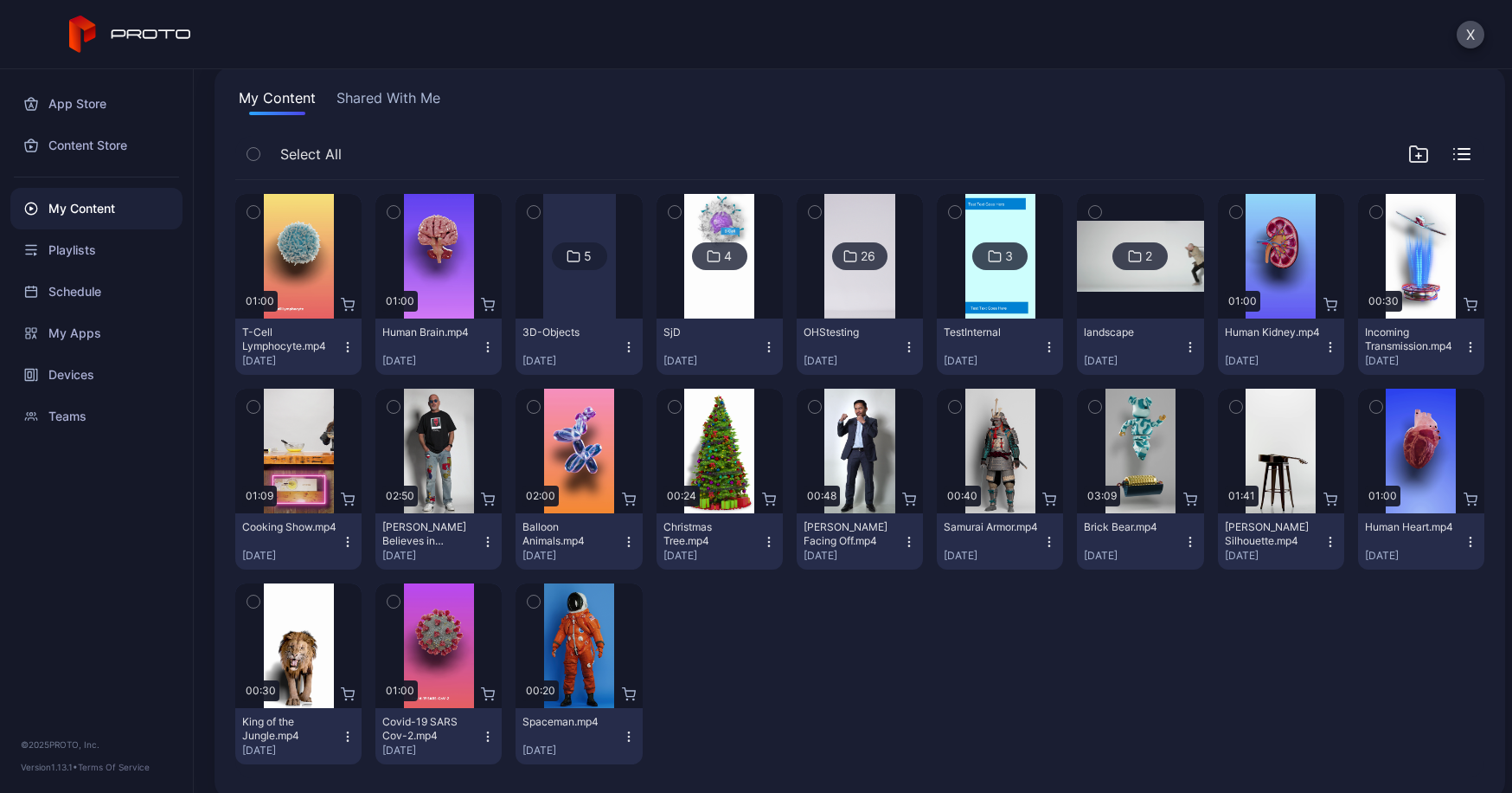
scroll to position [138, 0]
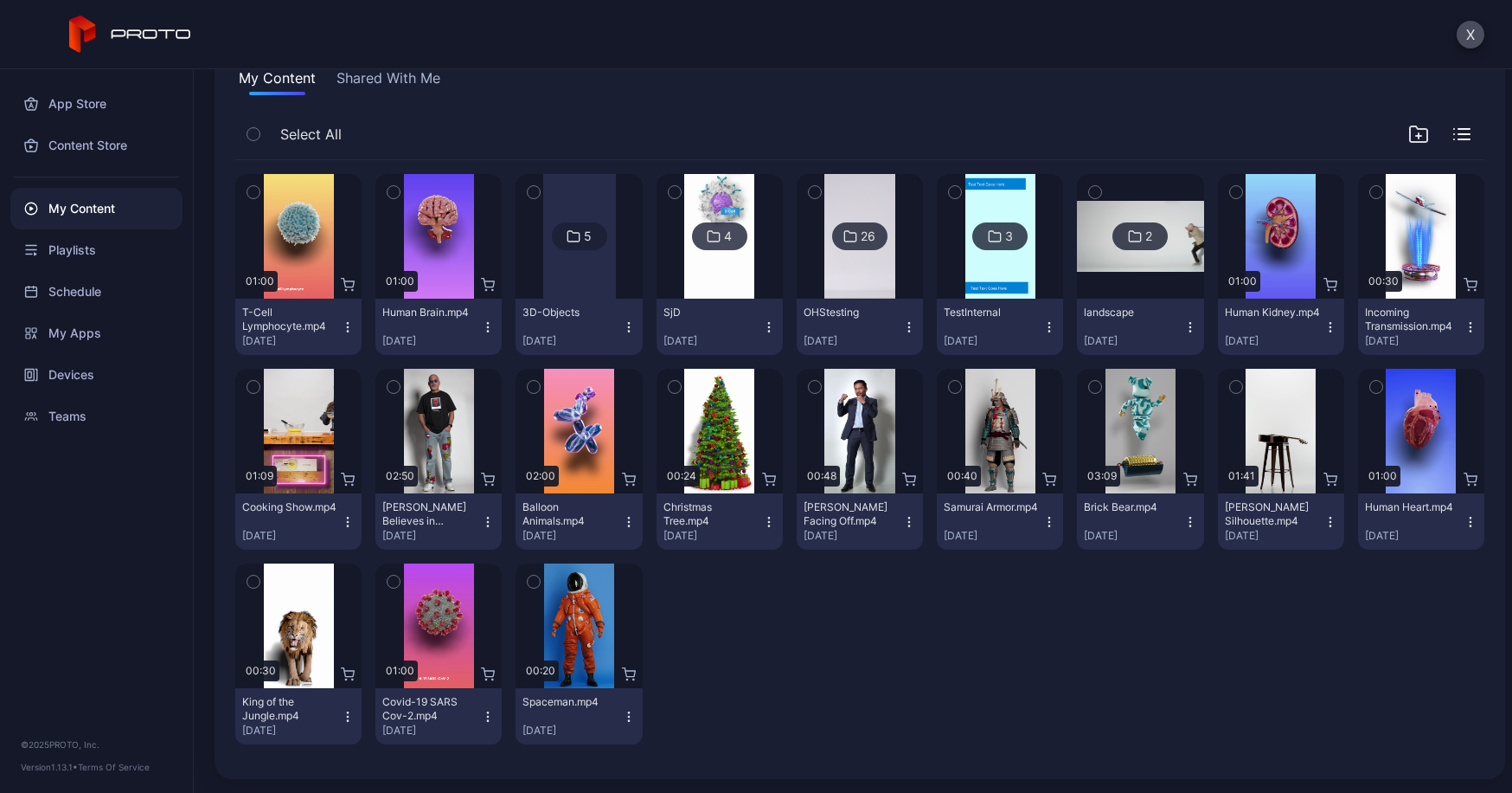
click at [899, 316] on div "OHStesting" at bounding box center [851, 312] width 95 height 14
click at [887, 249] on div "26" at bounding box center [860, 236] width 55 height 28
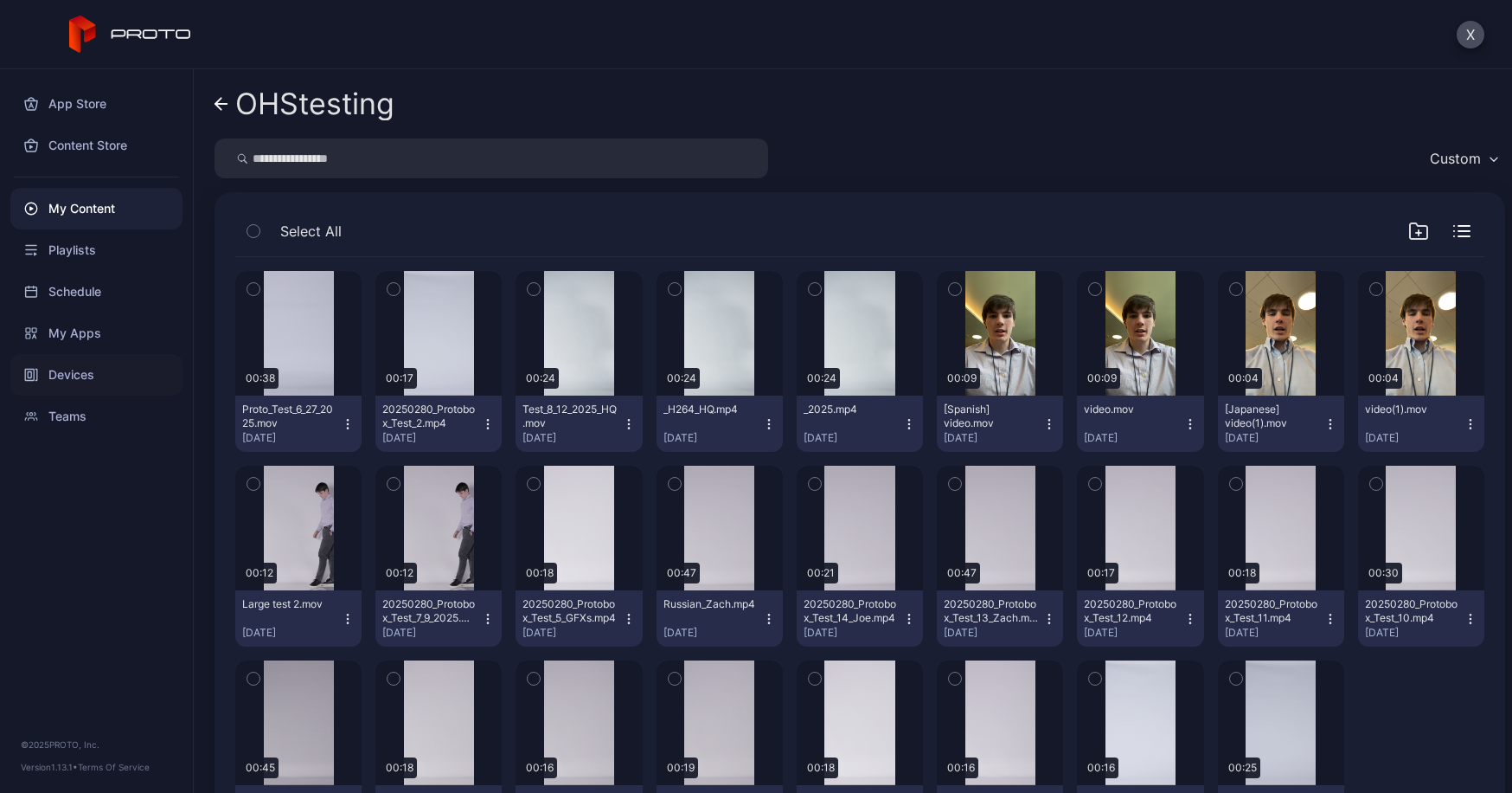
click at [93, 369] on div "Devices" at bounding box center [96, 375] width 172 height 42
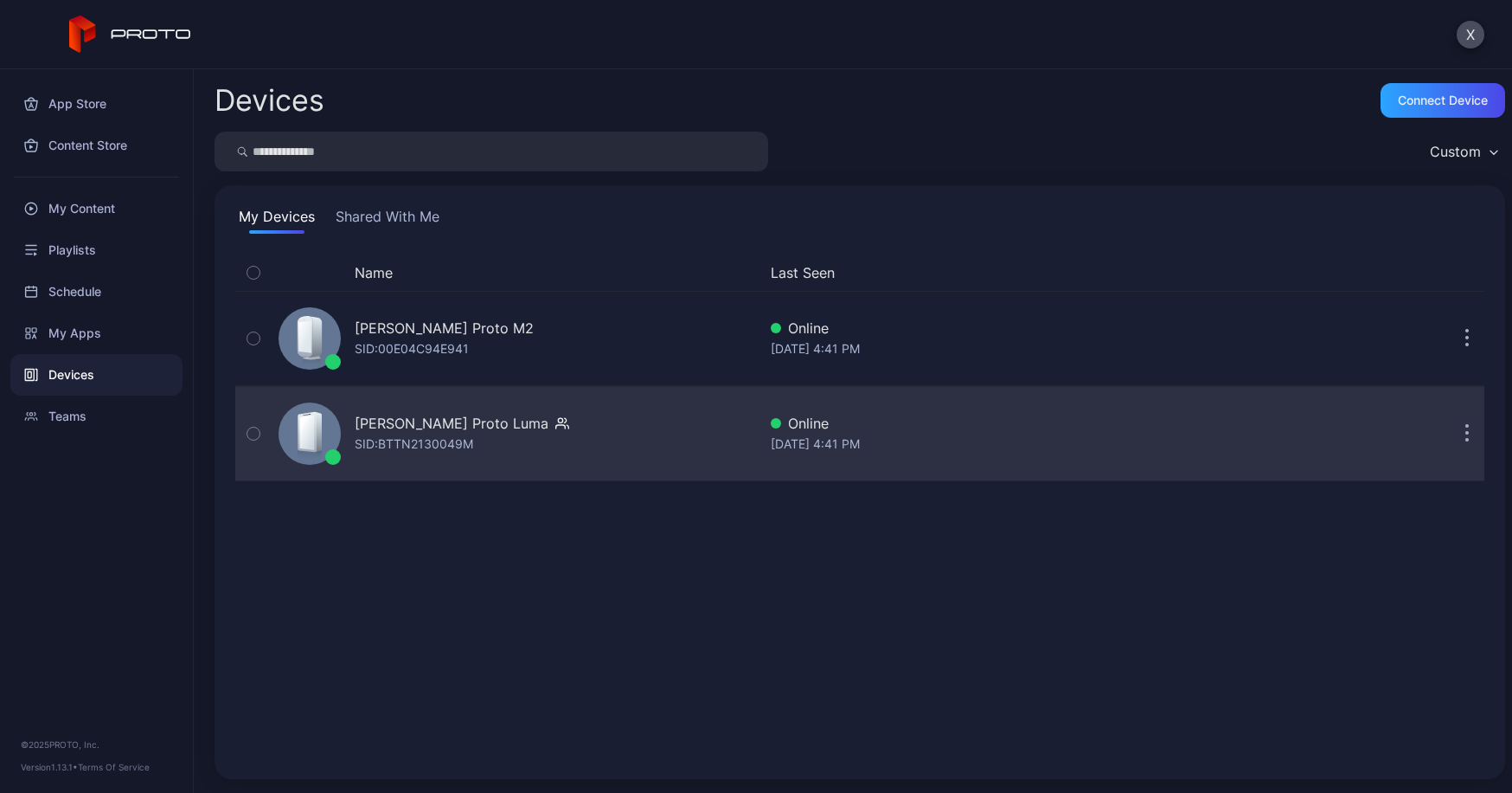
click at [509, 426] on div "[PERSON_NAME] Proto Luma" at bounding box center [451, 424] width 194 height 21
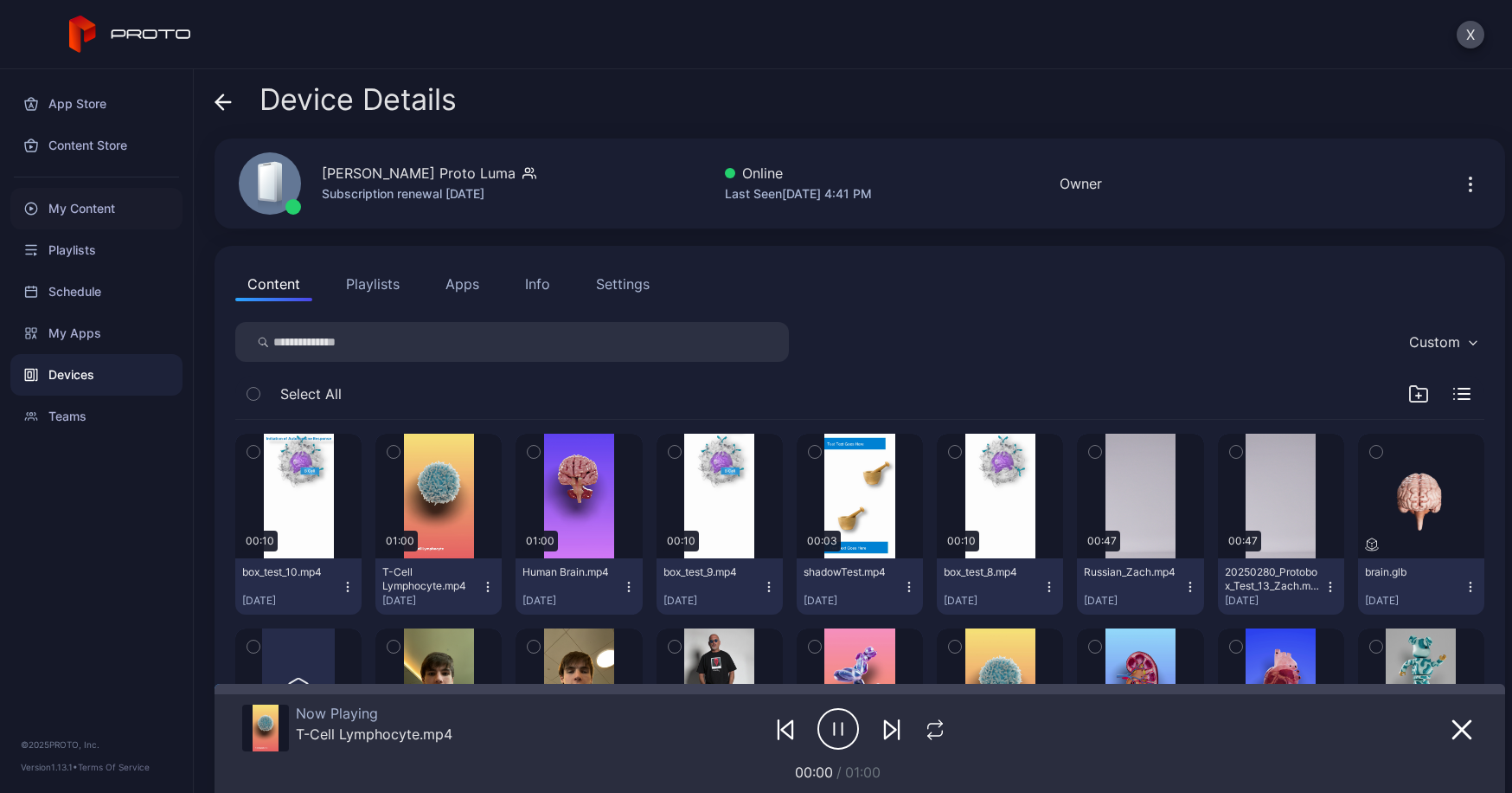
click at [102, 217] on div "My Content" at bounding box center [96, 209] width 172 height 42
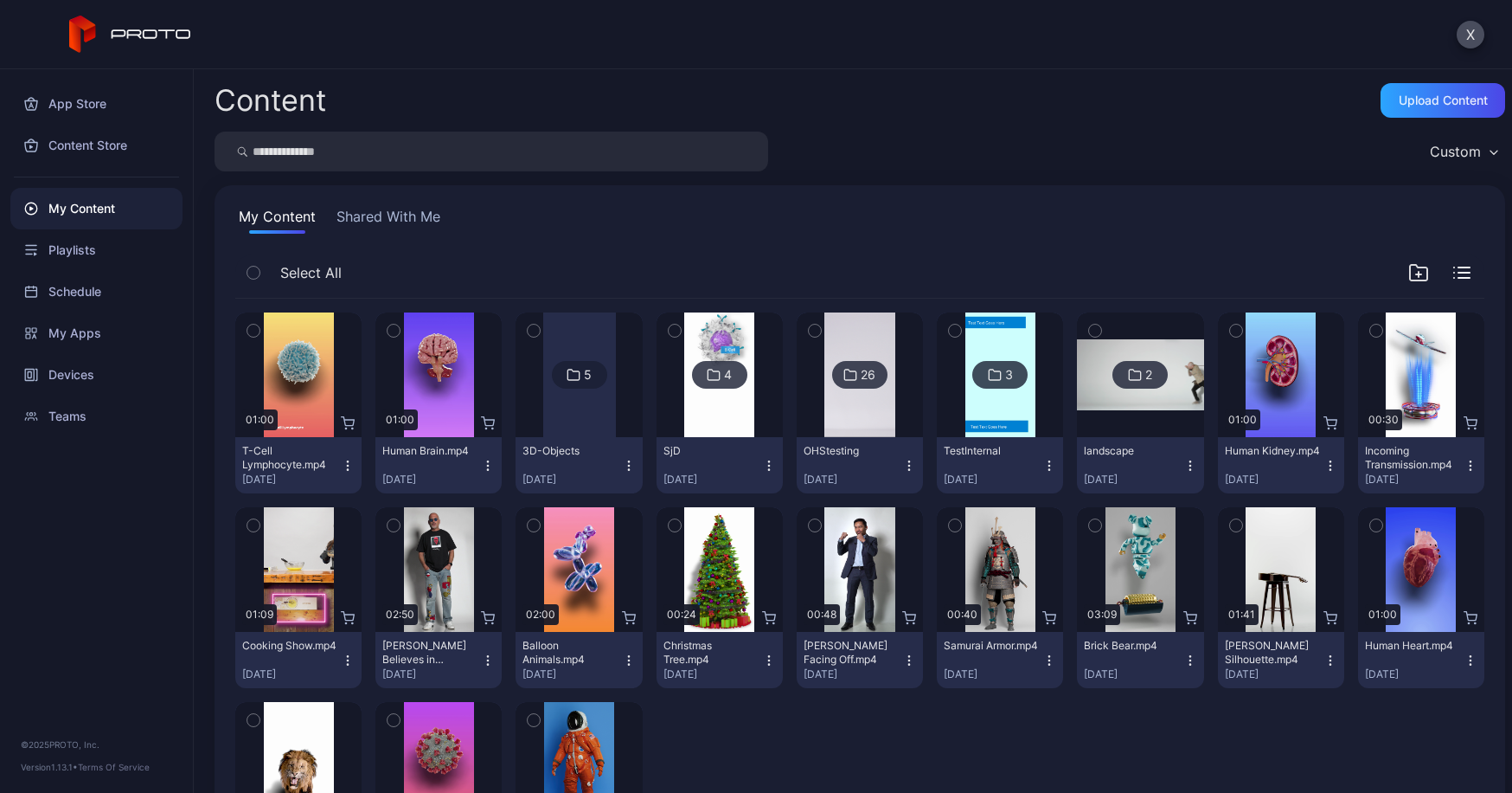
click at [895, 392] on img at bounding box center [859, 374] width 70 height 125
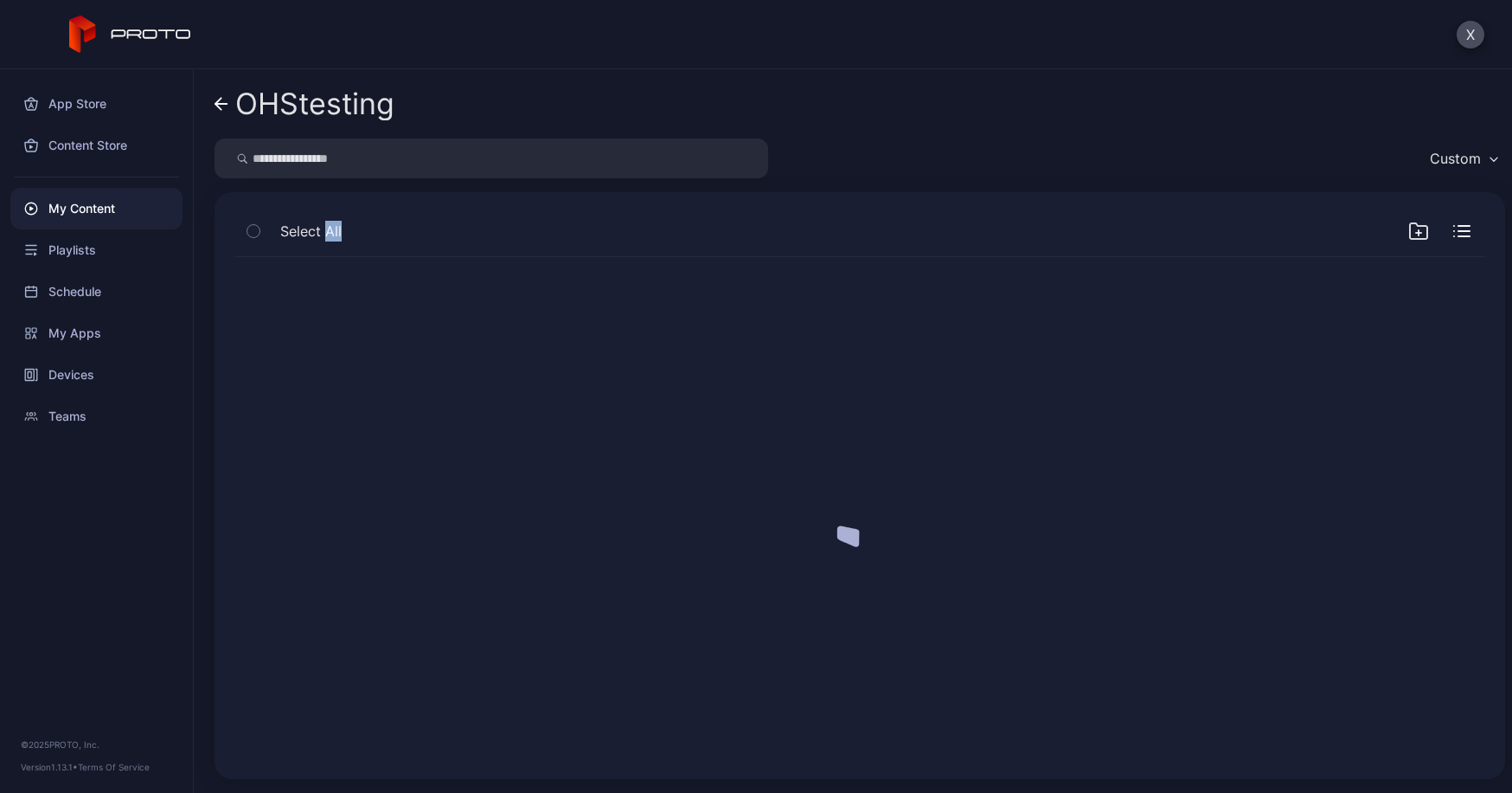
click at [936, 390] on div at bounding box center [860, 508] width 1276 height 529
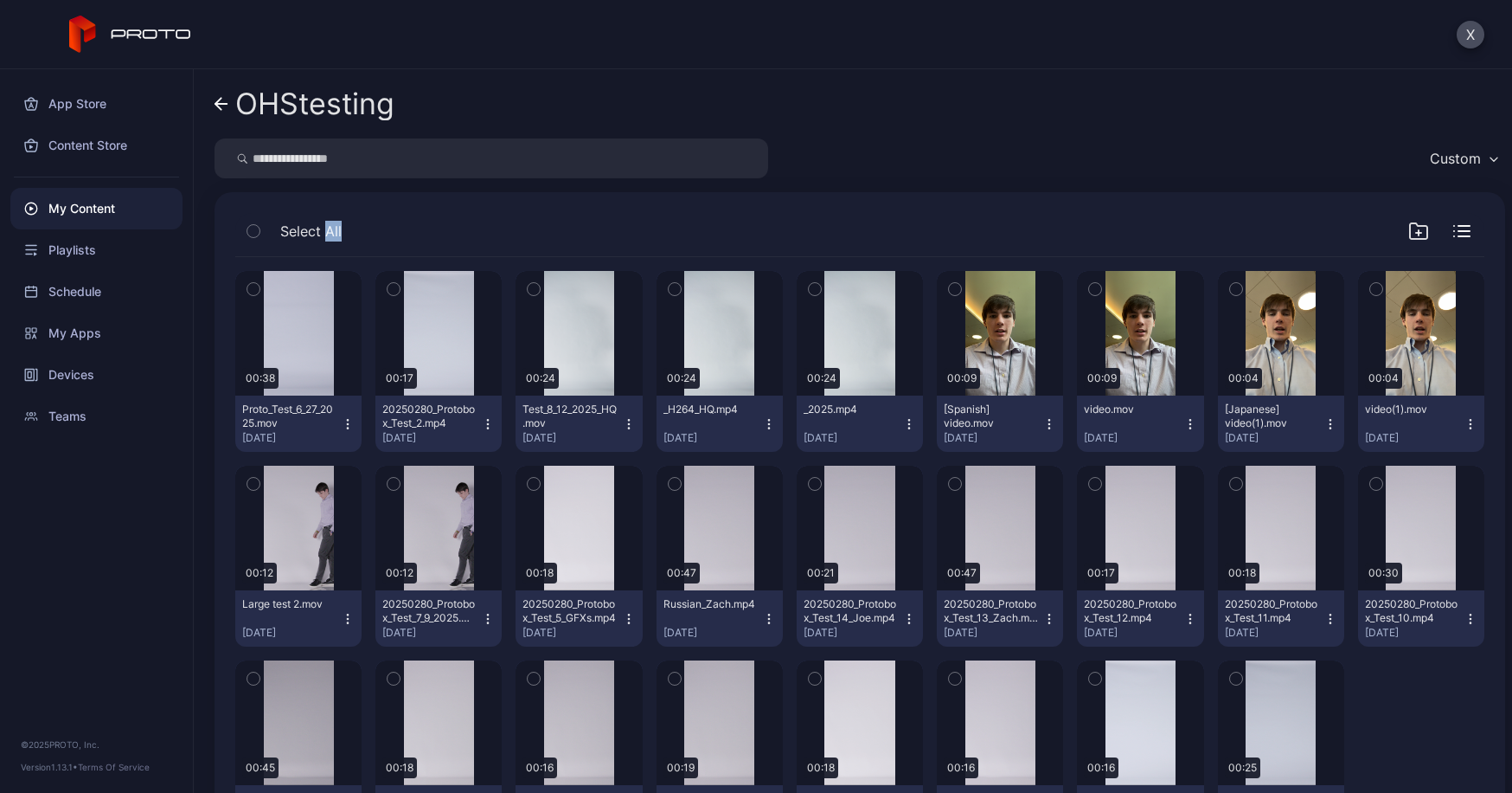
click at [1056, 616] on icon "button" at bounding box center [1049, 618] width 14 height 14
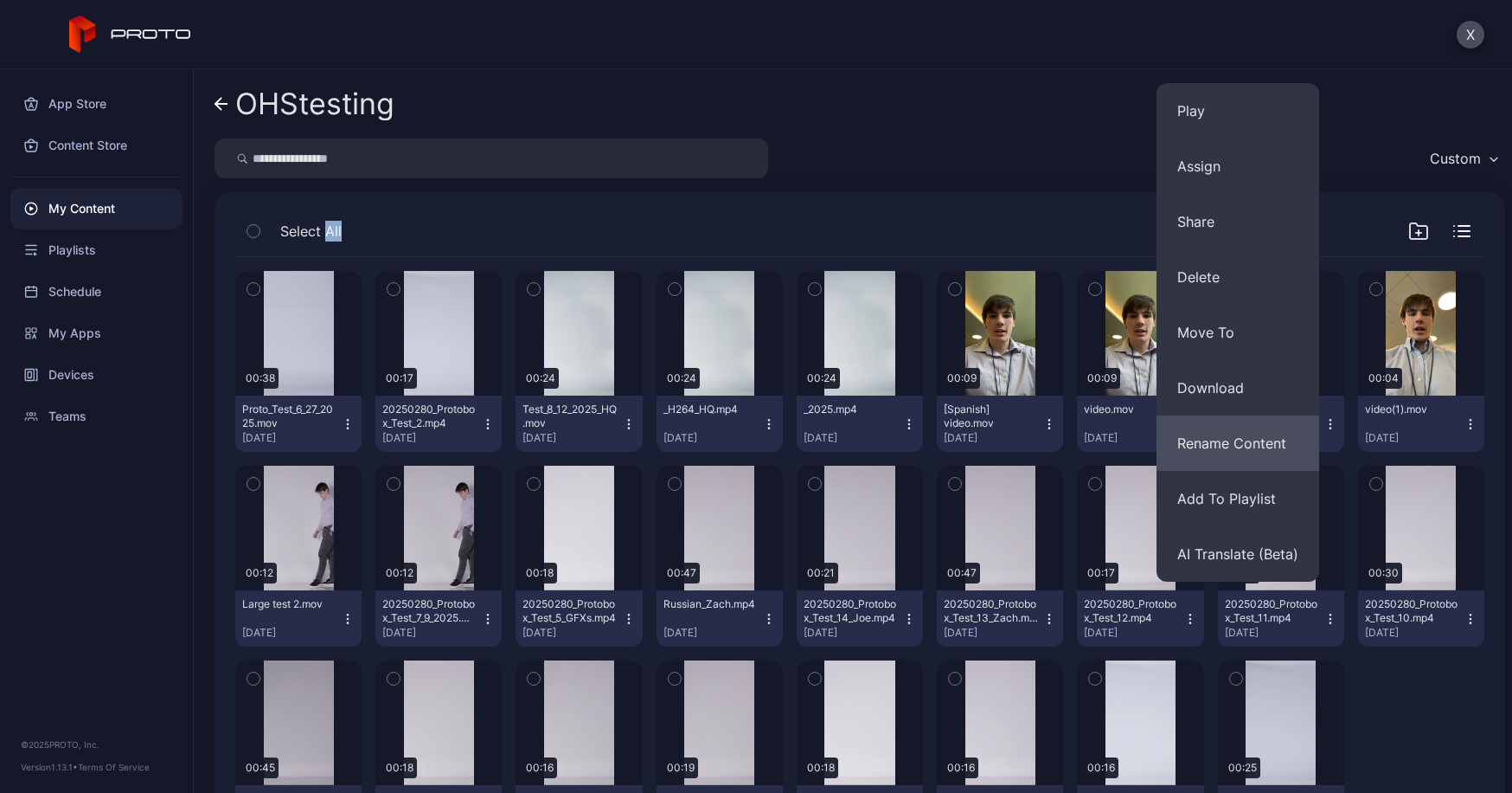
click at [1224, 449] on button "Rename Content" at bounding box center [1237, 443] width 162 height 55
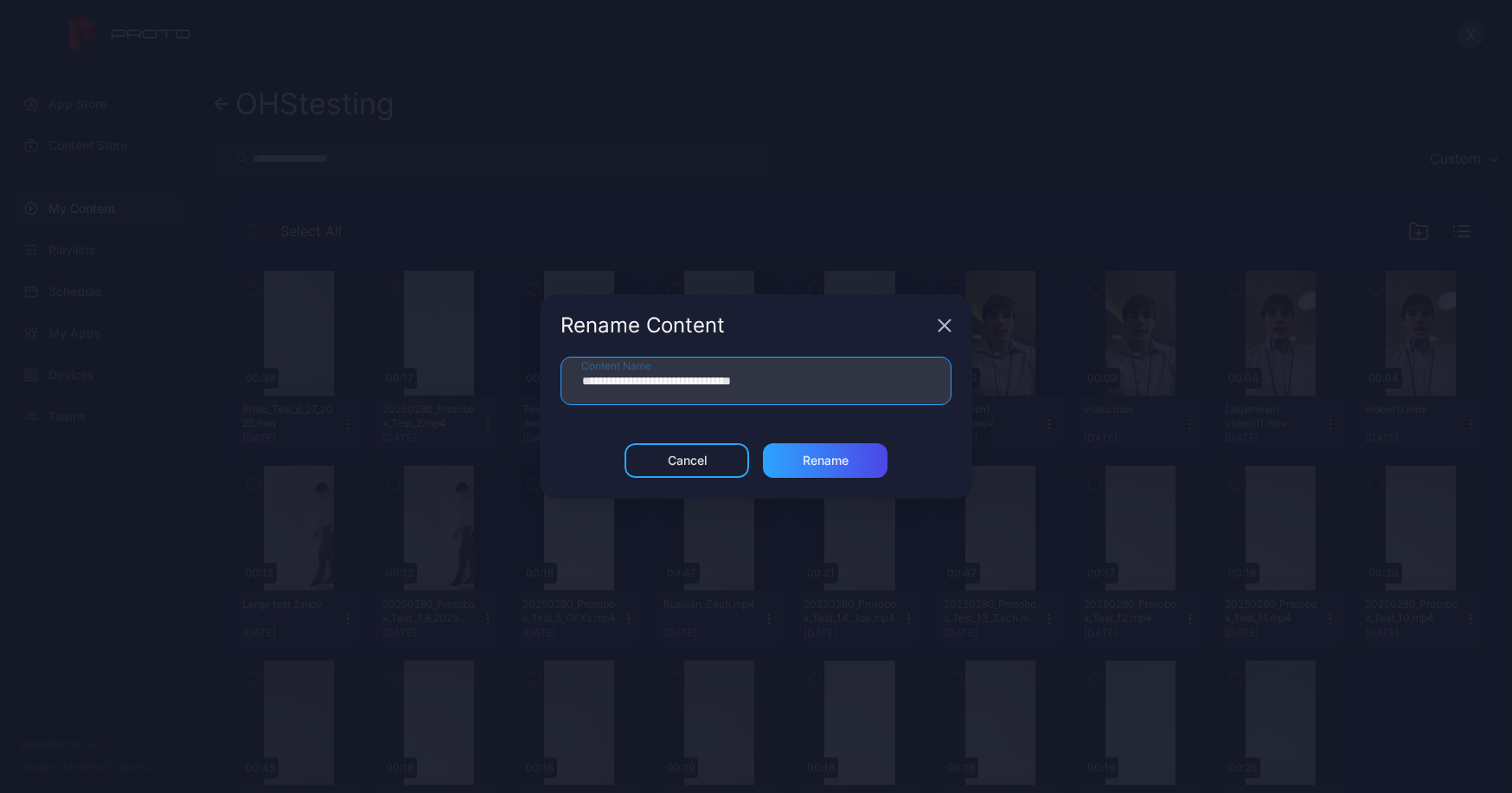
drag, startPoint x: 779, startPoint y: 383, endPoint x: 533, endPoint y: 386, distance: 246.0
click at [533, 386] on div "**********" at bounding box center [756, 396] width 1512 height 793
type input "**********"
click at [802, 459] on div "Rename" at bounding box center [825, 460] width 46 height 14
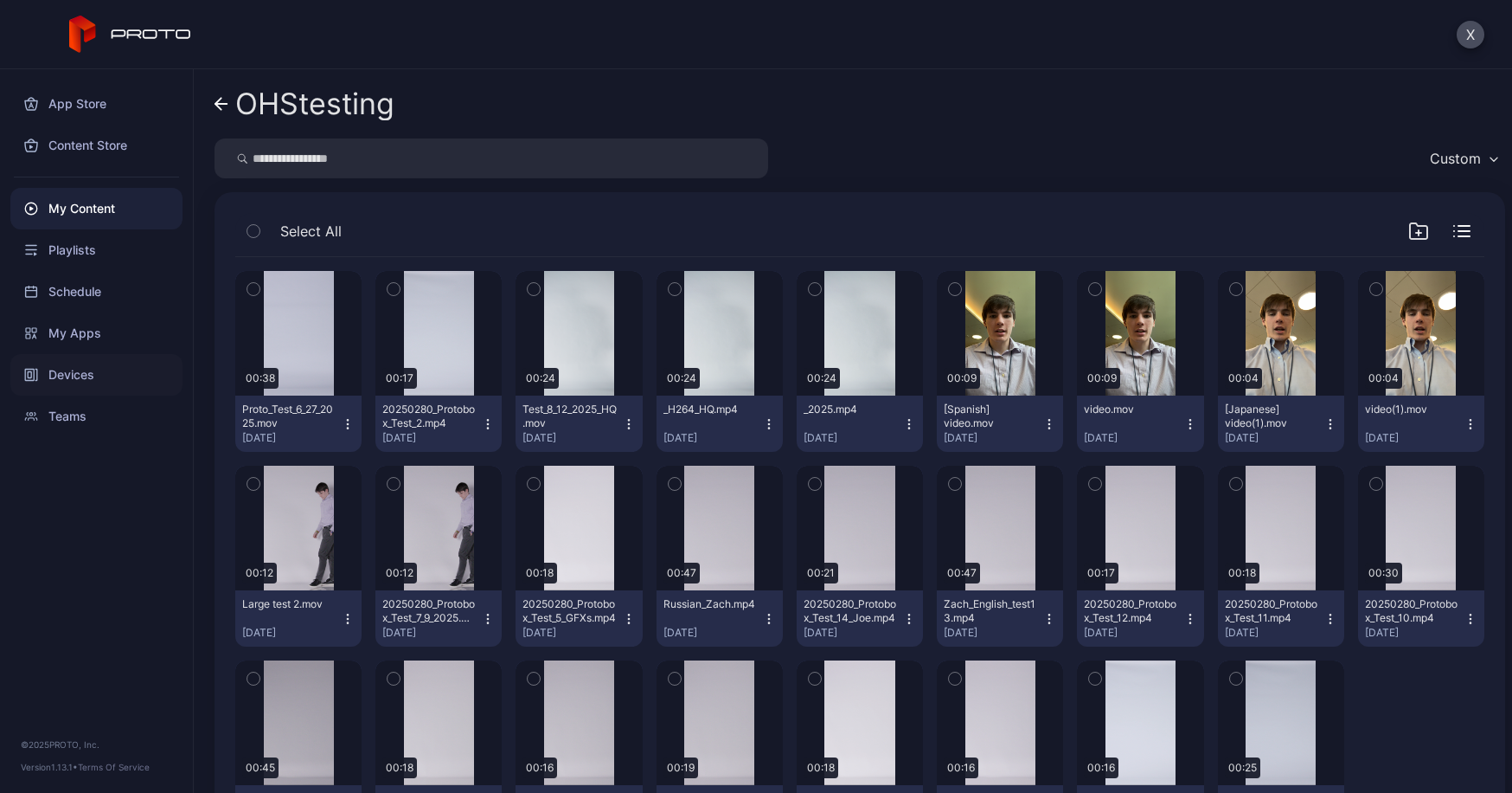
click at [89, 379] on div "Devices" at bounding box center [96, 375] width 172 height 42
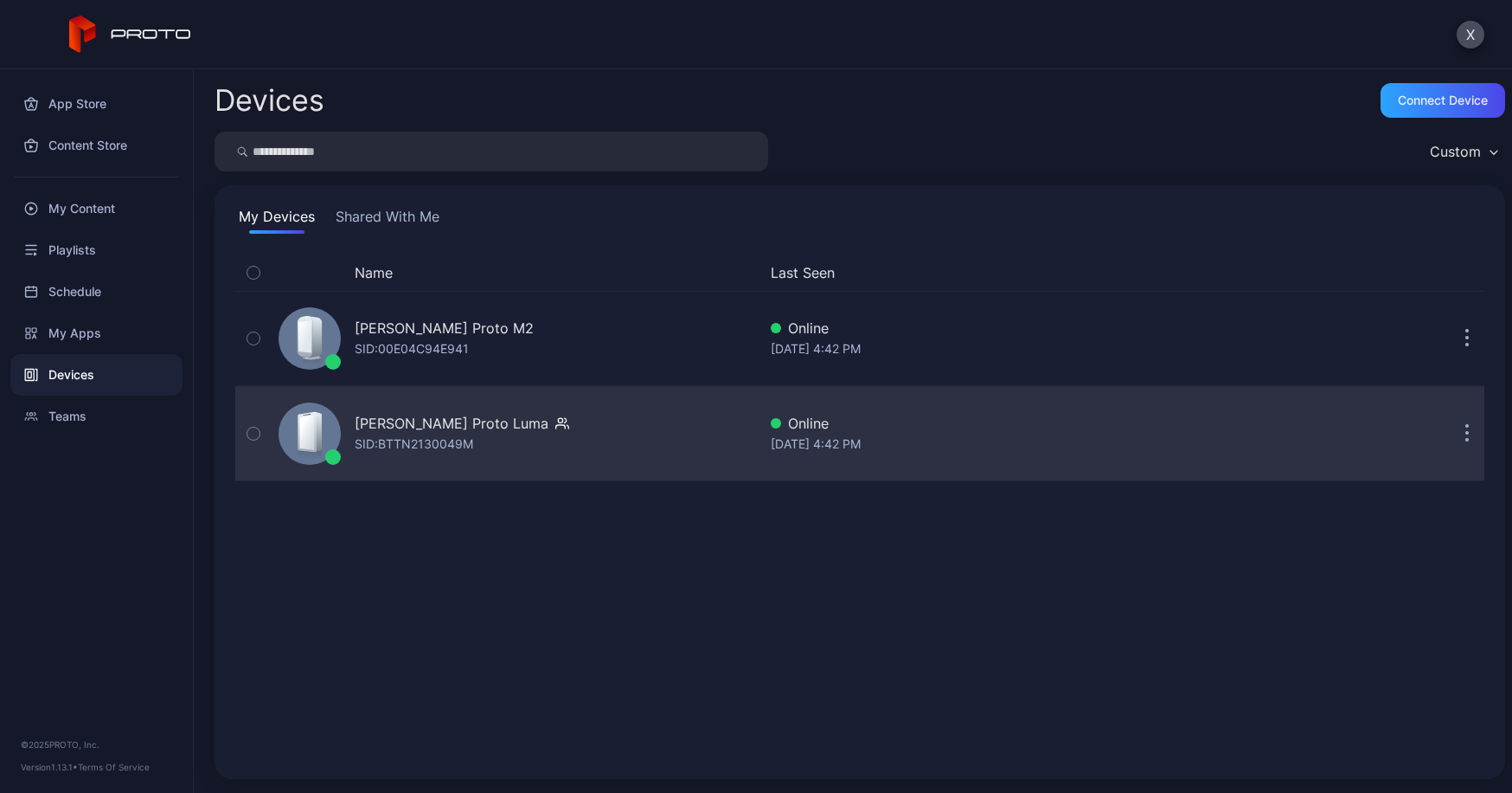
click at [434, 411] on div "[PERSON_NAME] Proto [PERSON_NAME]: BTTN2130049M" at bounding box center [514, 433] width 486 height 87
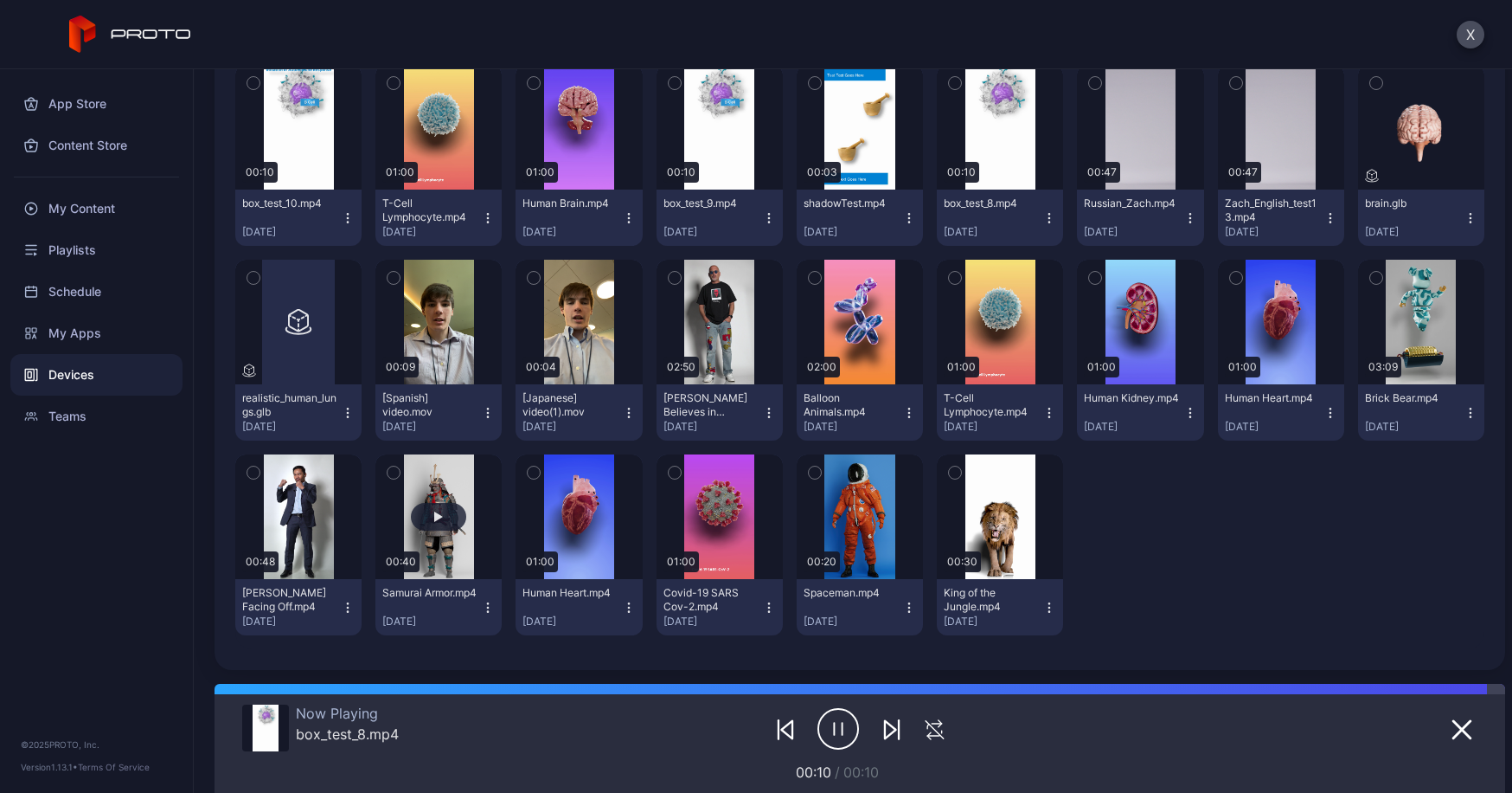
scroll to position [274, 0]
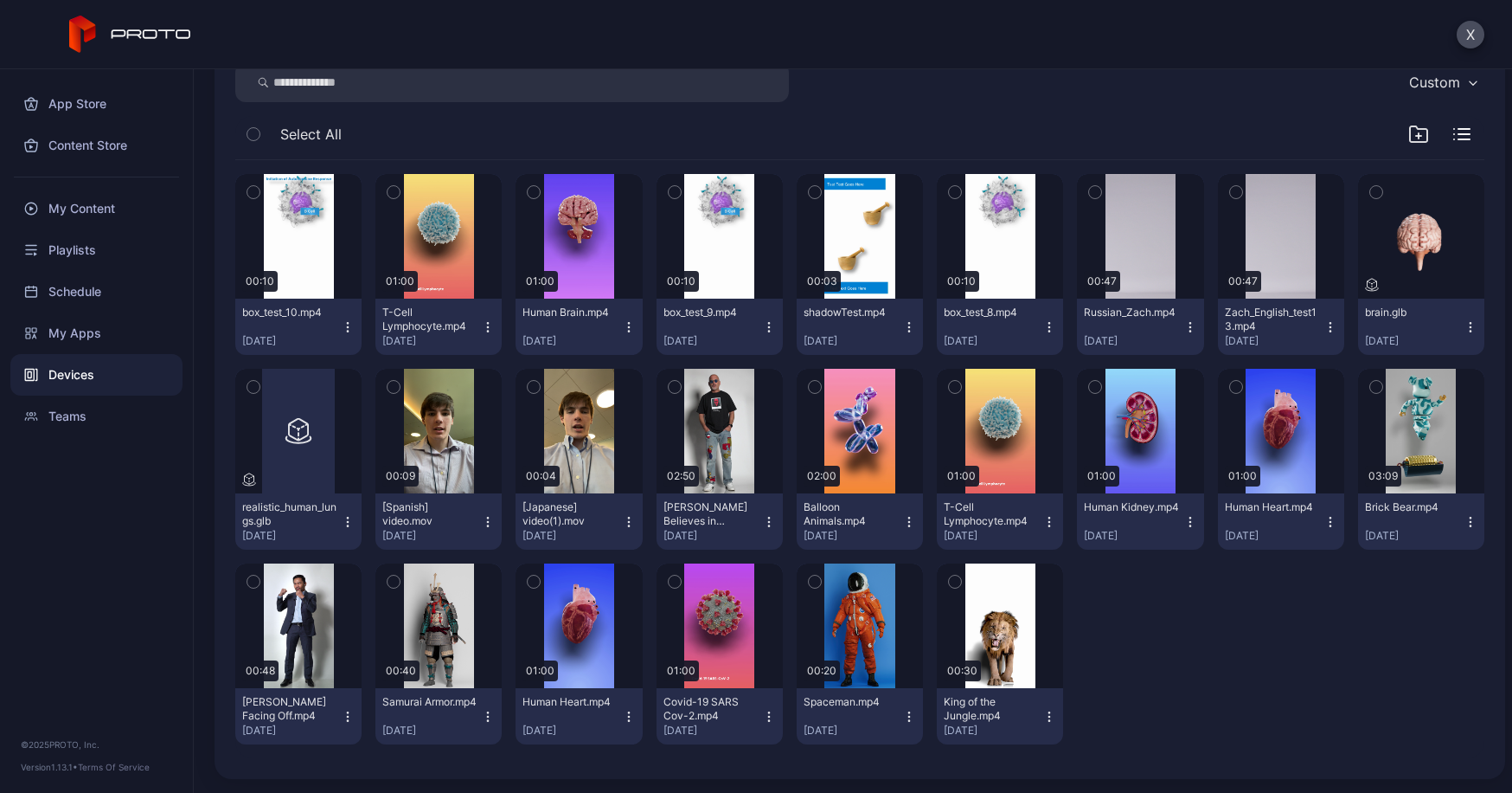
click at [854, 37] on div "X" at bounding box center [756, 34] width 1512 height 70
